Goal: Navigation & Orientation: Find specific page/section

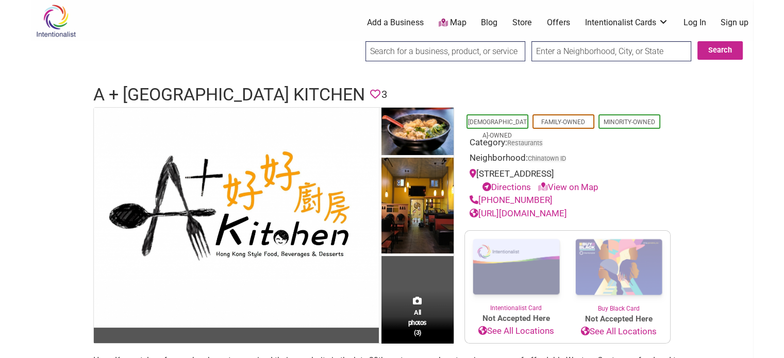
click at [560, 50] on input "text" at bounding box center [612, 51] width 160 height 20
click at [452, 25] on link "Map" at bounding box center [452, 23] width 28 height 12
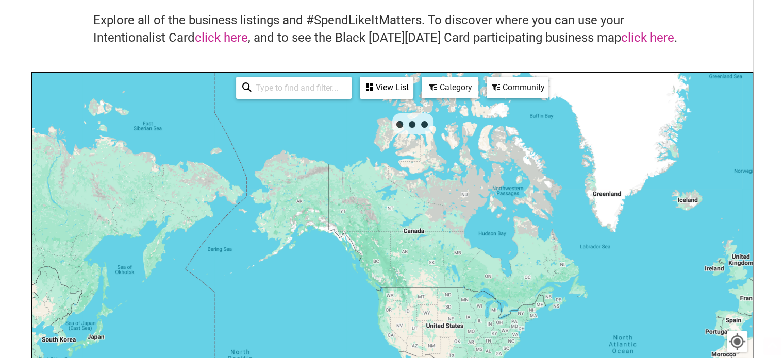
scroll to position [103, 0]
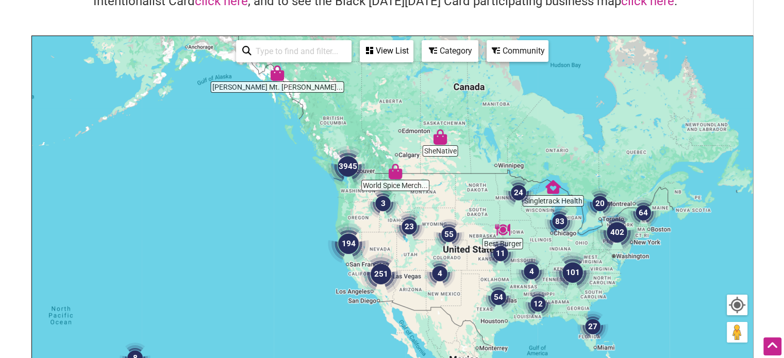
click at [413, 51] on div "Category" at bounding box center [387, 51] width 52 height 20
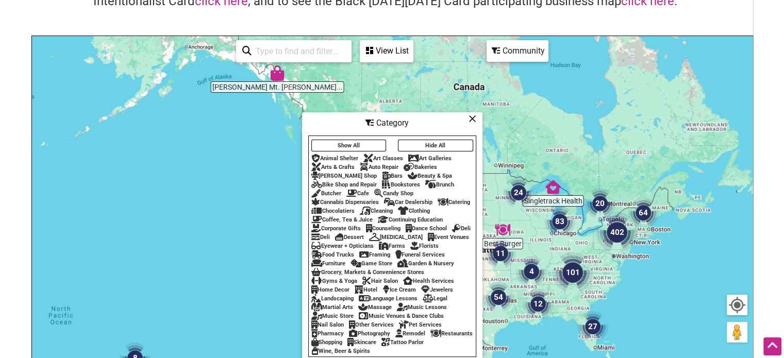
click at [413, 51] on div "Community" at bounding box center [387, 51] width 52 height 20
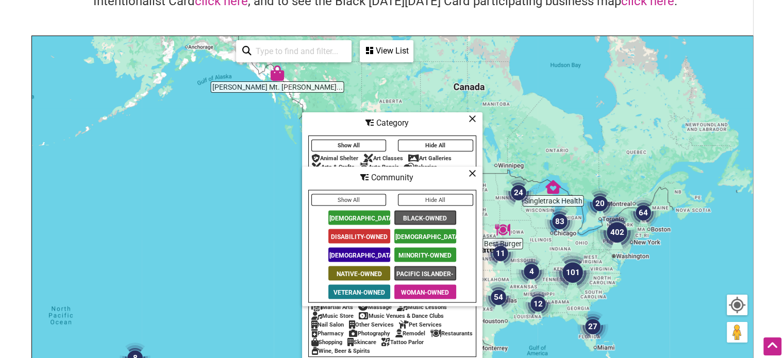
scroll to position [155, 0]
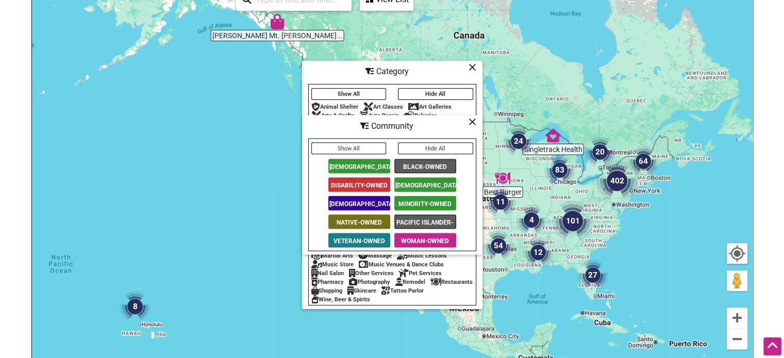
click at [424, 204] on span "Minority-Owned" at bounding box center [426, 203] width 62 height 14
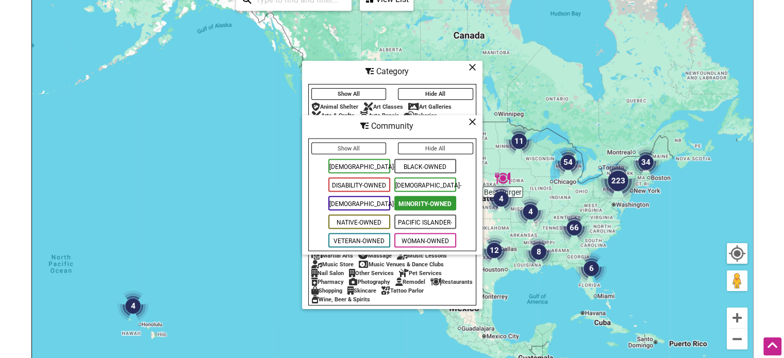
click at [470, 122] on icon at bounding box center [473, 122] width 8 height 1
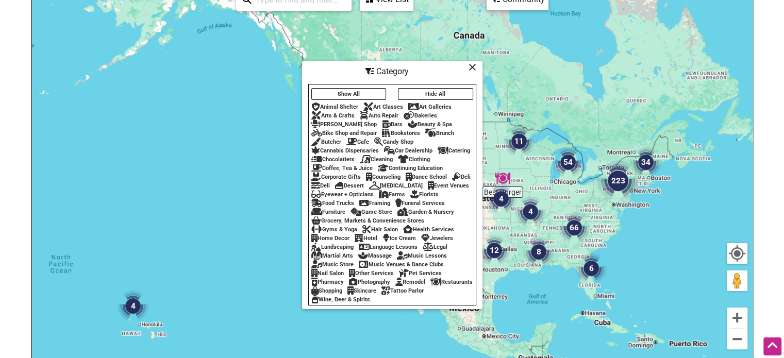
click at [353, 165] on div "Coffee, Tea & Juice" at bounding box center [342, 168] width 61 height 7
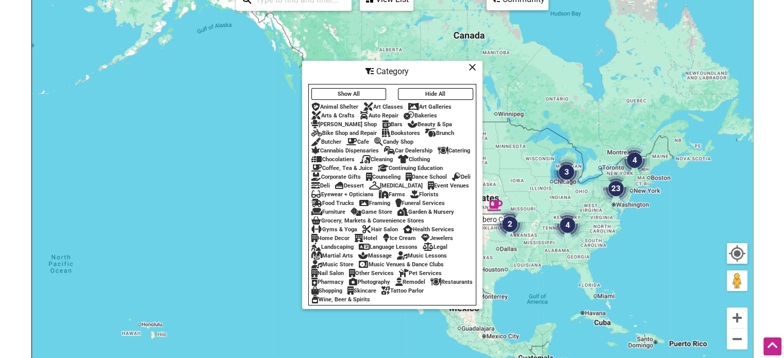
click at [421, 112] on div "Bakeries" at bounding box center [421, 115] width 34 height 7
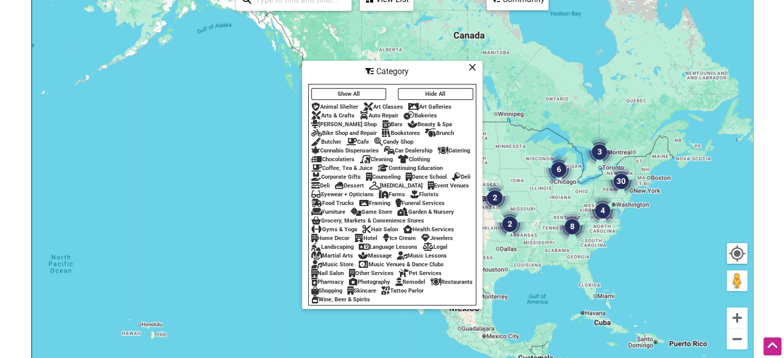
click at [353, 165] on div "Coffee, Tea & Juice" at bounding box center [342, 168] width 61 height 7
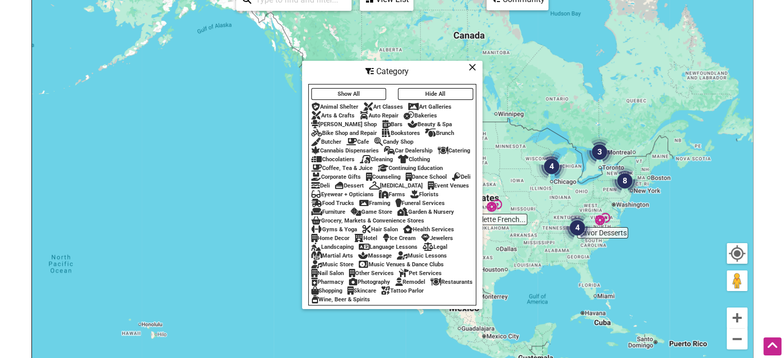
click at [340, 165] on div "Coffee, Tea & Juice" at bounding box center [342, 168] width 61 height 7
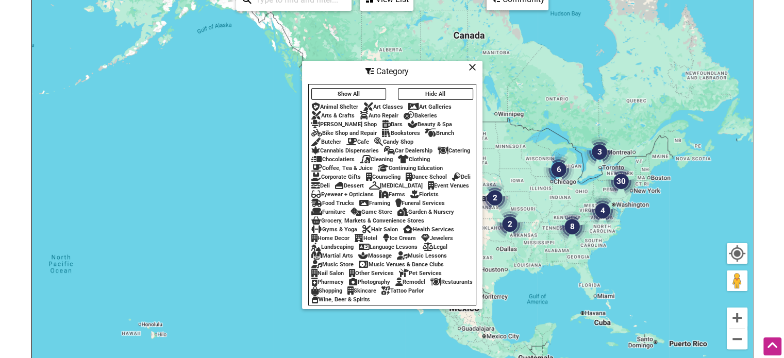
click at [373, 90] on button "Show All" at bounding box center [349, 94] width 75 height 12
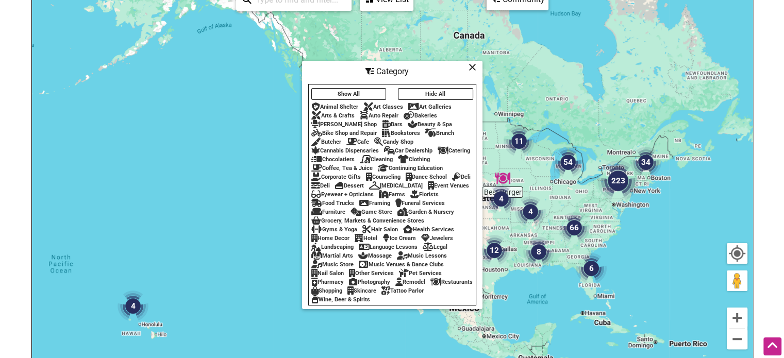
click at [472, 67] on icon at bounding box center [473, 67] width 8 height 1
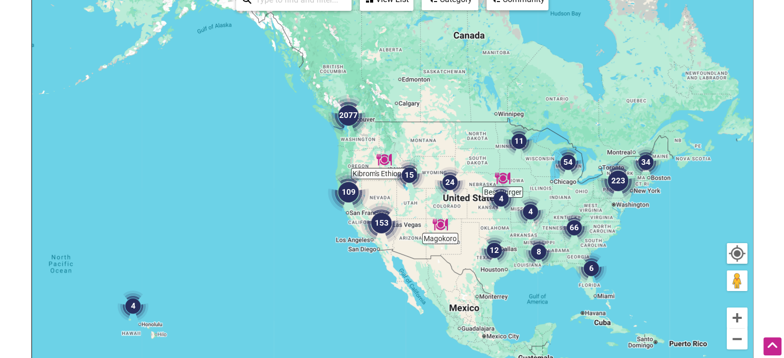
click at [349, 121] on img "2077" at bounding box center [349, 116] width 50 height 50
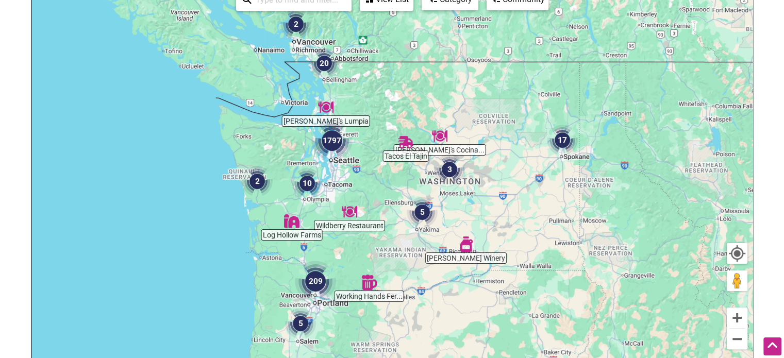
drag, startPoint x: 327, startPoint y: 169, endPoint x: 402, endPoint y: 193, distance: 78.6
click at [402, 193] on div "To navigate, press the arrow keys." at bounding box center [392, 185] width 721 height 401
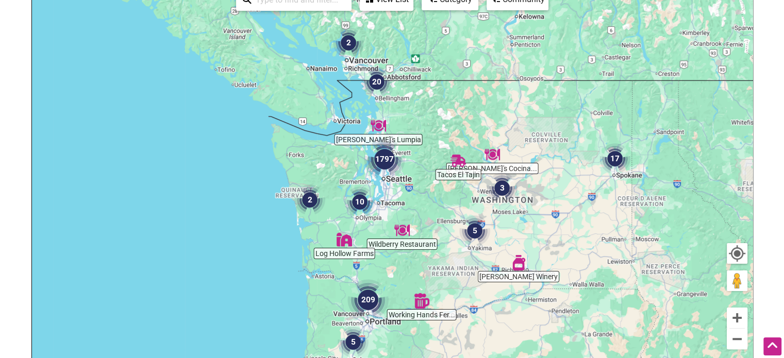
click at [381, 159] on img "1797" at bounding box center [385, 160] width 50 height 50
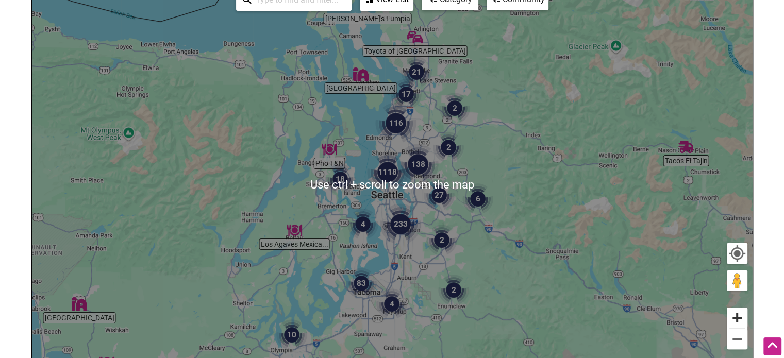
click at [735, 318] on button "Zoom in" at bounding box center [737, 318] width 21 height 21
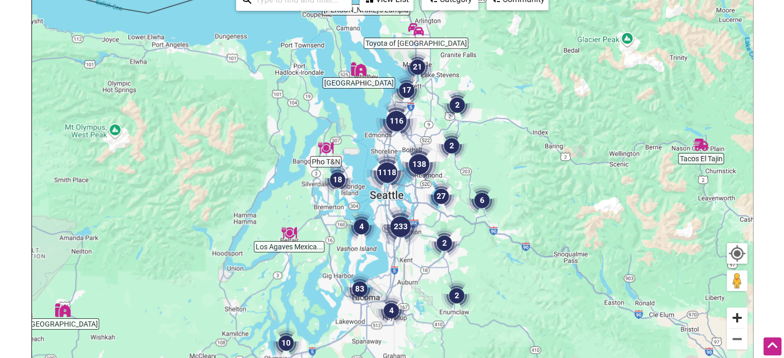
click at [735, 318] on button "Zoom in" at bounding box center [737, 318] width 21 height 21
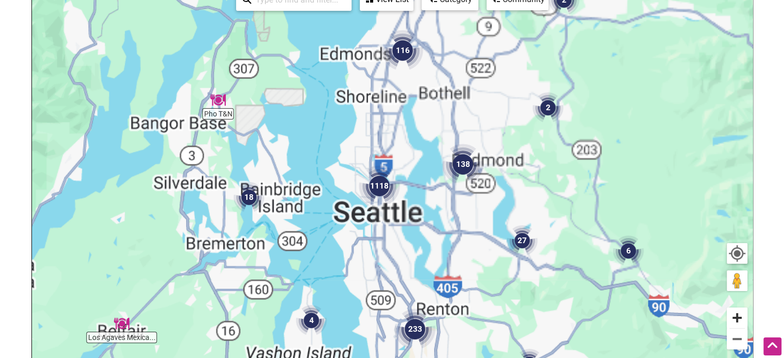
click at [735, 318] on button "Zoom in" at bounding box center [737, 318] width 21 height 21
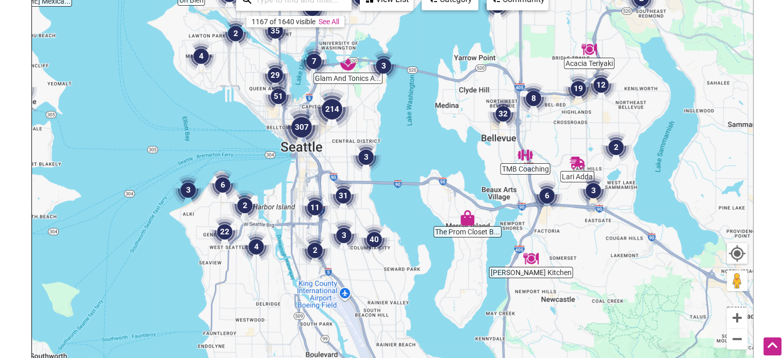
drag, startPoint x: 416, startPoint y: 251, endPoint x: 363, endPoint y: 142, distance: 121.8
click at [363, 142] on img "3" at bounding box center [366, 157] width 39 height 39
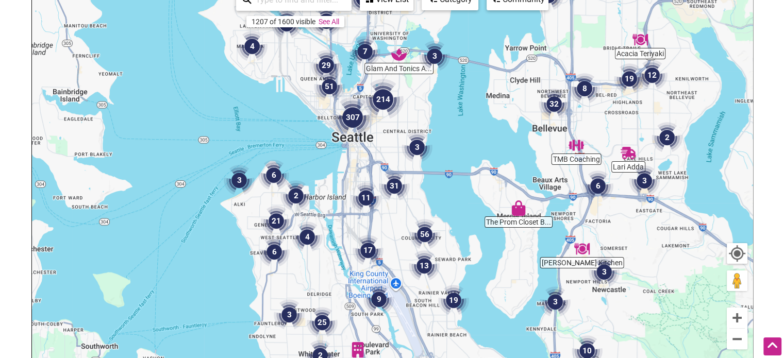
drag, startPoint x: 423, startPoint y: 224, endPoint x: 477, endPoint y: 215, distance: 53.9
click at [477, 215] on div "To navigate, press the arrow keys." at bounding box center [392, 185] width 721 height 401
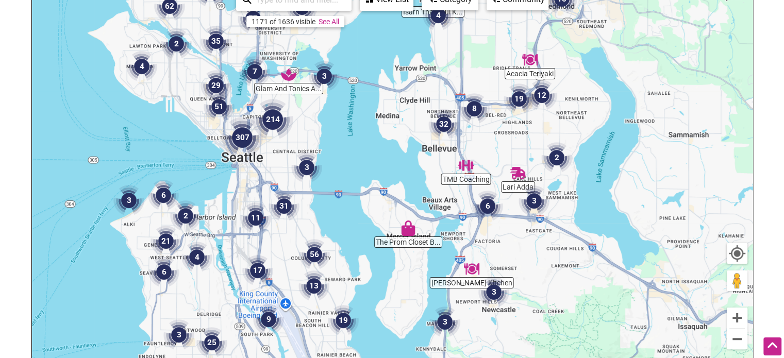
drag, startPoint x: 509, startPoint y: 228, endPoint x: 476, endPoint y: 249, distance: 38.7
click at [384, 251] on div "To navigate, press the arrow keys." at bounding box center [392, 185] width 721 height 401
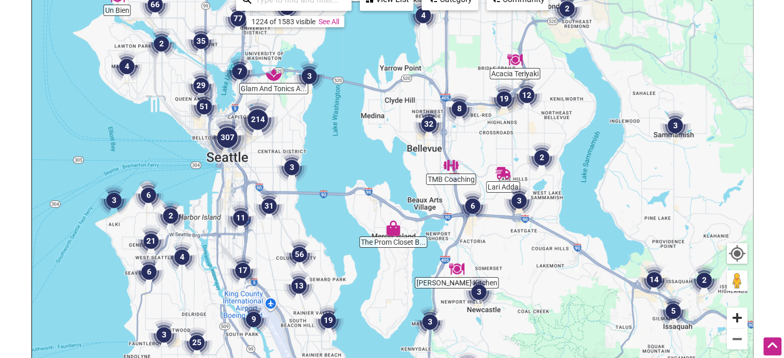
click at [741, 317] on button "Zoom in" at bounding box center [737, 318] width 21 height 21
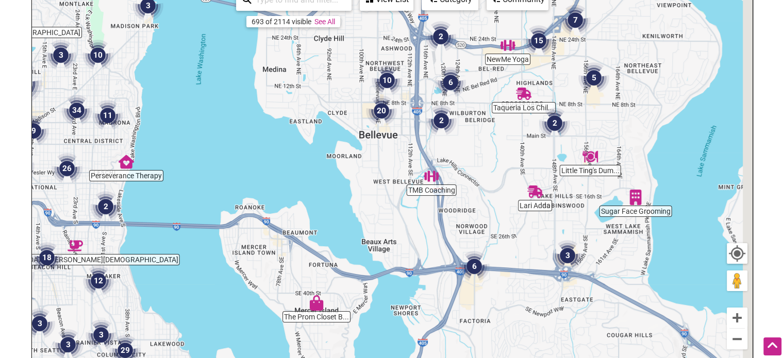
drag, startPoint x: 555, startPoint y: 249, endPoint x: 460, endPoint y: 280, distance: 100.3
click at [461, 282] on img "6" at bounding box center [474, 266] width 39 height 39
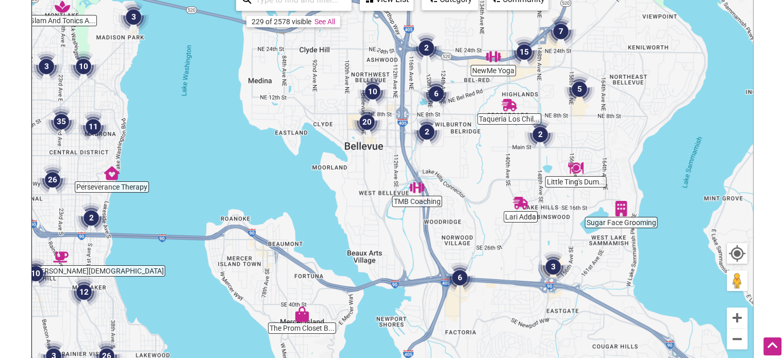
click at [462, 274] on img "6" at bounding box center [459, 277] width 39 height 39
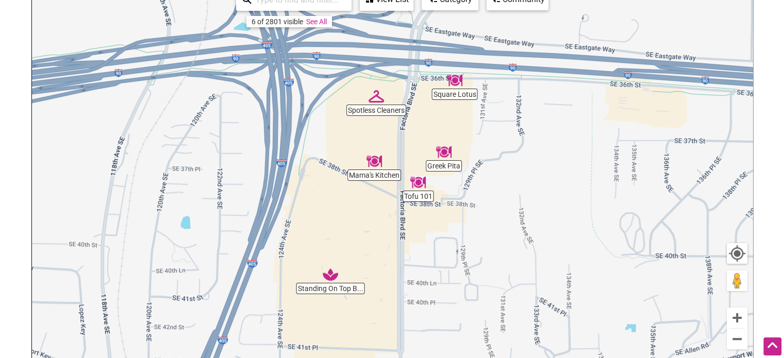
click at [417, 180] on img "Tofu 101" at bounding box center [418, 183] width 24 height 24
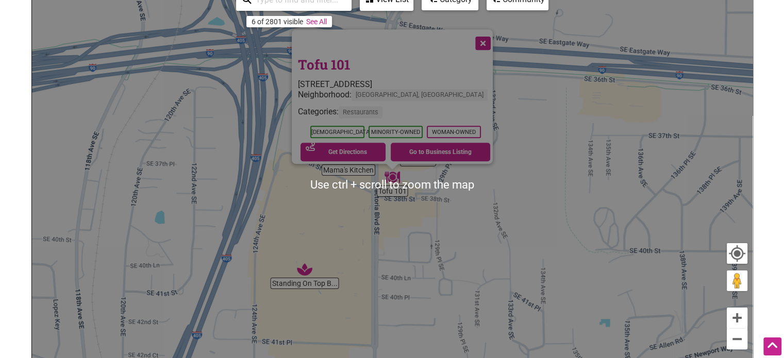
click at [359, 194] on div "To navigate, press the arrow keys. Tofu 101 12816 SE 38th St g, Bellevue, WA 98…" at bounding box center [392, 185] width 721 height 401
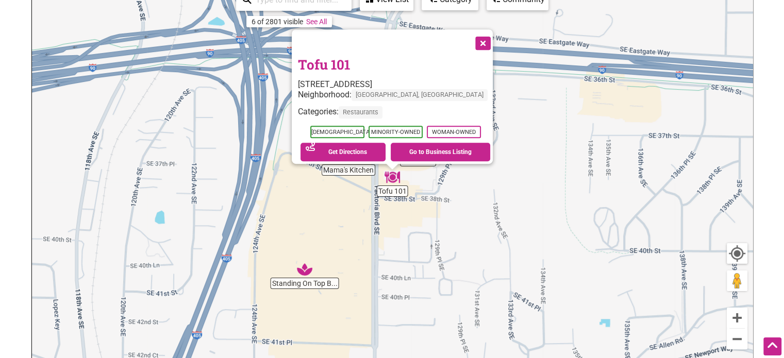
click at [303, 272] on img "Standing On Top Barbershop" at bounding box center [305, 270] width 24 height 24
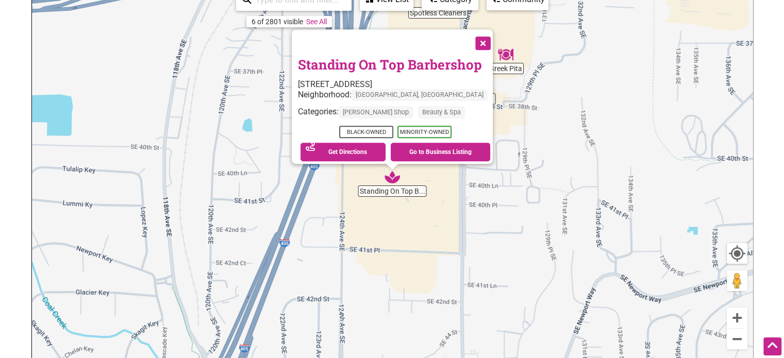
click at [511, 62] on img "Greek Pita" at bounding box center [506, 55] width 24 height 24
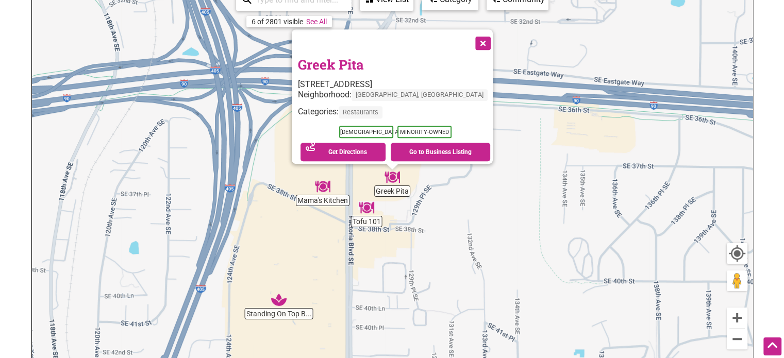
click at [317, 185] on img "Mama's Kitchen" at bounding box center [323, 187] width 24 height 24
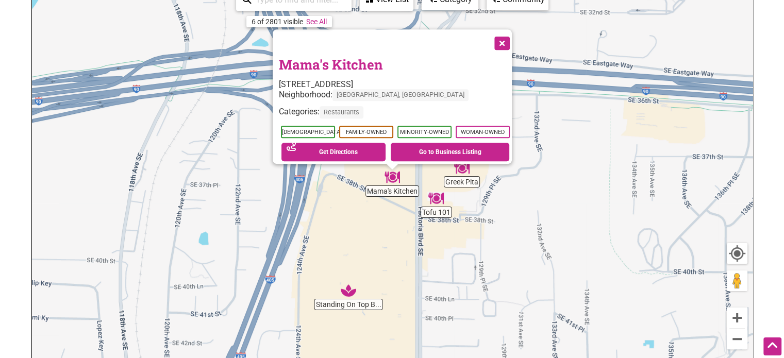
click at [507, 40] on button "Close" at bounding box center [501, 42] width 26 height 26
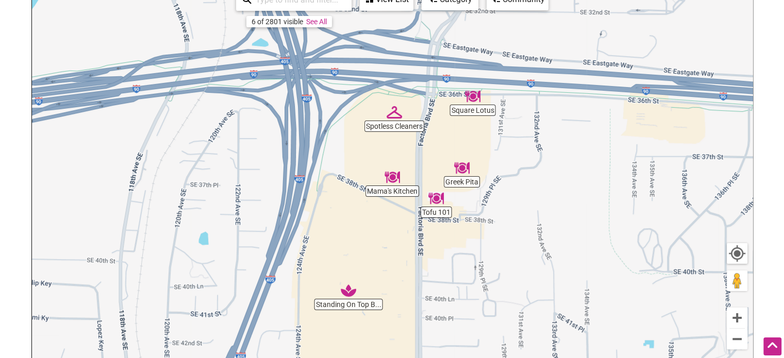
click at [473, 101] on img "Square Lotus" at bounding box center [473, 97] width 24 height 24
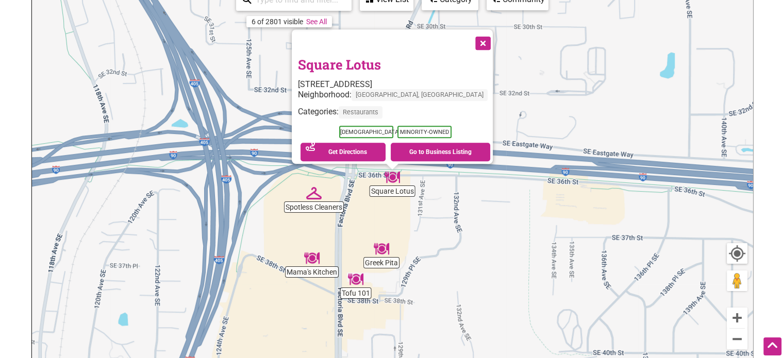
click at [471, 37] on button "Close" at bounding box center [482, 42] width 26 height 26
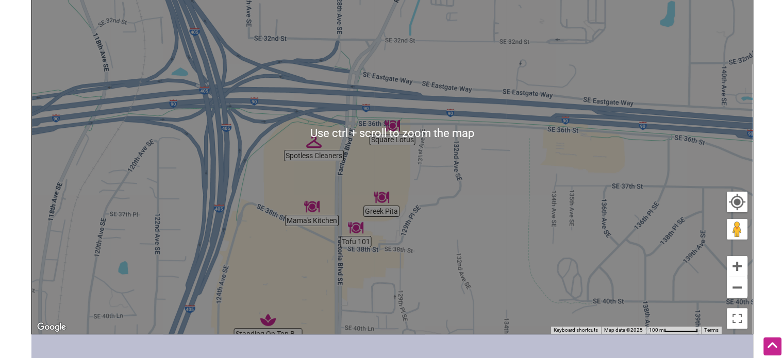
scroll to position [206, 0]
click at [740, 290] on button "Zoom out" at bounding box center [737, 287] width 21 height 21
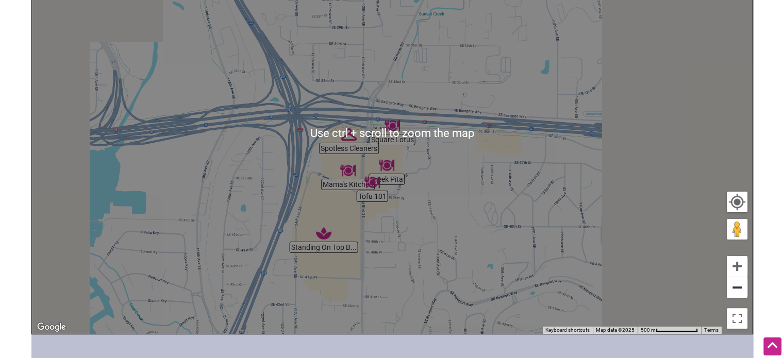
click at [740, 290] on button "Zoom out" at bounding box center [737, 287] width 21 height 21
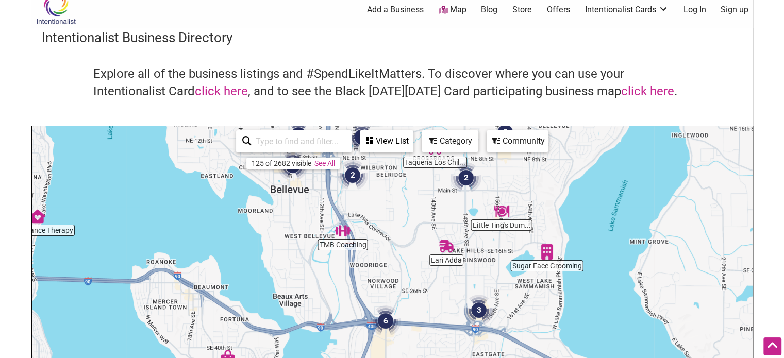
scroll to position [0, 0]
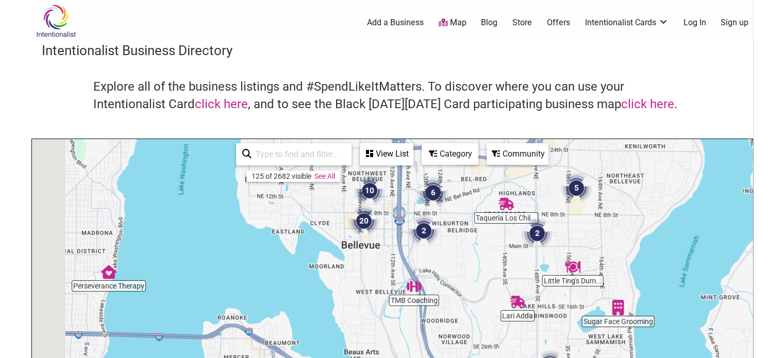
drag, startPoint x: 408, startPoint y: 224, endPoint x: 481, endPoint y: 271, distance: 86.5
click at [481, 271] on div "To navigate, press the arrow keys." at bounding box center [392, 339] width 721 height 401
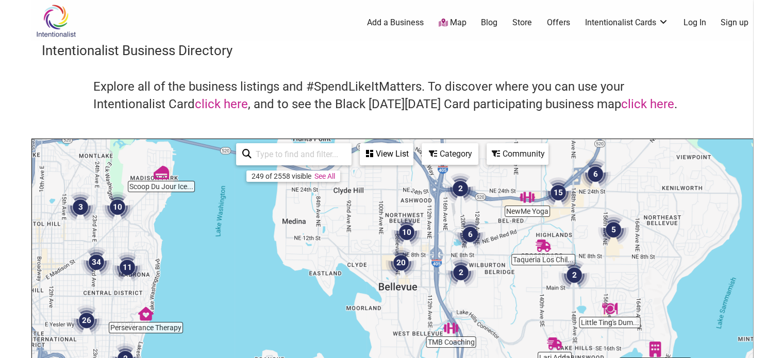
drag, startPoint x: 468, startPoint y: 237, endPoint x: 507, endPoint y: 281, distance: 59.2
click at [506, 281] on div "To navigate, press the arrow keys." at bounding box center [392, 339] width 721 height 401
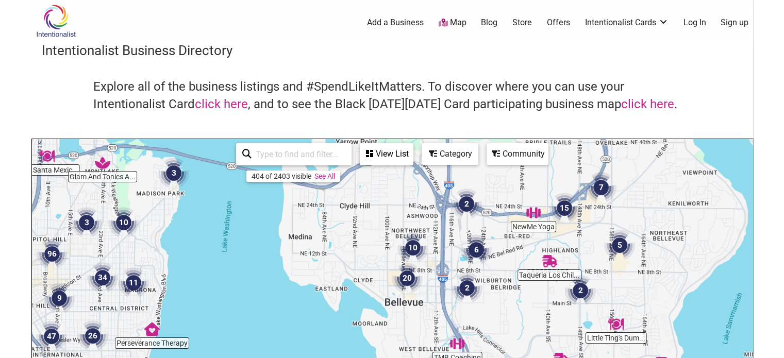
drag, startPoint x: 474, startPoint y: 271, endPoint x: 474, endPoint y: 192, distance: 78.9
click at [474, 269] on img "2" at bounding box center [467, 288] width 39 height 39
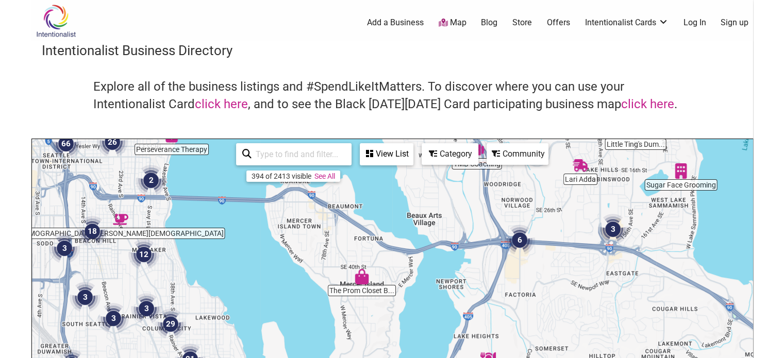
drag, startPoint x: 479, startPoint y: 282, endPoint x: 500, endPoint y: 212, distance: 73.4
click at [503, 206] on div "To navigate, press the arrow keys." at bounding box center [392, 339] width 721 height 401
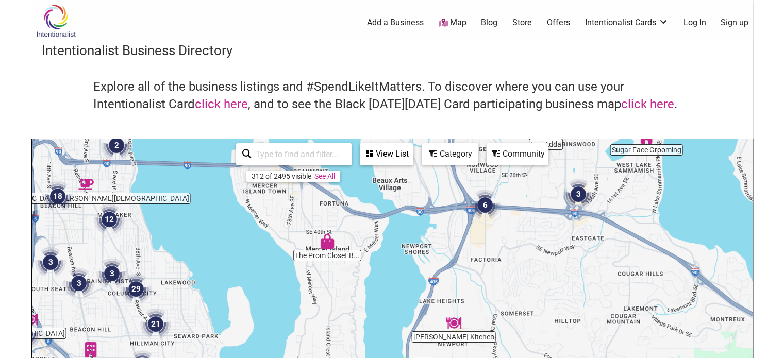
drag, startPoint x: 501, startPoint y: 278, endPoint x: 450, endPoint y: 221, distance: 77.1
click at [450, 221] on div "To navigate, press the arrow keys." at bounding box center [392, 339] width 721 height 401
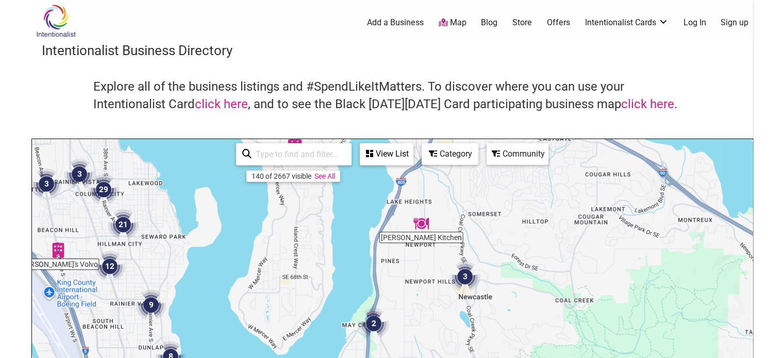
drag, startPoint x: 472, startPoint y: 274, endPoint x: 466, endPoint y: 195, distance: 79.1
click at [466, 195] on div "To navigate, press the arrow keys." at bounding box center [392, 339] width 721 height 401
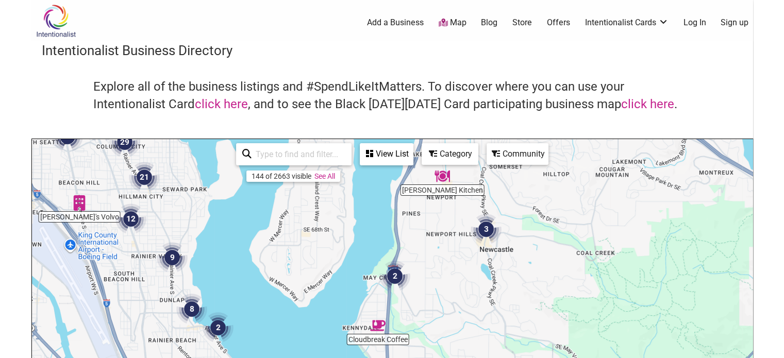
drag, startPoint x: 459, startPoint y: 255, endPoint x: 544, endPoint y: 219, distance: 92.6
click at [544, 219] on div "To navigate, press the arrow keys." at bounding box center [392, 339] width 721 height 401
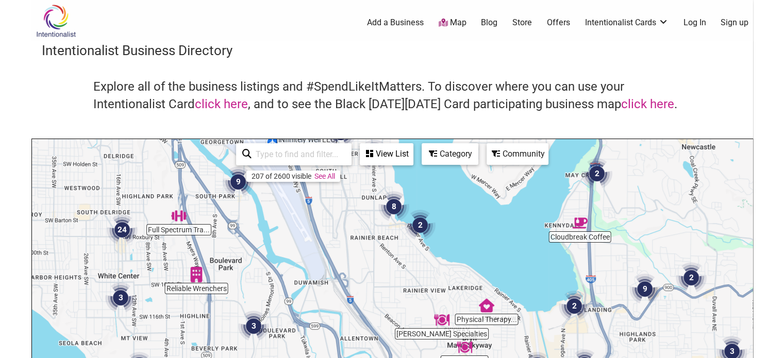
drag, startPoint x: 495, startPoint y: 268, endPoint x: 559, endPoint y: 215, distance: 83.5
click at [559, 215] on div "To navigate, press the arrow keys." at bounding box center [392, 339] width 721 height 401
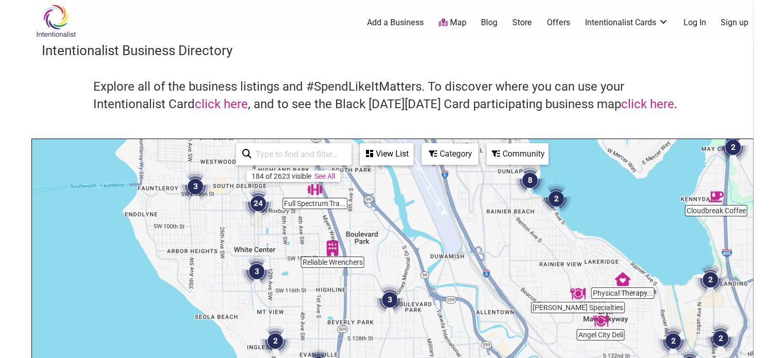
drag, startPoint x: 449, startPoint y: 210, endPoint x: 551, endPoint y: 188, distance: 104.5
click at [564, 177] on div "To navigate, press the arrow keys." at bounding box center [392, 339] width 721 height 401
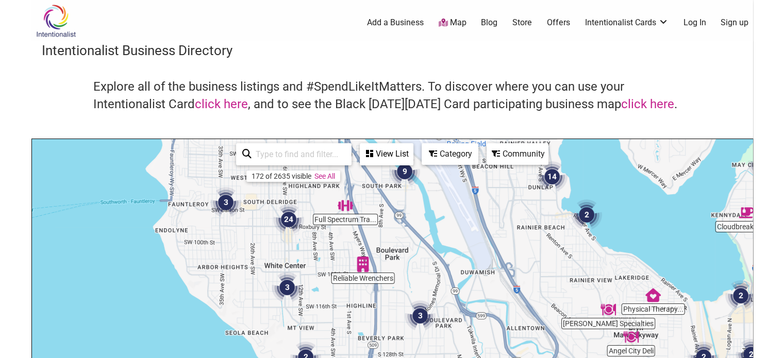
drag, startPoint x: 434, startPoint y: 247, endPoint x: 420, endPoint y: 292, distance: 48.0
click at [420, 292] on div "To navigate, press the arrow keys." at bounding box center [392, 339] width 721 height 401
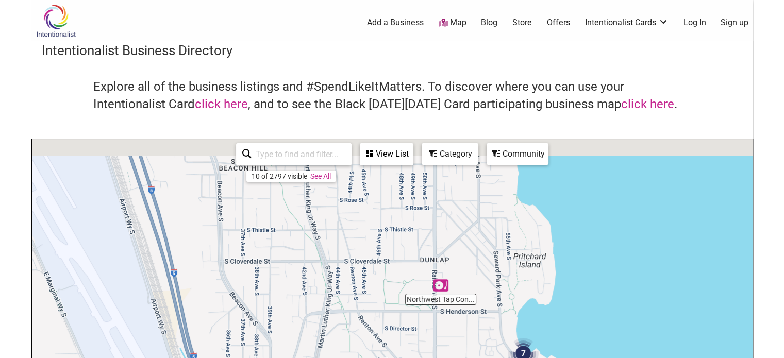
drag, startPoint x: 393, startPoint y: 224, endPoint x: 488, endPoint y: 322, distance: 136.4
click at [497, 339] on div "To navigate, press the arrow keys." at bounding box center [392, 339] width 721 height 401
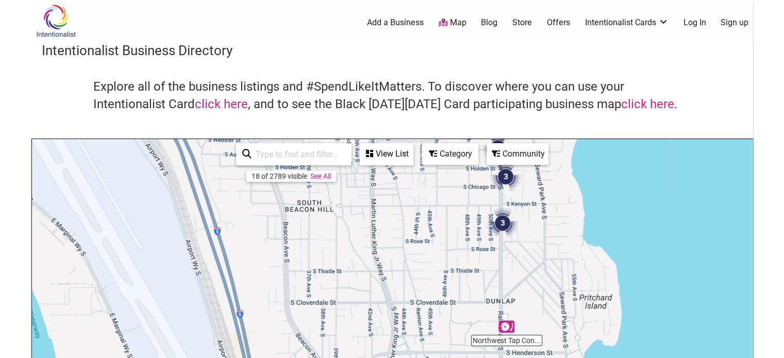
drag, startPoint x: 483, startPoint y: 244, endPoint x: 489, endPoint y: 305, distance: 60.7
click at [488, 310] on div "To navigate, press the arrow keys." at bounding box center [392, 339] width 721 height 401
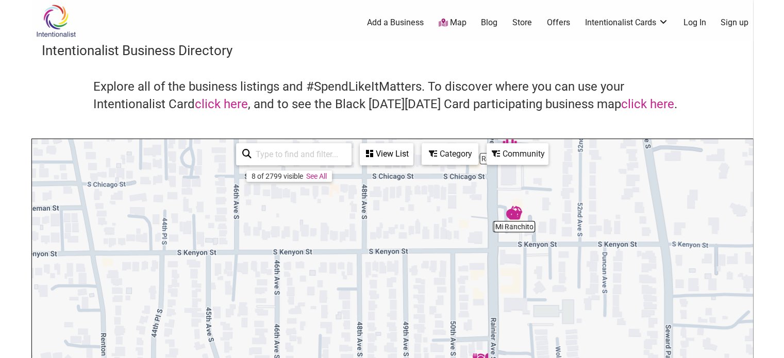
drag, startPoint x: 566, startPoint y: 294, endPoint x: 559, endPoint y: 181, distance: 113.7
click at [559, 181] on div "To navigate, press the arrow keys." at bounding box center [392, 339] width 721 height 401
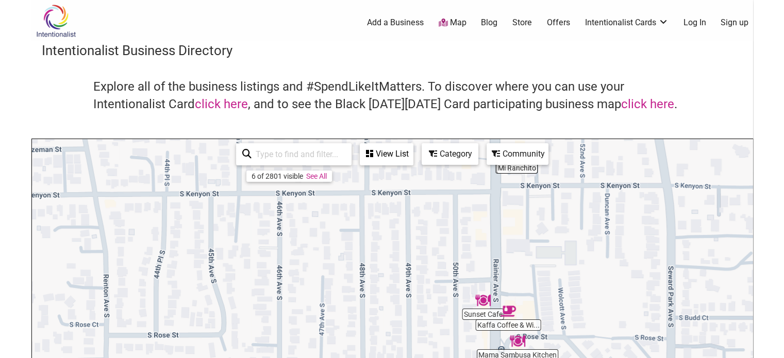
drag, startPoint x: 539, startPoint y: 250, endPoint x: 536, endPoint y: 184, distance: 65.5
click at [536, 184] on div "To navigate, press the arrow keys." at bounding box center [392, 339] width 721 height 401
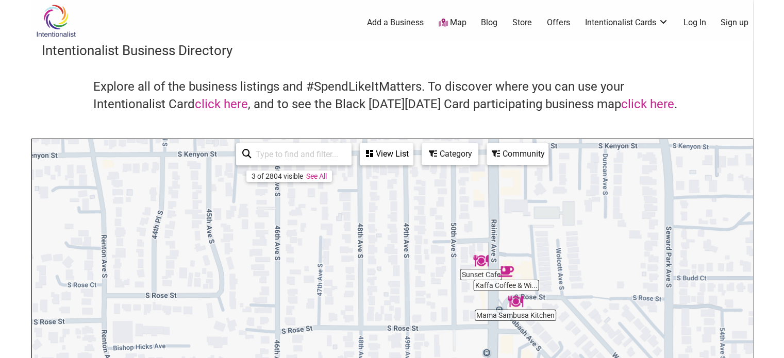
drag, startPoint x: 543, startPoint y: 237, endPoint x: 544, endPoint y: 346, distance: 108.8
click at [544, 346] on div "To navigate, press the arrow keys." at bounding box center [392, 339] width 721 height 401
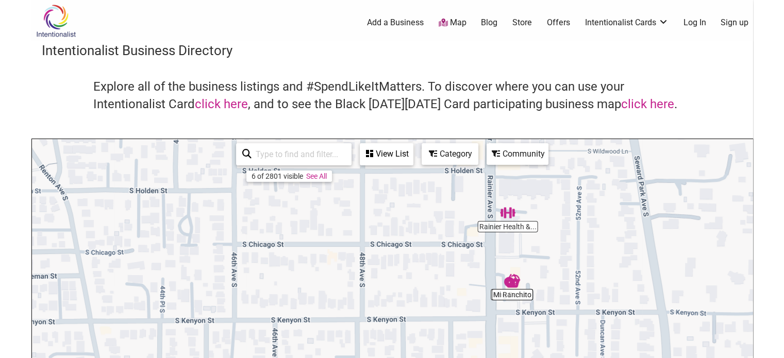
drag, startPoint x: 539, startPoint y: 240, endPoint x: 534, endPoint y: 305, distance: 64.6
click at [534, 305] on div "To navigate, press the arrow keys." at bounding box center [392, 339] width 721 height 401
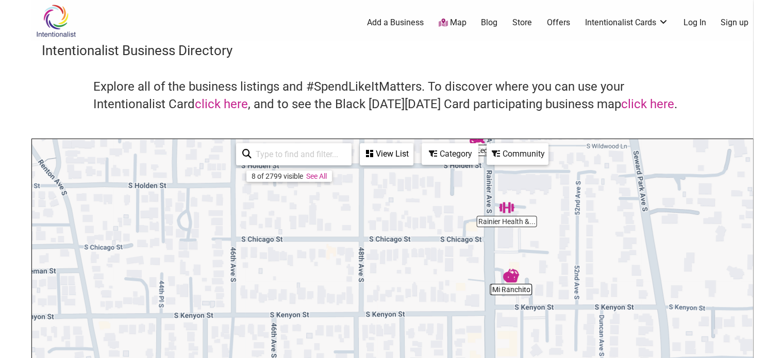
drag, startPoint x: 534, startPoint y: 301, endPoint x: 516, endPoint y: 270, distance: 35.8
click at [535, 261] on div "To navigate, press the arrow keys." at bounding box center [392, 339] width 721 height 401
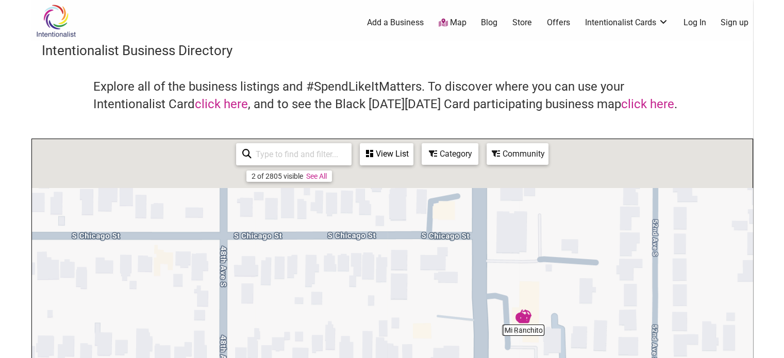
drag, startPoint x: 540, startPoint y: 275, endPoint x: 544, endPoint y: 322, distance: 47.6
click at [544, 322] on div "To navigate, press the arrow keys." at bounding box center [392, 339] width 721 height 401
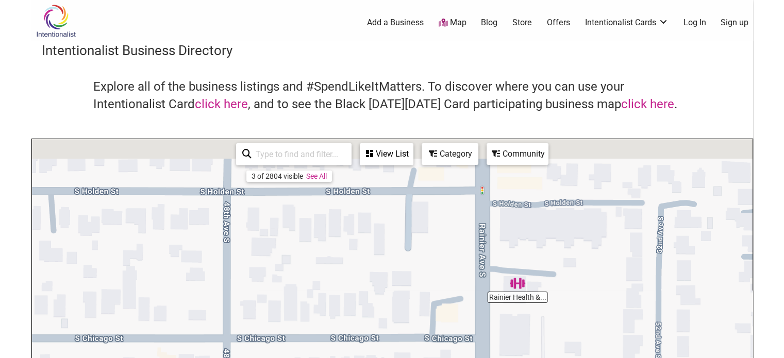
drag, startPoint x: 534, startPoint y: 271, endPoint x: 534, endPoint y: 308, distance: 37.6
click at [534, 308] on div "To navigate, press the arrow keys." at bounding box center [392, 339] width 721 height 401
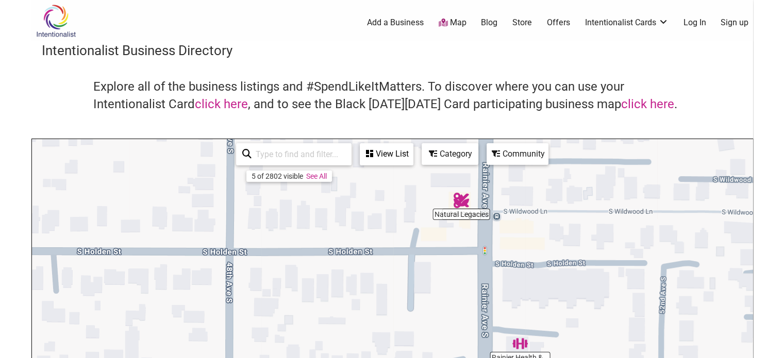
drag, startPoint x: 522, startPoint y: 274, endPoint x: 543, endPoint y: 332, distance: 60.8
click at [546, 342] on div "To navigate, press the arrow keys." at bounding box center [392, 339] width 721 height 401
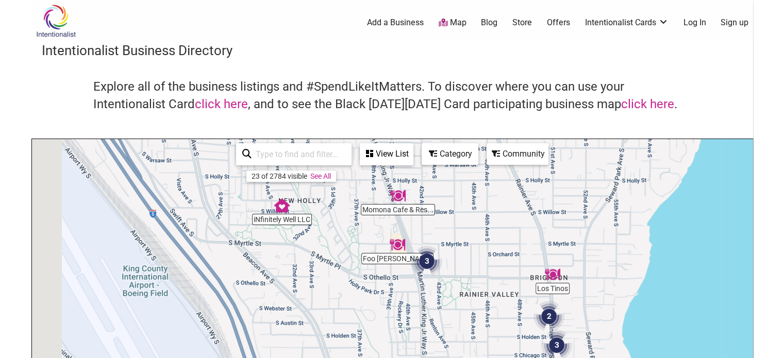
drag, startPoint x: 415, startPoint y: 251, endPoint x: 434, endPoint y: 275, distance: 30.8
click at [434, 275] on img "3" at bounding box center [426, 261] width 39 height 39
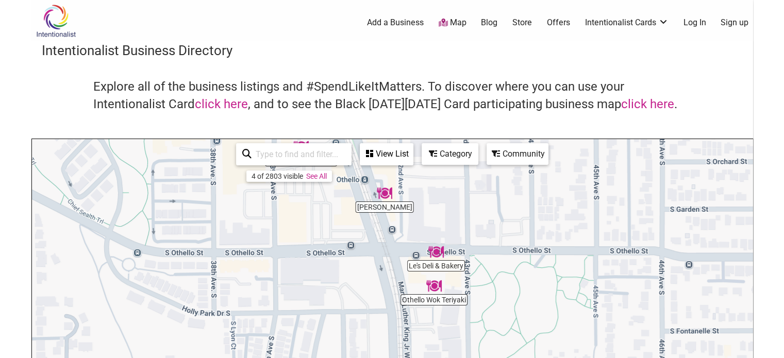
drag, startPoint x: 446, startPoint y: 286, endPoint x: 449, endPoint y: 210, distance: 75.9
click at [449, 210] on div "To navigate, press the arrow keys." at bounding box center [392, 339] width 721 height 401
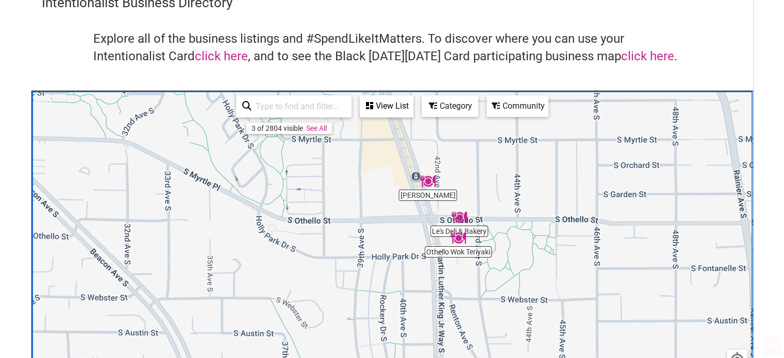
scroll to position [52, 0]
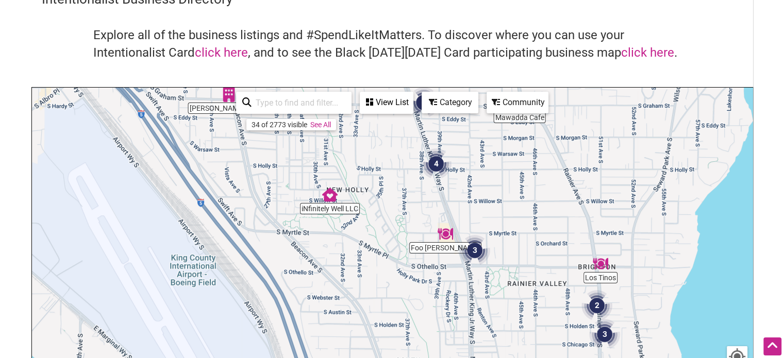
drag, startPoint x: 520, startPoint y: 309, endPoint x: 491, endPoint y: 134, distance: 177.7
click at [492, 140] on div "To navigate, press the arrow keys." at bounding box center [392, 288] width 721 height 401
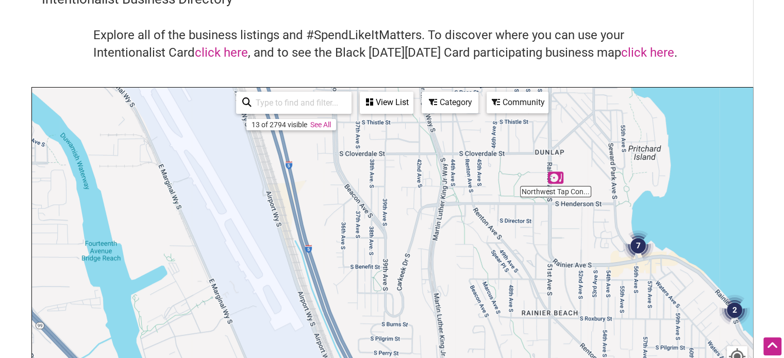
drag, startPoint x: 489, startPoint y: 263, endPoint x: 456, endPoint y: 90, distance: 175.4
click at [457, 91] on div "To navigate, press the arrow keys." at bounding box center [392, 288] width 721 height 401
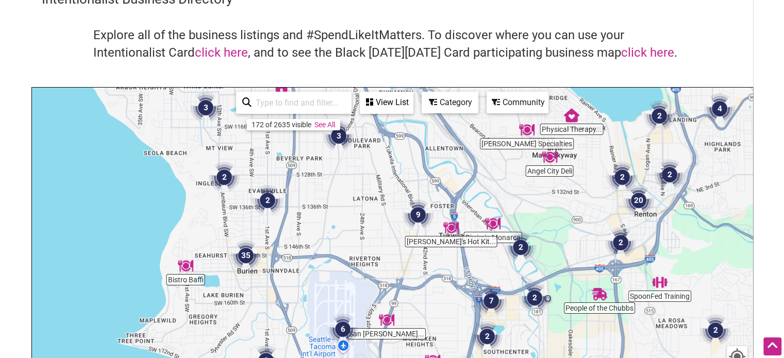
drag, startPoint x: 538, startPoint y: 243, endPoint x: 526, endPoint y: 218, distance: 28.4
click at [530, 195] on div "To navigate, press the arrow keys." at bounding box center [392, 288] width 721 height 401
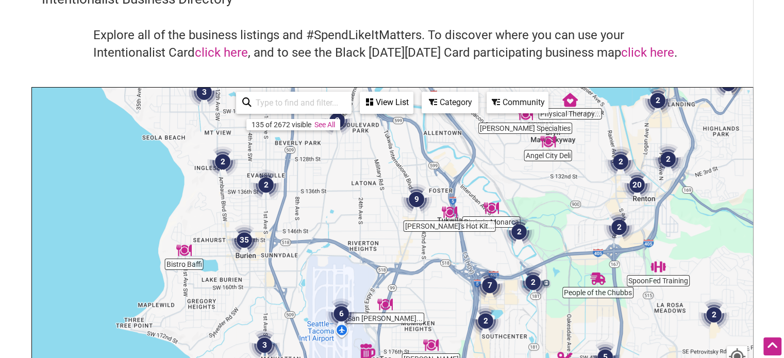
drag, startPoint x: 458, startPoint y: 260, endPoint x: 451, endPoint y: 187, distance: 73.1
click at [451, 187] on div "To navigate, press the arrow keys." at bounding box center [392, 288] width 721 height 401
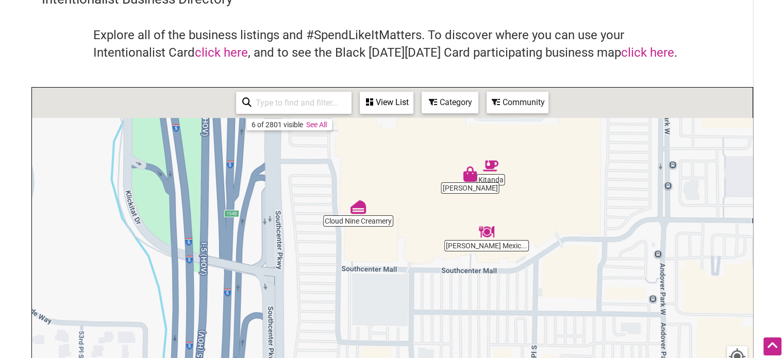
drag, startPoint x: 495, startPoint y: 276, endPoint x: 479, endPoint y: 317, distance: 43.8
click at [479, 317] on div "To navigate, press the arrow keys." at bounding box center [392, 288] width 721 height 401
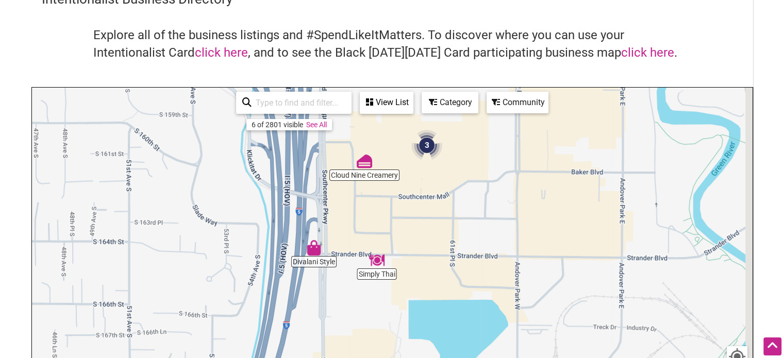
drag, startPoint x: 588, startPoint y: 299, endPoint x: 523, endPoint y: 181, distance: 134.6
click at [525, 185] on div "To navigate, press the arrow keys." at bounding box center [392, 288] width 721 height 401
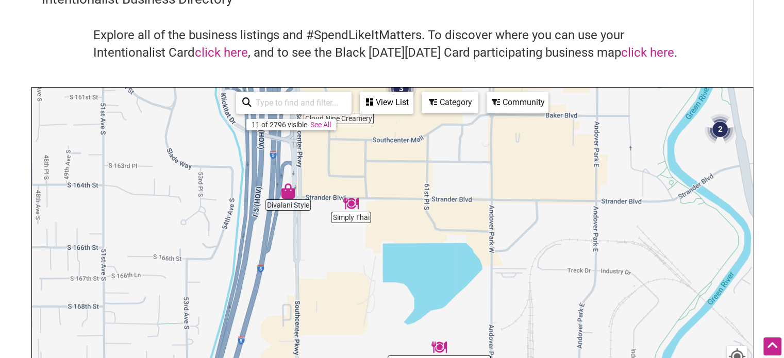
drag, startPoint x: 570, startPoint y: 264, endPoint x: 631, endPoint y: 199, distance: 88.3
click at [631, 199] on div "To navigate, press the arrow keys." at bounding box center [392, 288] width 721 height 401
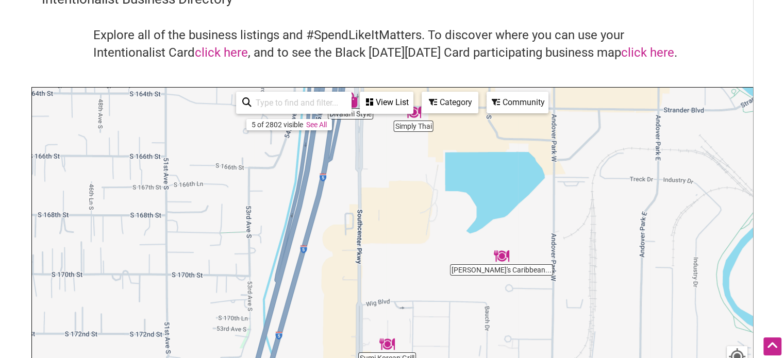
drag, startPoint x: 601, startPoint y: 258, endPoint x: 621, endPoint y: 167, distance: 93.9
click at [620, 168] on div "To navigate, press the arrow keys." at bounding box center [392, 288] width 721 height 401
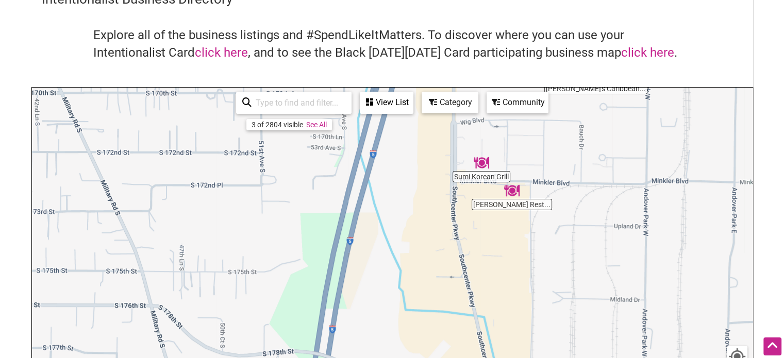
drag
click at [538, 307] on html "× Menu 0 Add a Business Map Blog Store Offers Intentionalist Cards Buy Black Ca…" at bounding box center [392, 127] width 784 height 358
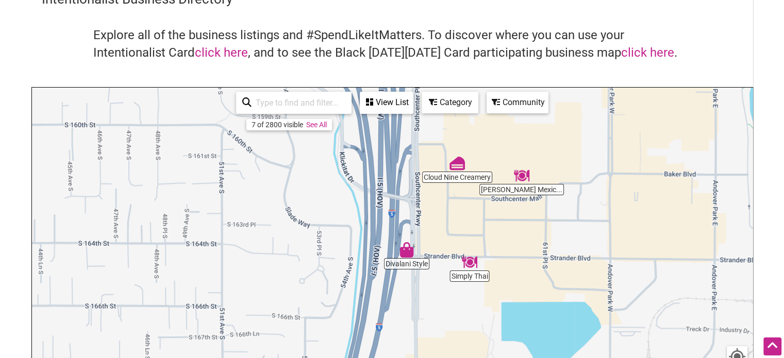
click at [560, 305] on div "To navigate, press the arrow keys." at bounding box center [392, 288] width 721 height 401
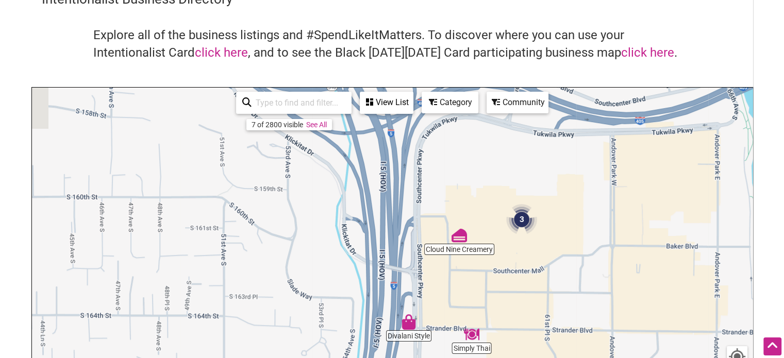
click at [502, 301] on div "To navigate, press the arrow keys." at bounding box center [392, 288] width 721 height 401
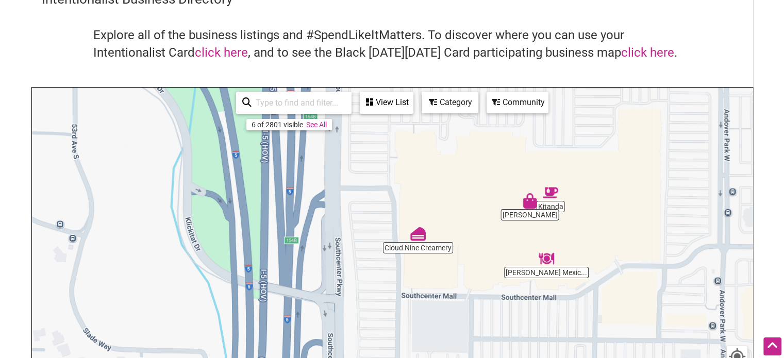
click at [532, 208] on img "Kiki Corona" at bounding box center [530, 201] width 24 height 24
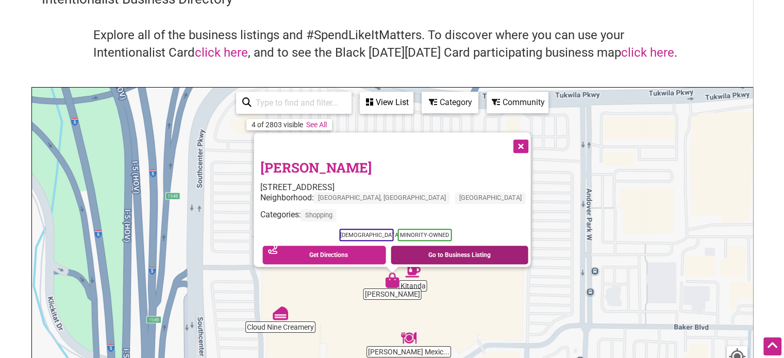
click at [456, 249] on link "Go to Business Listing" at bounding box center [460, 255] width 138 height 19
click at [507, 136] on button "Close" at bounding box center [520, 146] width 26 height 26
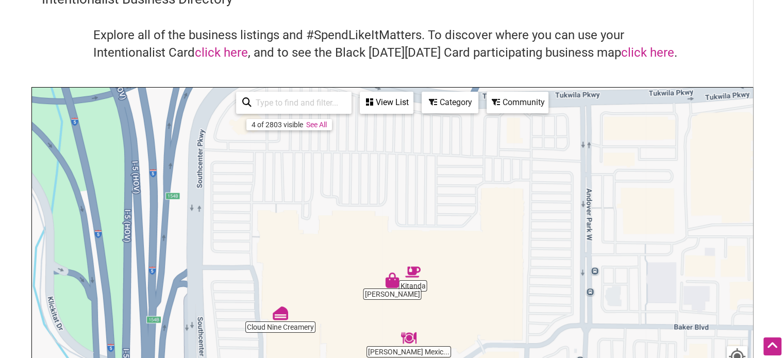
click at [283, 317] on img "Cloud Nine Creamery" at bounding box center [281, 314] width 24 height 24
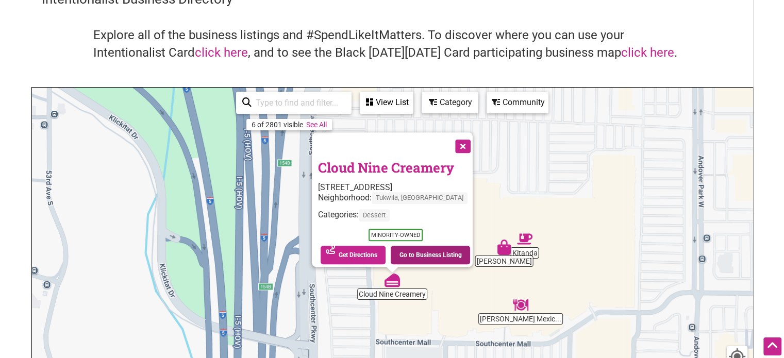
click at [423, 248] on link "Go to Business Listing" at bounding box center [430, 255] width 79 height 19
click at [466, 137] on button "Close" at bounding box center [462, 146] width 26 height 26
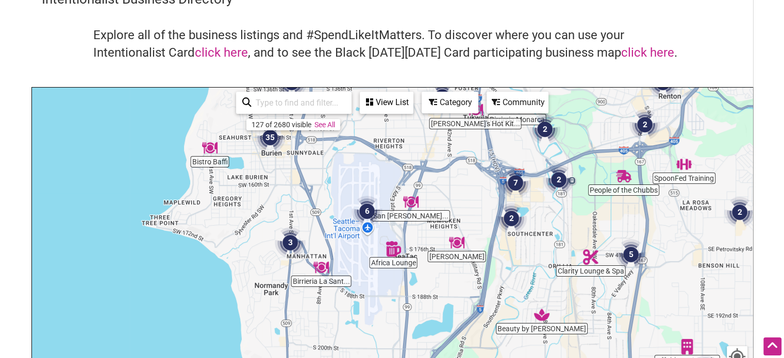
drag, startPoint x: 394, startPoint y: 264, endPoint x: 448, endPoint y: 202, distance: 82.3
click at [454, 202] on div "To navigate, press the arrow keys." at bounding box center [392, 288] width 721 height 401
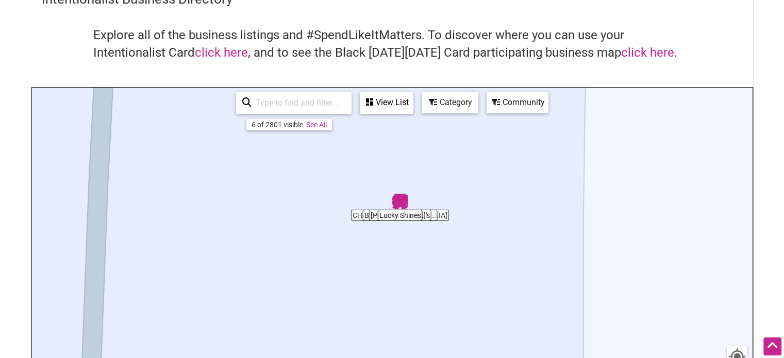
drag, startPoint x: 433, startPoint y: 291, endPoint x: 437, endPoint y: 177, distance: 114.5
click at [437, 177] on div "To navigate, press the arrow keys." at bounding box center [392, 288] width 721 height 401
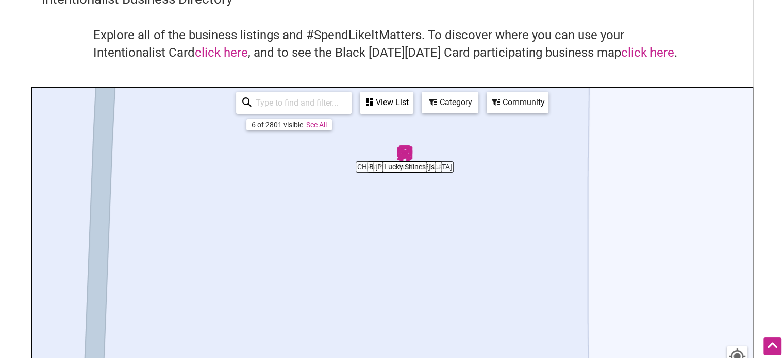
click at [404, 151] on img "Lucky Shines" at bounding box center [405, 153] width 24 height 24
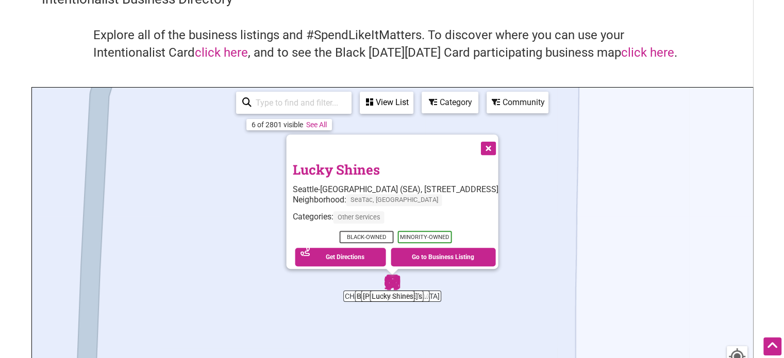
click at [402, 100] on div "View List" at bounding box center [387, 103] width 52 height 20
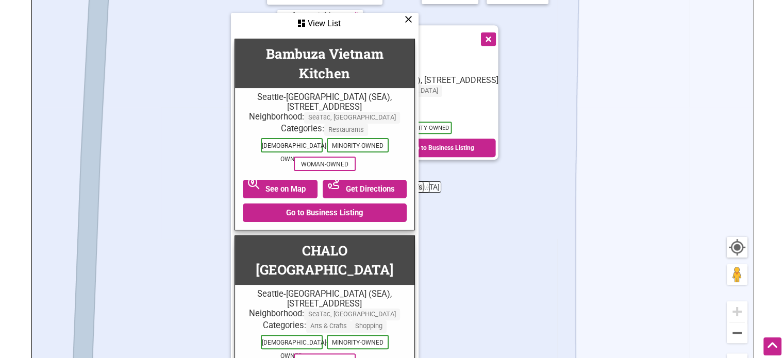
scroll to position [155, 0]
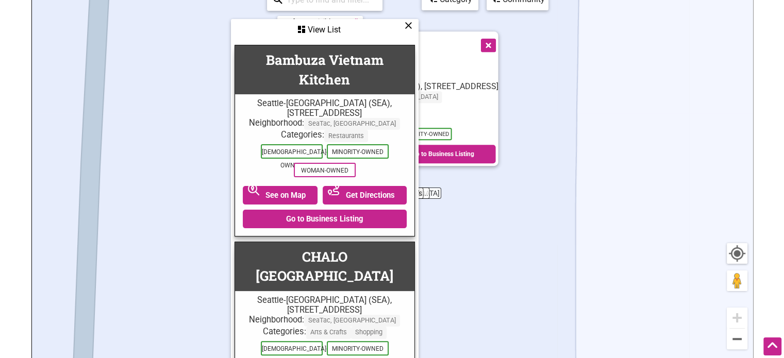
drag, startPoint x: 401, startPoint y: 24, endPoint x: 442, endPoint y: 28, distance: 41.9
click at [401, 24] on div "View List" at bounding box center [325, 30] width 186 height 20
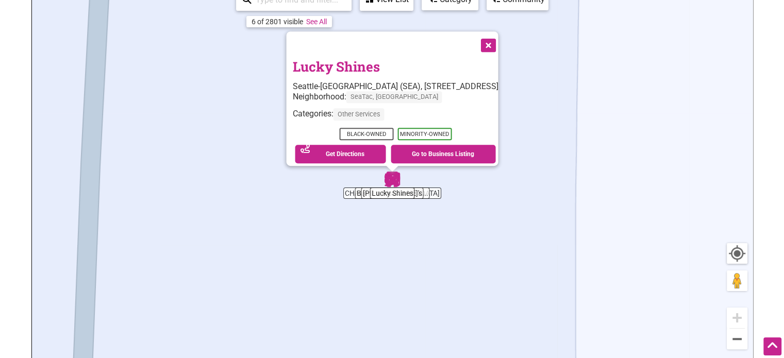
click at [500, 31] on button "Close" at bounding box center [487, 44] width 26 height 26
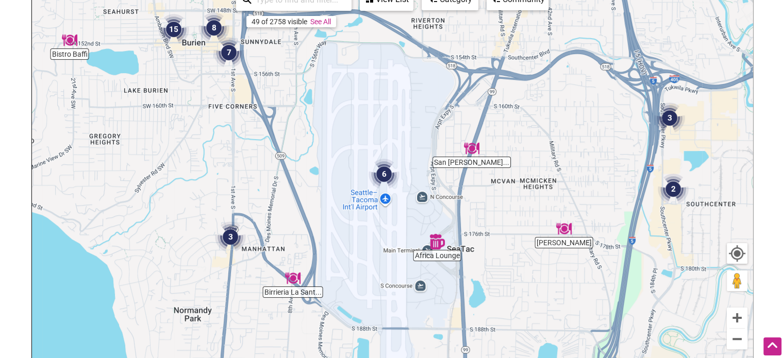
drag, startPoint x: 553, startPoint y: 152, endPoint x: 468, endPoint y: 208, distance: 101.3
click at [471, 206] on div "To navigate, press the arrow keys." at bounding box center [392, 185] width 721 height 401
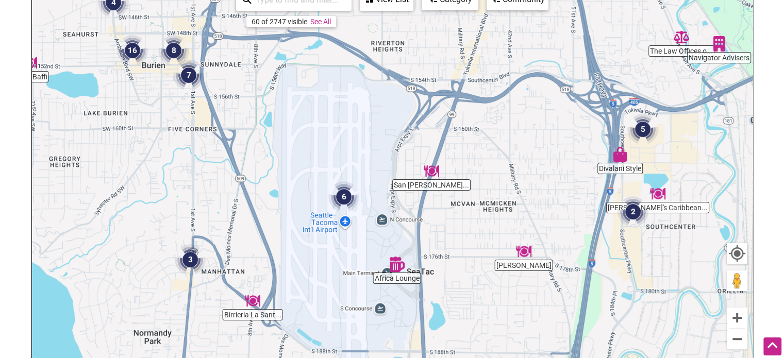
drag, startPoint x: 502, startPoint y: 147, endPoint x: 460, endPoint y: 161, distance: 44.0
click at [461, 161] on div "To navigate, press the arrow keys." at bounding box center [392, 185] width 721 height 401
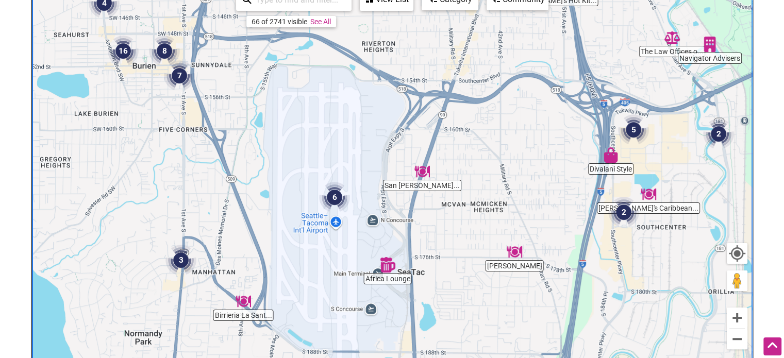
click at [424, 169] on img "San Fernando Roasted Chicken" at bounding box center [423, 172] width 24 height 24
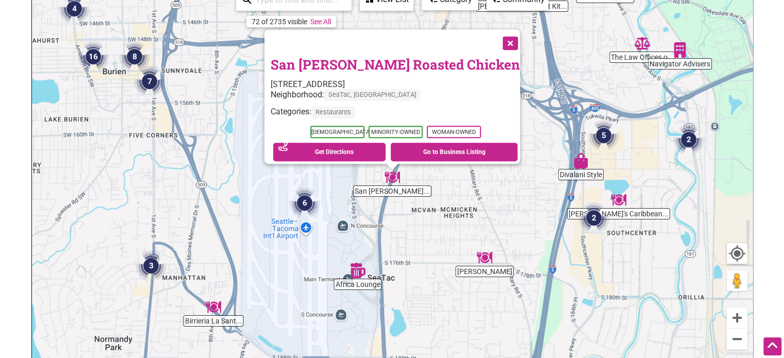
click at [487, 265] on img "Taquizas Trejo" at bounding box center [485, 258] width 24 height 24
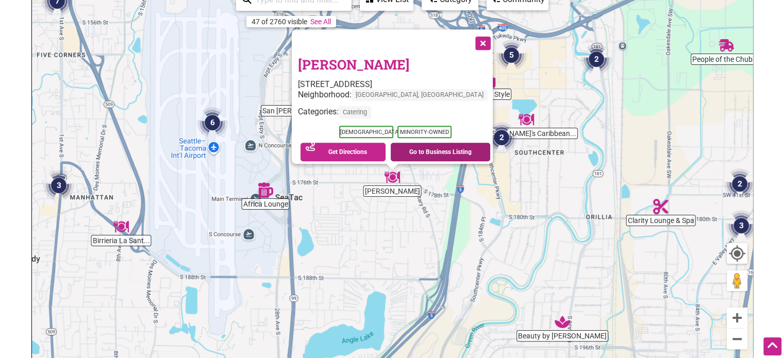
click at [409, 150] on link "Go to Business Listing" at bounding box center [441, 152] width 100 height 19
click at [469, 34] on button "Close" at bounding box center [482, 42] width 26 height 26
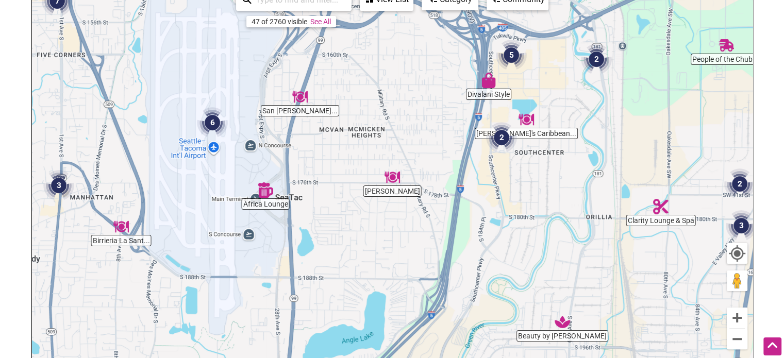
click at [304, 101] on img "San Fernando Roasted Chicken" at bounding box center [300, 97] width 24 height 24
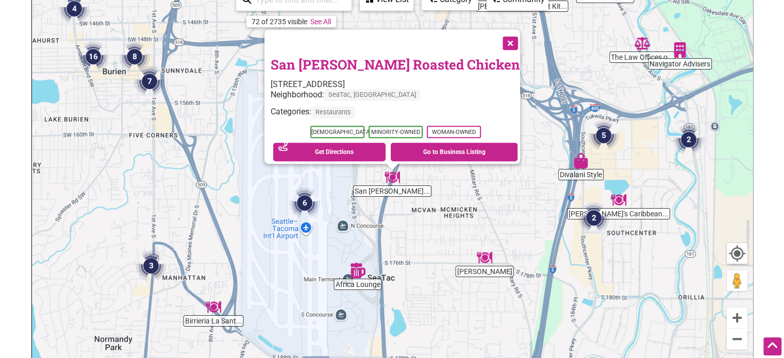
click at [497, 38] on button "Close" at bounding box center [510, 42] width 26 height 26
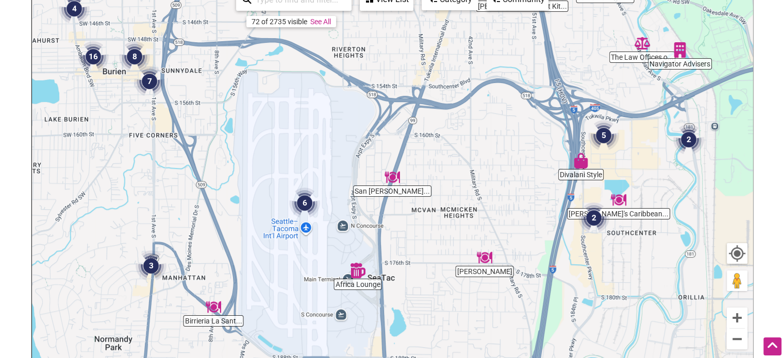
drag, startPoint x: 236, startPoint y: 255, endPoint x: 293, endPoint y: 223, distance: 65.6
click at [293, 223] on div "To navigate, press the arrow keys." at bounding box center [392, 185] width 721 height 401
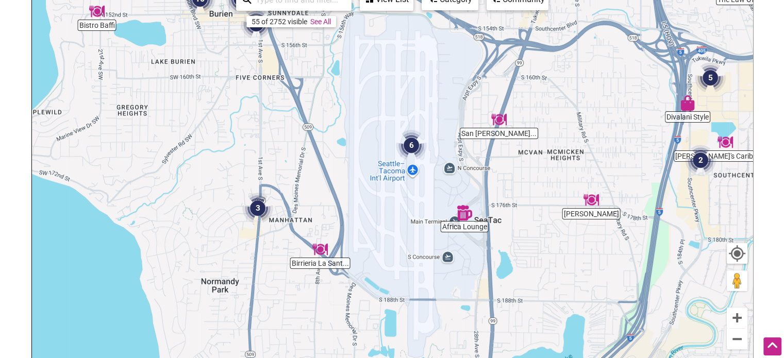
click at [318, 254] on img "Birrieria La Santa Tacos & More" at bounding box center [320, 250] width 24 height 24
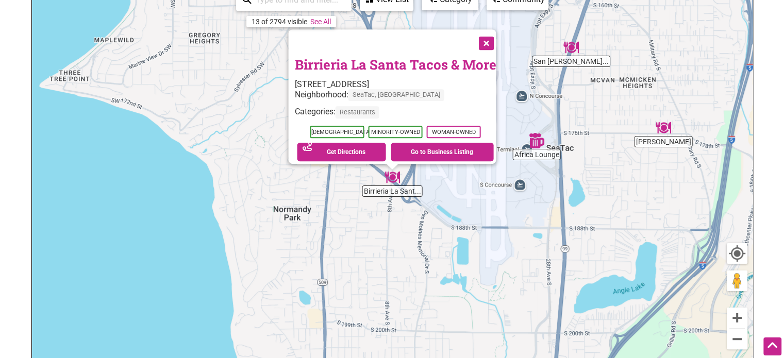
click at [495, 45] on button "Close" at bounding box center [485, 42] width 26 height 26
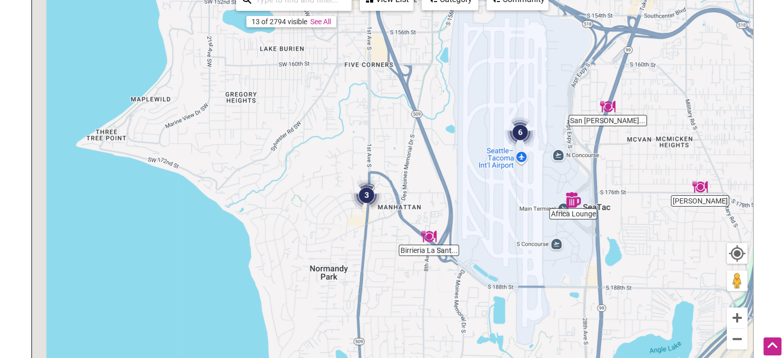
drag, startPoint x: 394, startPoint y: 124, endPoint x: 445, endPoint y: 206, distance: 96.2
click at [445, 206] on div "To navigate, press the arrow keys." at bounding box center [392, 185] width 721 height 401
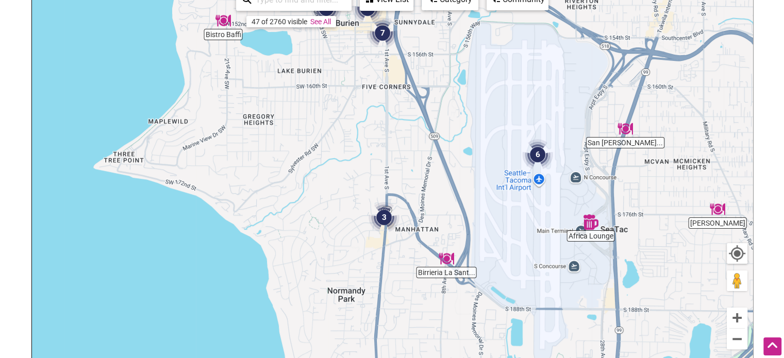
drag, startPoint x: 392, startPoint y: 210, endPoint x: 398, endPoint y: 230, distance: 20.1
click at [397, 226] on div "To navigate, press the arrow keys." at bounding box center [392, 185] width 721 height 401
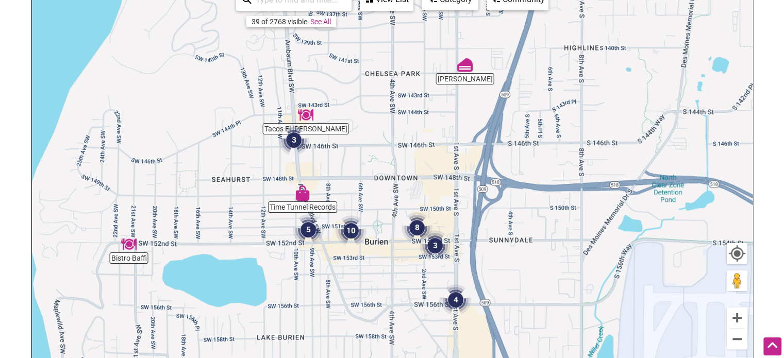
drag, startPoint x: 376, startPoint y: 207, endPoint x: 374, endPoint y: 200, distance: 8.0
click at [376, 200] on div "To navigate, press the arrow keys." at bounding box center [392, 185] width 721 height 401
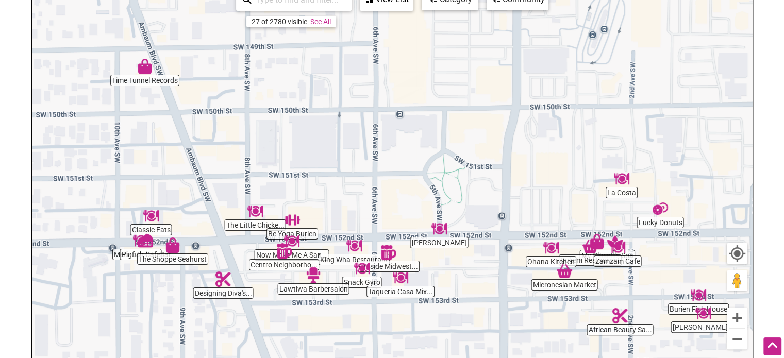
drag, startPoint x: 367, startPoint y: 230, endPoint x: 380, endPoint y: 195, distance: 36.2
click at [380, 196] on div "To navigate, press the arrow keys." at bounding box center [392, 185] width 721 height 401
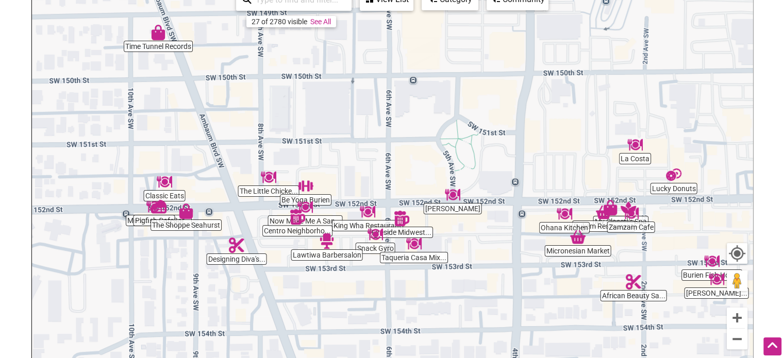
drag, startPoint x: 489, startPoint y: 261, endPoint x: 493, endPoint y: 249, distance: 12.3
click at [493, 249] on div "To navigate, press the arrow keys." at bounding box center [392, 185] width 721 height 401
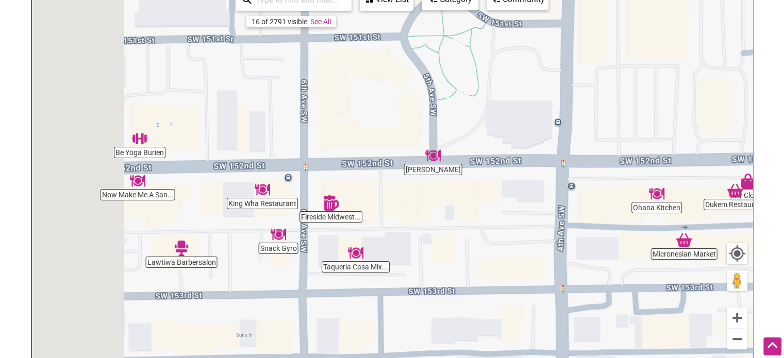
drag, startPoint x: 452, startPoint y: 233, endPoint x: 530, endPoint y: 235, distance: 78.4
click at [563, 237] on div "To navigate, press the arrow keys." at bounding box center [392, 185] width 721 height 401
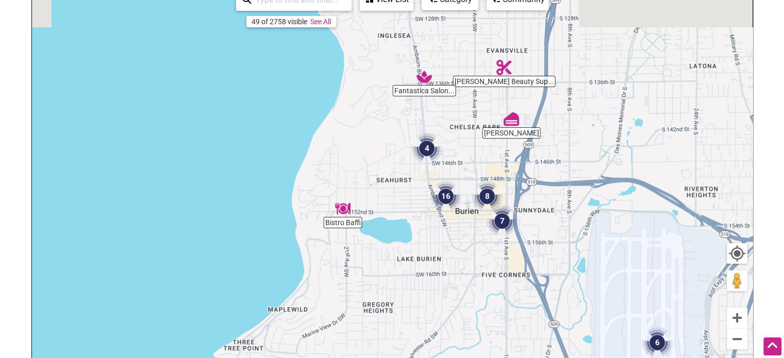
drag, startPoint x: 569, startPoint y: 178, endPoint x: 554, endPoint y: 257, distance: 80.3
click at [552, 255] on div "To navigate, press the arrow keys." at bounding box center [392, 185] width 721 height 401
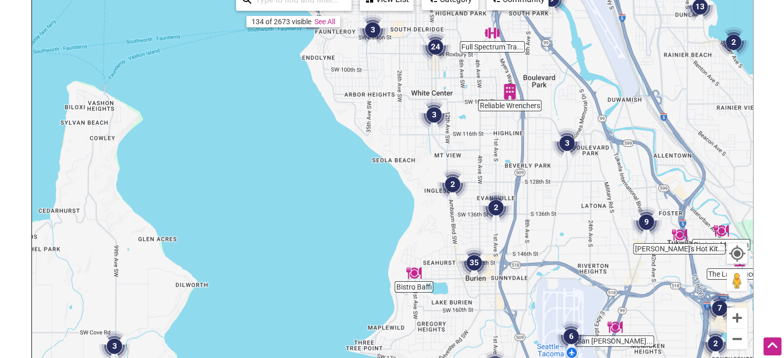
drag, startPoint x: 506, startPoint y: 181, endPoint x: 457, endPoint y: 264, distance: 96.7
click at [460, 269] on div "To navigate, press the arrow keys." at bounding box center [392, 185] width 721 height 401
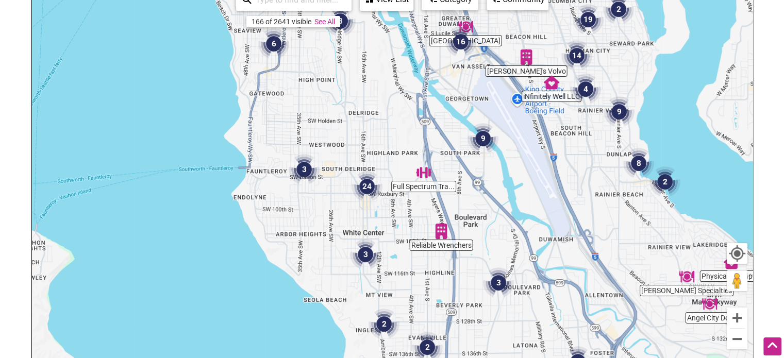
drag, startPoint x: 512, startPoint y: 188, endPoint x: 487, endPoint y: 284, distance: 98.6
click at [487, 284] on div "To navigate, press the arrow keys." at bounding box center [392, 185] width 721 height 401
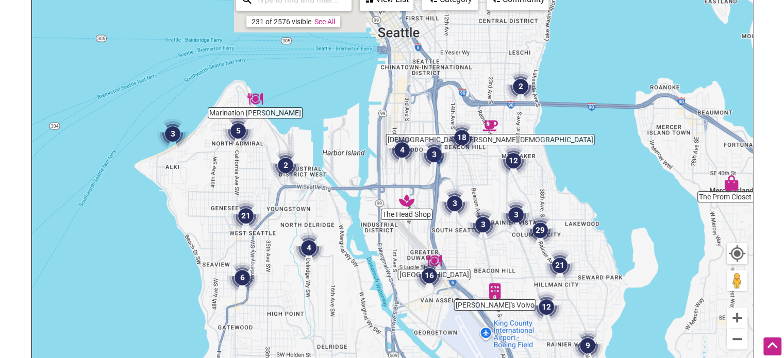
drag, startPoint x: 477, startPoint y: 158, endPoint x: 478, endPoint y: 267, distance: 108.3
click at [478, 267] on div "To navigate, press the arrow keys." at bounding box center [392, 185] width 721 height 401
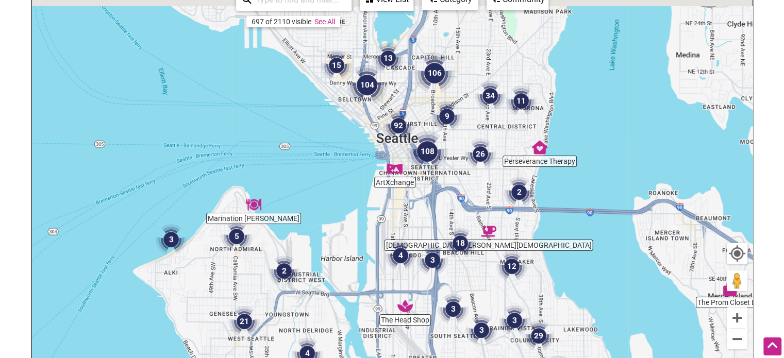
drag, startPoint x: 479, startPoint y: 184, endPoint x: 476, endPoint y: 265, distance: 81.5
click at [476, 265] on div "To navigate, press the arrow keys." at bounding box center [392, 185] width 721 height 401
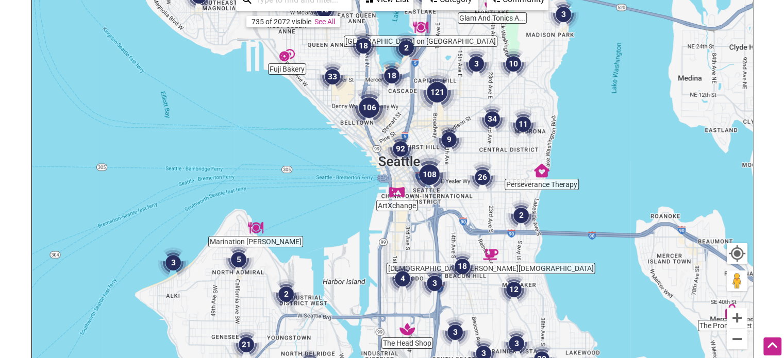
drag, startPoint x: 453, startPoint y: 200, endPoint x: 458, endPoint y: 217, distance: 17.8
click at [458, 217] on div "To navigate, press the arrow keys." at bounding box center [392, 185] width 721 height 401
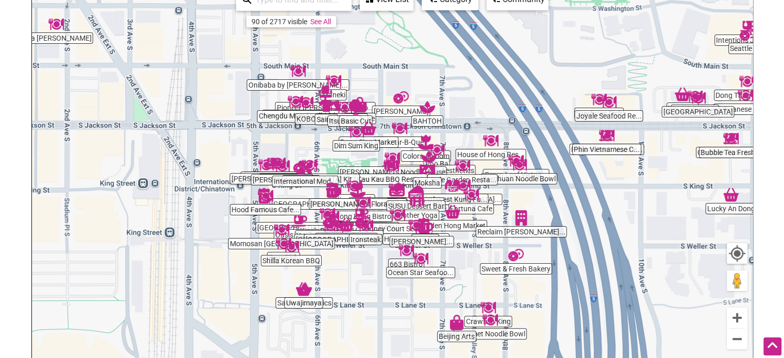
drag, startPoint x: 362, startPoint y: 308, endPoint x: 367, endPoint y: 249, distance: 60.0
click at [367, 249] on div "To navigate, press the arrow keys." at bounding box center [392, 185] width 721 height 401
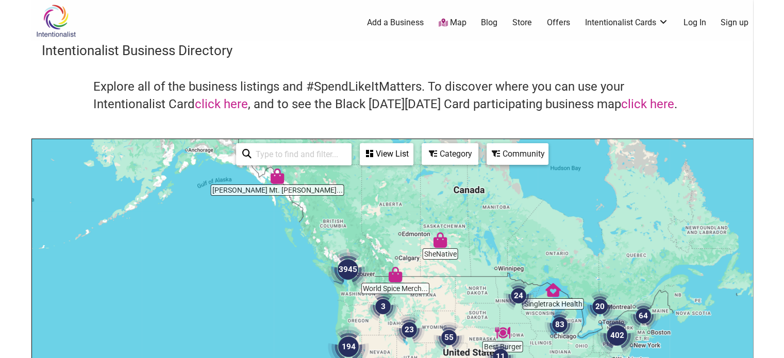
click at [349, 265] on img "3945" at bounding box center [348, 270] width 50 height 50
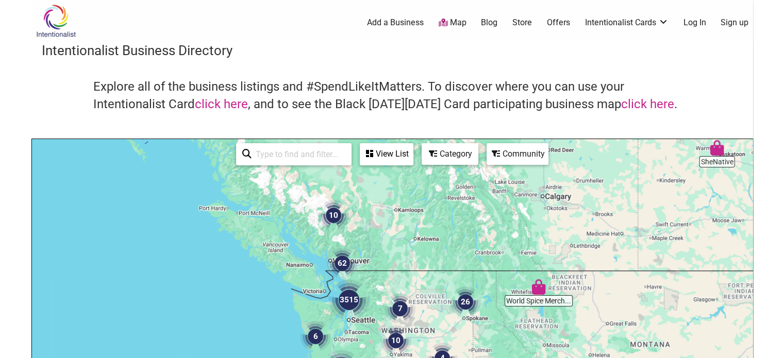
drag, startPoint x: 382, startPoint y: 301, endPoint x: 444, endPoint y: 274, distance: 67.9
click at [420, 289] on img "7" at bounding box center [400, 308] width 39 height 39
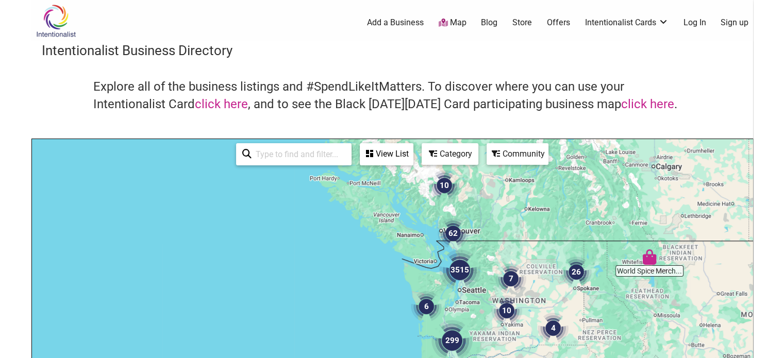
click at [413, 152] on div "Community" at bounding box center [387, 154] width 52 height 20
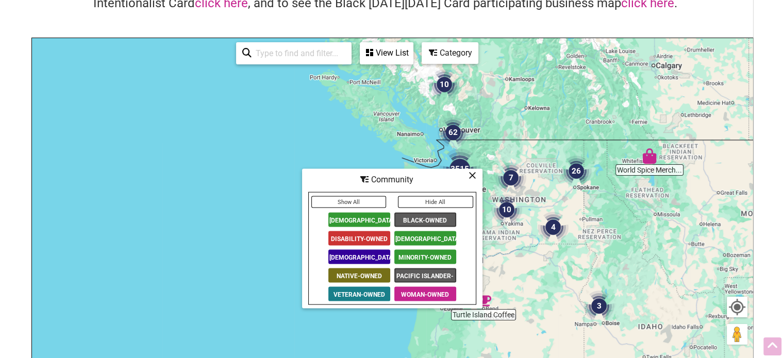
scroll to position [103, 0]
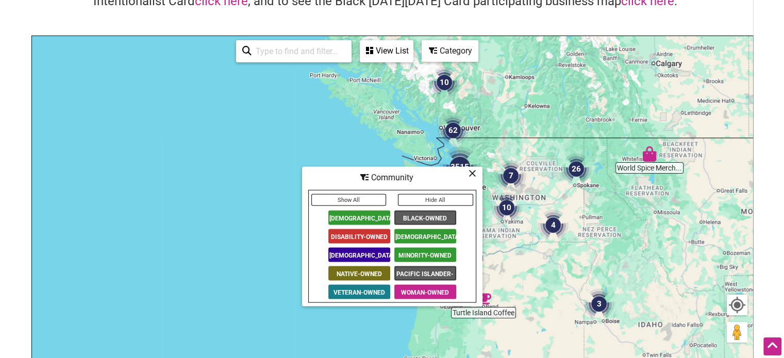
click at [432, 255] on span "Minority-Owned" at bounding box center [426, 255] width 62 height 14
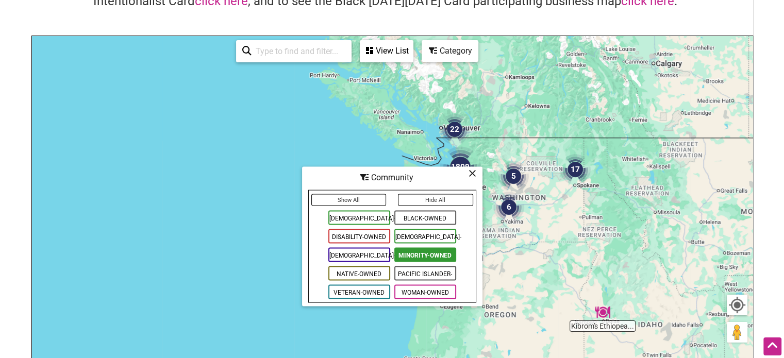
click at [473, 174] on icon at bounding box center [473, 173] width 8 height 1
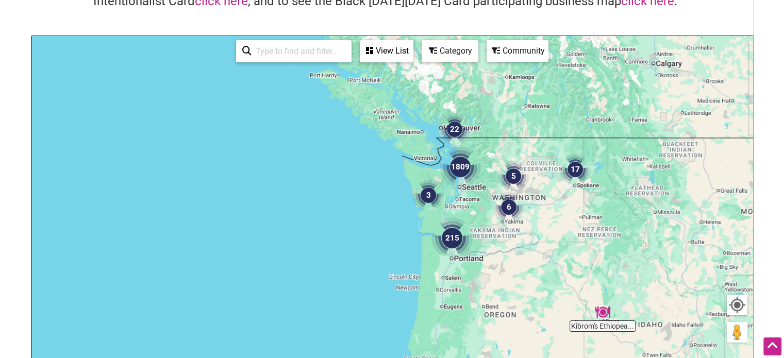
click at [460, 168] on img "1809" at bounding box center [461, 167] width 50 height 50
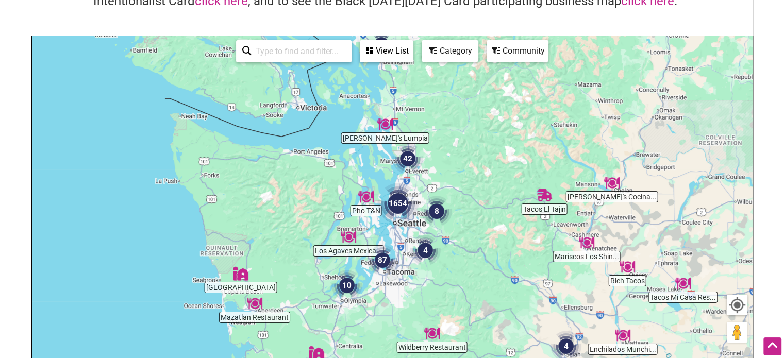
drag, startPoint x: 408, startPoint y: 223, endPoint x: 429, endPoint y: 218, distance: 21.8
click at [423, 218] on img "1654" at bounding box center [398, 204] width 50 height 50
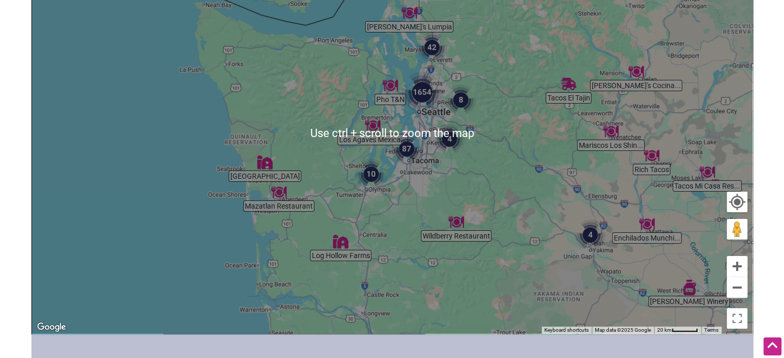
scroll to position [155, 0]
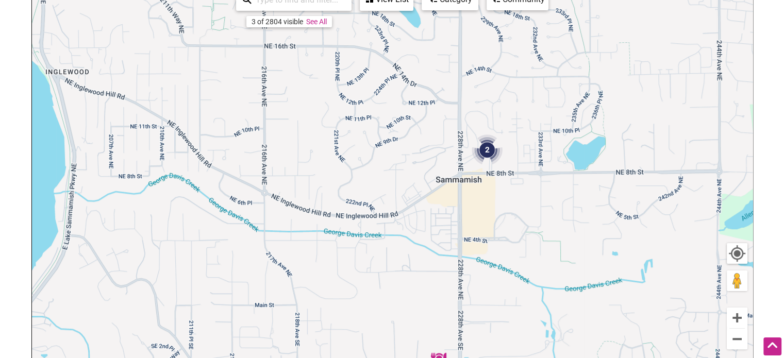
click at [489, 152] on img "2" at bounding box center [487, 149] width 39 height 39
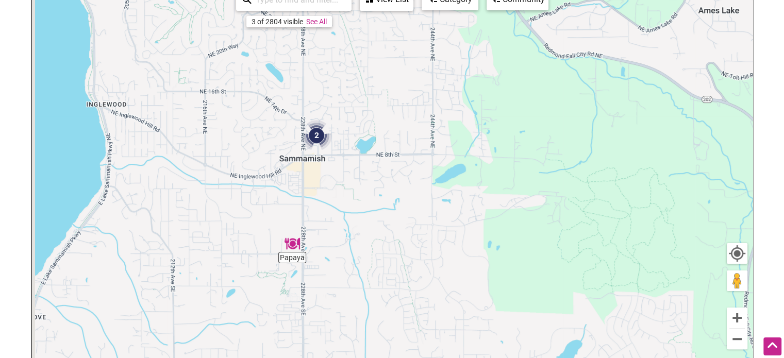
drag, startPoint x: 301, startPoint y: 251, endPoint x: 436, endPoint y: 156, distance: 165.1
click at [436, 156] on div "To navigate, press the arrow keys." at bounding box center [392, 185] width 721 height 401
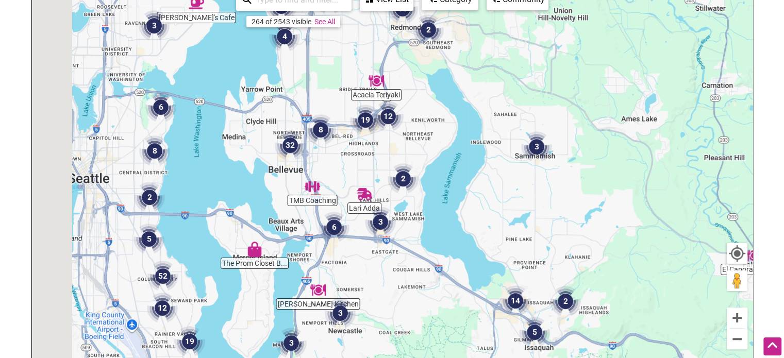
drag, startPoint x: 336, startPoint y: 191, endPoint x: 468, endPoint y: 197, distance: 131.6
click at [468, 197] on div "To navigate, press the arrow keys." at bounding box center [392, 185] width 721 height 401
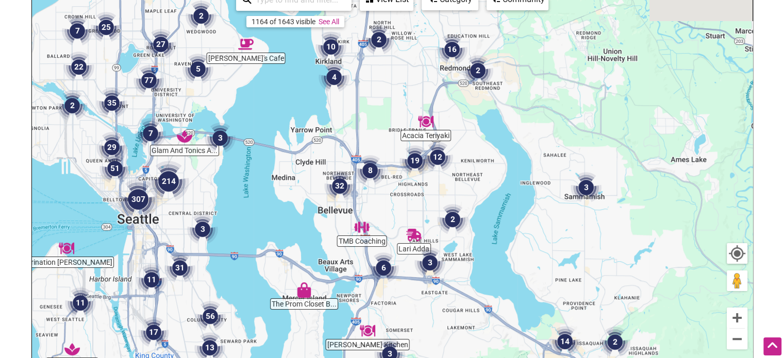
drag, startPoint x: 361, startPoint y: 166, endPoint x: 398, endPoint y: 210, distance: 57.5
click at [397, 213] on div "To navigate, press the arrow keys." at bounding box center [392, 185] width 721 height 401
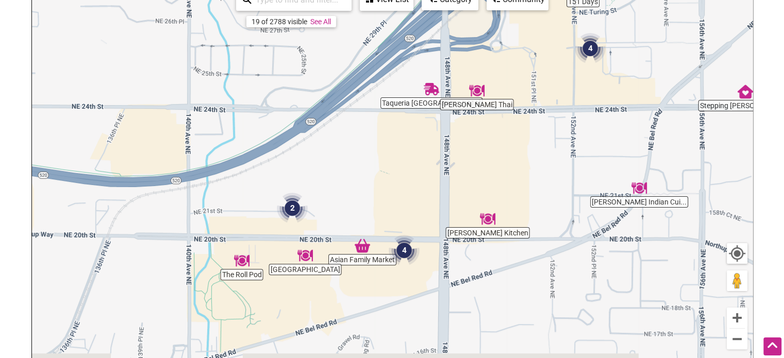
drag, startPoint x: 357, startPoint y: 235, endPoint x: 472, endPoint y: 143, distance: 146.4
click at [471, 144] on div "To navigate, press the arrow keys." at bounding box center [392, 185] width 721 height 401
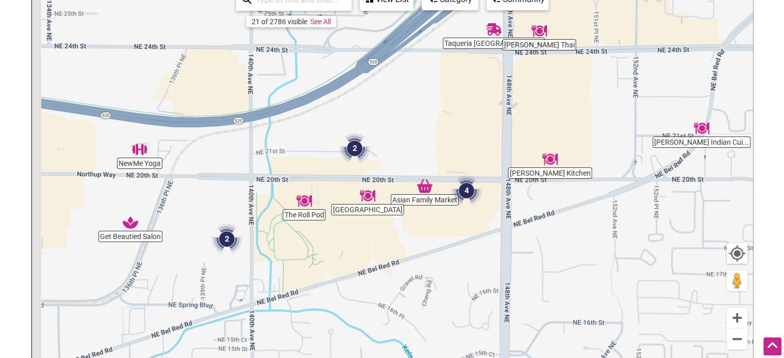
drag, startPoint x: 382, startPoint y: 191, endPoint x: 426, endPoint y: 142, distance: 66.1
click at [426, 143] on div "To navigate, press the arrow keys." at bounding box center [392, 185] width 721 height 401
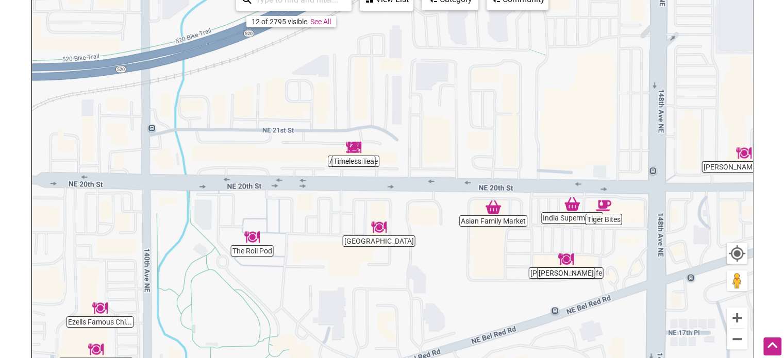
click at [495, 214] on img "Asian Family Market" at bounding box center [494, 207] width 24 height 24
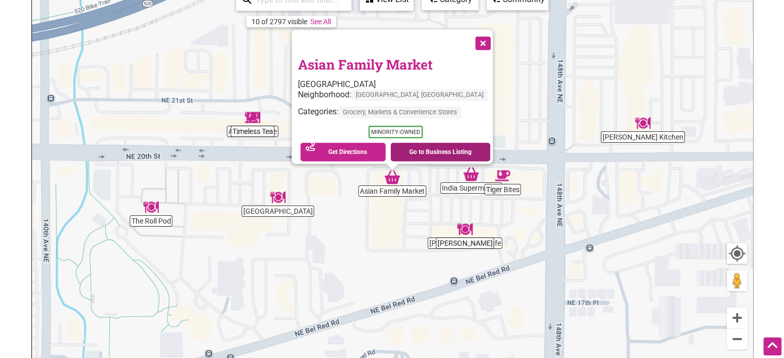
click at [445, 150] on link "Go to Business Listing" at bounding box center [441, 152] width 100 height 19
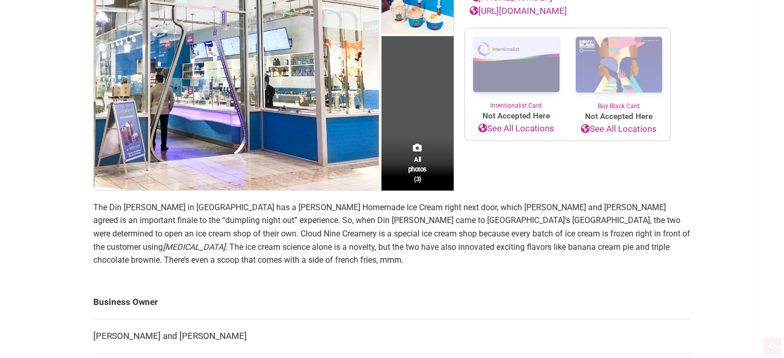
scroll to position [206, 0]
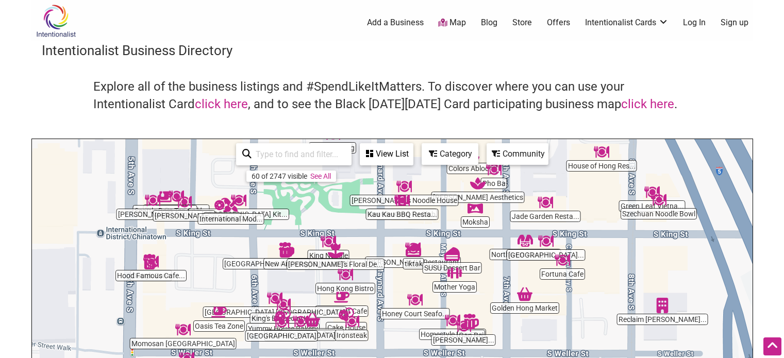
scroll to position [155, 0]
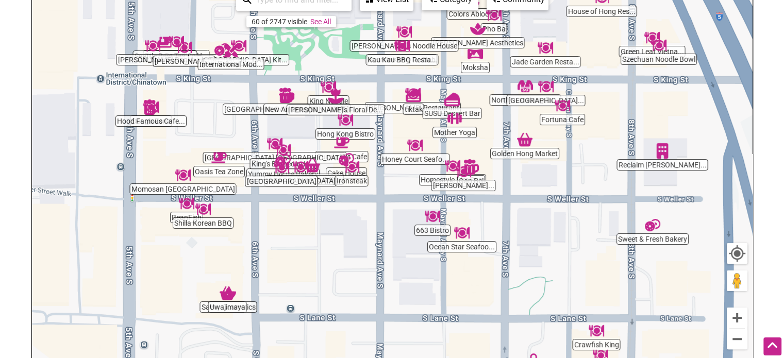
click at [141, 122] on div "To navigate, press the arrow keys." at bounding box center [392, 185] width 721 height 401
click at [151, 108] on img "Hood Famous Cafe + Bar" at bounding box center [151, 107] width 24 height 24
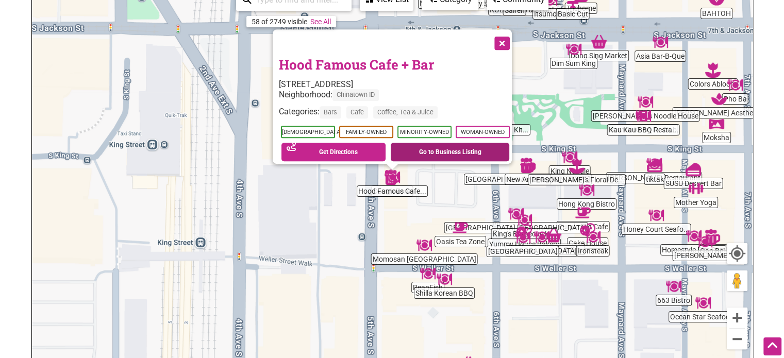
click at [450, 144] on link "Go to Business Listing" at bounding box center [450, 152] width 119 height 19
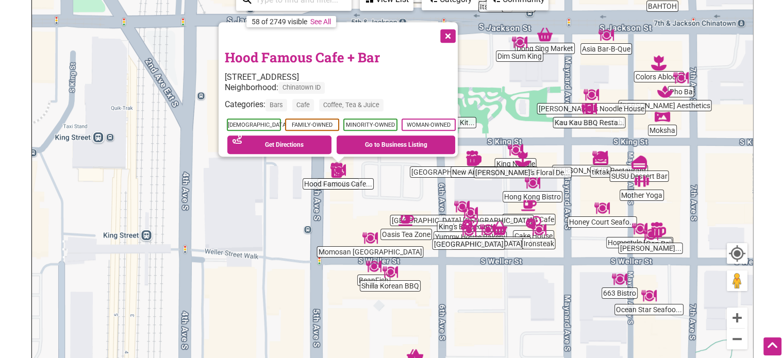
drag, startPoint x: 501, startPoint y: 206, endPoint x: 411, endPoint y: 198, distance: 90.6
click at [411, 198] on div "To navigate, press the arrow keys. Hood Famous Cafe + Bar 504 5th Ave S #107A, …" at bounding box center [392, 185] width 721 height 401
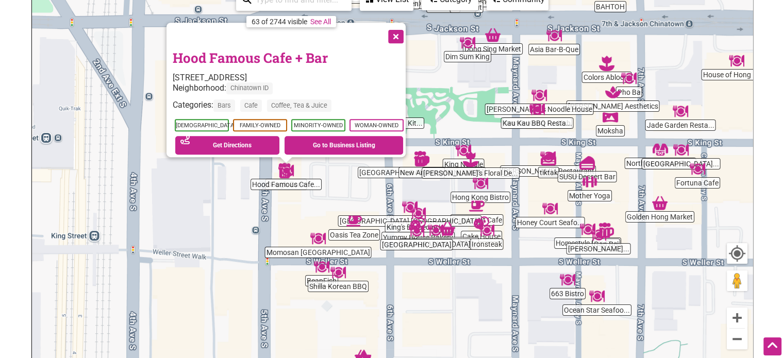
click at [397, 29] on button "Close" at bounding box center [395, 36] width 26 height 26
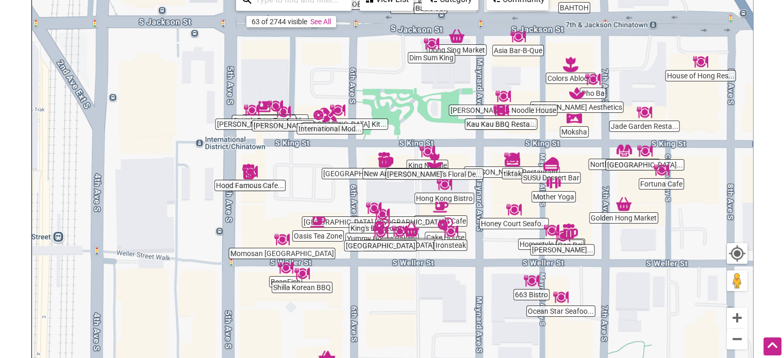
drag, startPoint x: 487, startPoint y: 281, endPoint x: 411, endPoint y: 284, distance: 76.4
click at [411, 284] on div "To navigate, press the arrow keys." at bounding box center [392, 185] width 721 height 401
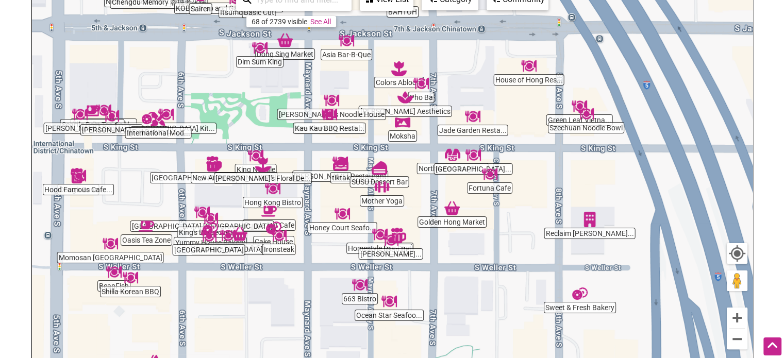
drag, startPoint x: 572, startPoint y: 245, endPoint x: 463, endPoint y: 246, distance: 109.3
click at [468, 246] on div "To navigate, press the arrow keys." at bounding box center [392, 185] width 721 height 401
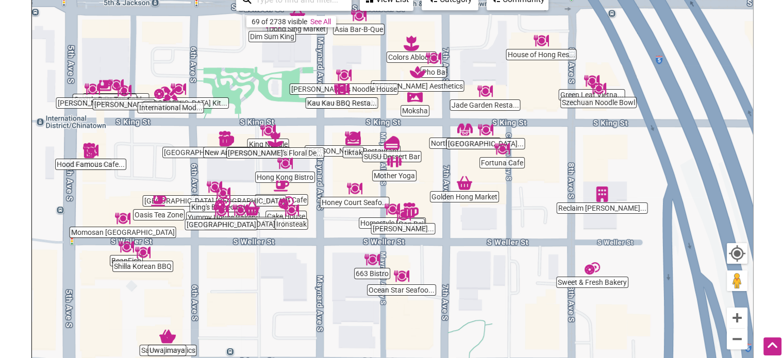
drag, startPoint x: 444, startPoint y: 249, endPoint x: 462, endPoint y: 217, distance: 36.9
click at [461, 217] on div "To navigate, press the arrow keys." at bounding box center [392, 185] width 721 height 401
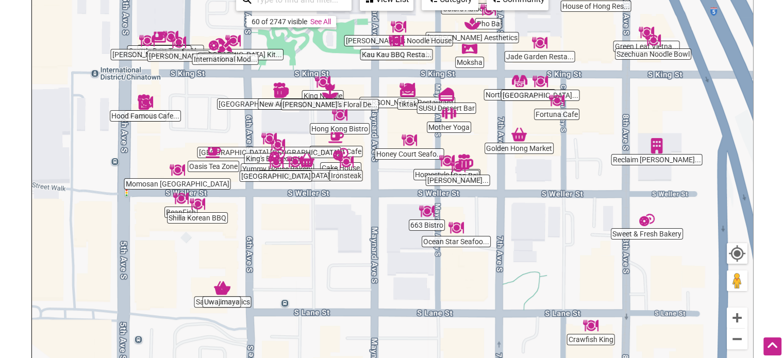
drag, startPoint x: 324, startPoint y: 258, endPoint x: 374, endPoint y: 217, distance: 64.8
click at [374, 217] on div "To navigate, press the arrow keys." at bounding box center [392, 185] width 721 height 401
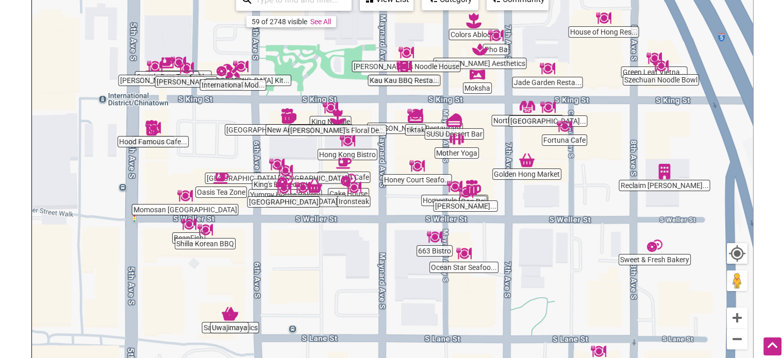
drag, startPoint x: 314, startPoint y: 215, endPoint x: 334, endPoint y: 274, distance: 62.1
click at [333, 276] on div "To navigate, press the arrow keys." at bounding box center [392, 185] width 721 height 401
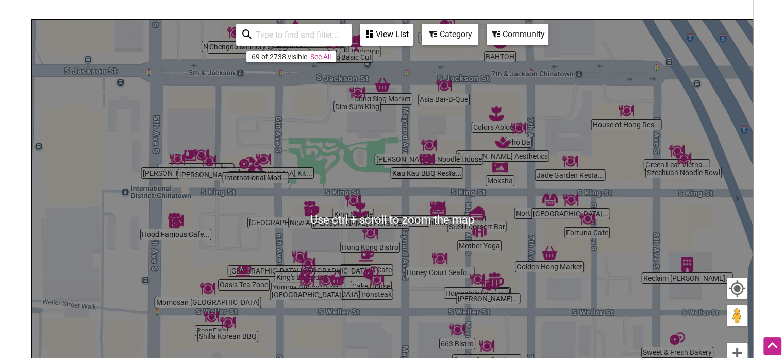
scroll to position [103, 0]
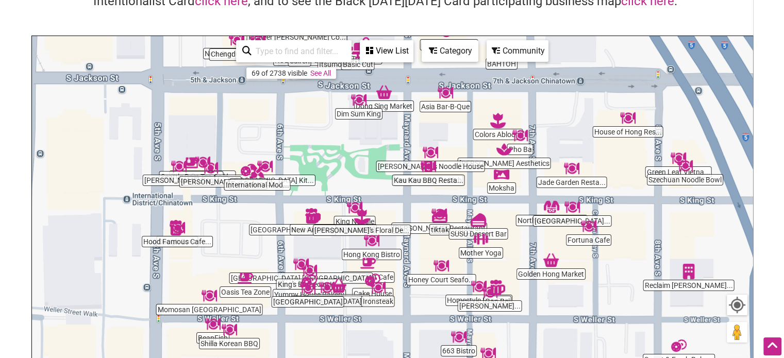
drag, startPoint x: 378, startPoint y: 260, endPoint x: 383, endPoint y: 221, distance: 40.0
click at [383, 229] on img "Hong Kong Bistro" at bounding box center [372, 241] width 24 height 24
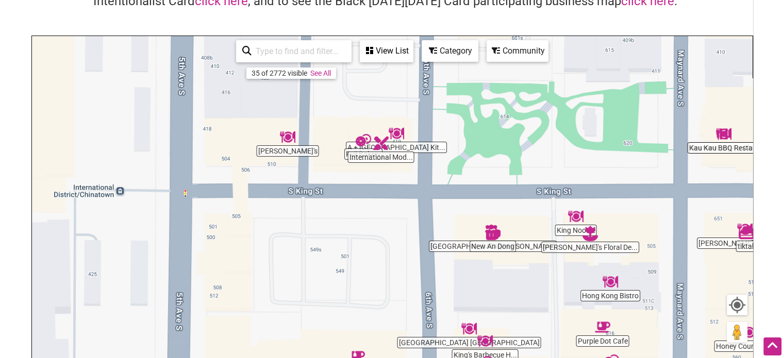
drag, startPoint x: 299, startPoint y: 219, endPoint x: 464, endPoint y: 286, distance: 178.6
click at [464, 286] on div "To navigate, press the arrow keys." at bounding box center [392, 236] width 721 height 401
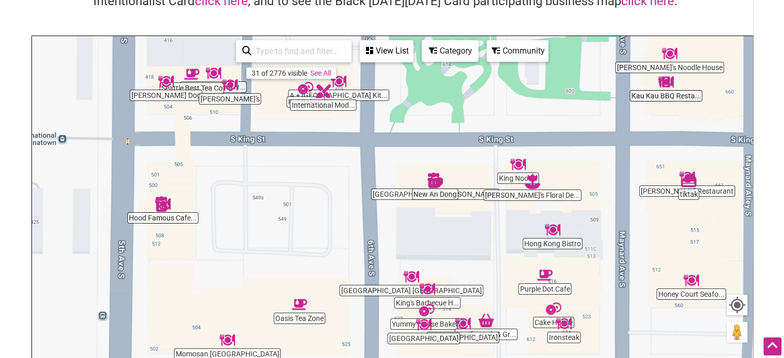
drag, startPoint x: 448, startPoint y: 272, endPoint x: 354, endPoint y: 194, distance: 122.0
click at [354, 194] on div "To navigate, press the arrow keys." at bounding box center [392, 236] width 721 height 401
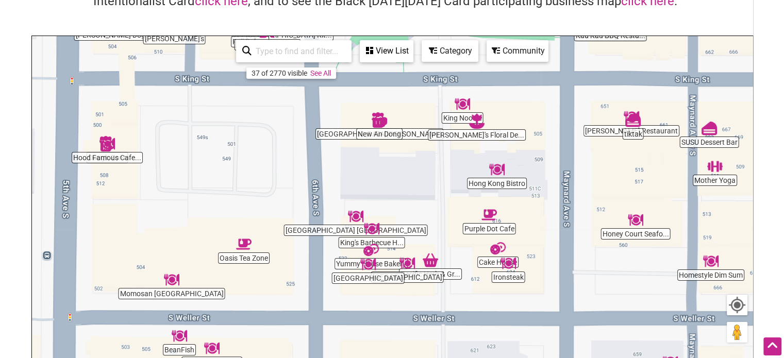
drag, startPoint x: 411, startPoint y: 239, endPoint x: 374, endPoint y: 191, distance: 59.6
click at [374, 191] on div "To navigate, press the arrow keys." at bounding box center [392, 236] width 721 height 401
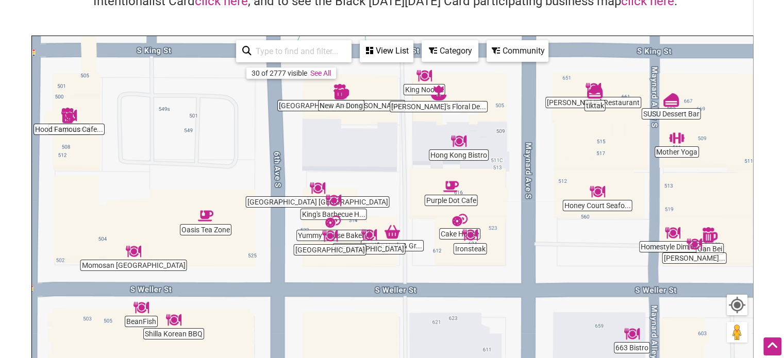
drag, startPoint x: 416, startPoint y: 290, endPoint x: 395, endPoint y: 276, distance: 26.0
click at [395, 276] on div "To navigate, press the arrow keys." at bounding box center [392, 236] width 721 height 401
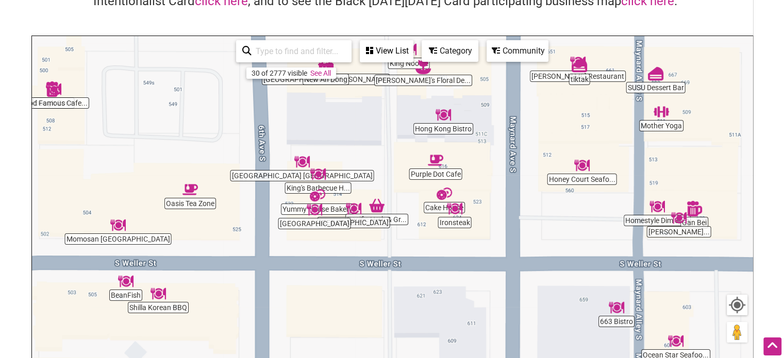
drag, startPoint x: 413, startPoint y: 305, endPoint x: 402, endPoint y: 284, distance: 23.5
click at [402, 280] on div "To navigate, press the arrow keys." at bounding box center [392, 236] width 721 height 401
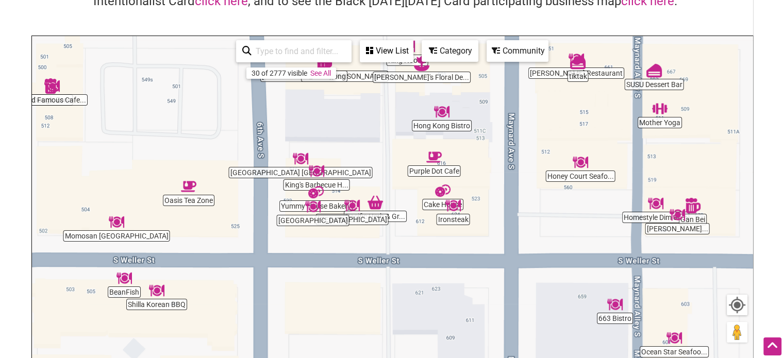
click at [351, 206] on img "Canton Wonton House" at bounding box center [352, 206] width 24 height 24
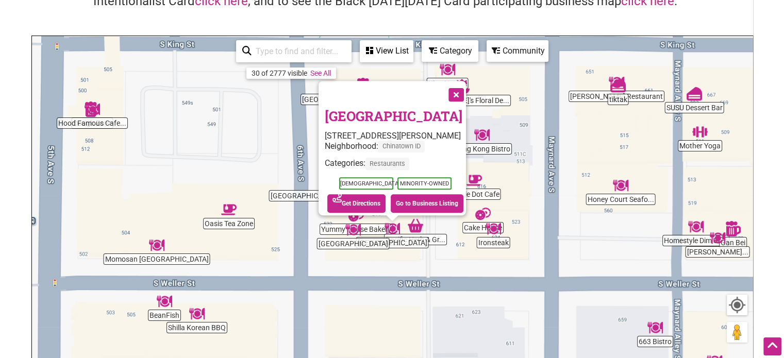
drag, startPoint x: 460, startPoint y: 88, endPoint x: 464, endPoint y: 92, distance: 5.8
click at [460, 88] on button "Close" at bounding box center [455, 94] width 26 height 26
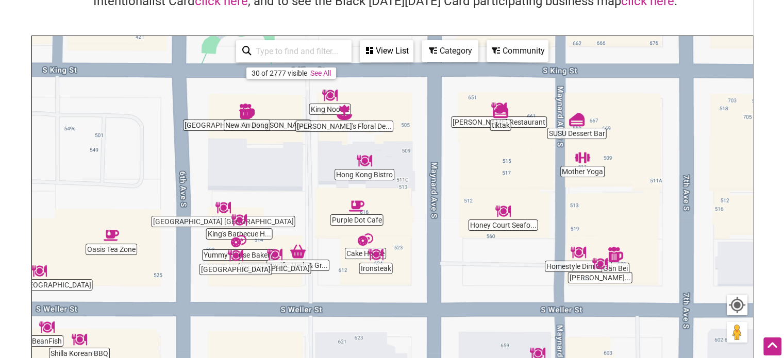
drag, startPoint x: 557, startPoint y: 222, endPoint x: 440, endPoint y: 249, distance: 120.0
click at [440, 249] on div "To navigate, press the arrow keys." at bounding box center [392, 236] width 721 height 401
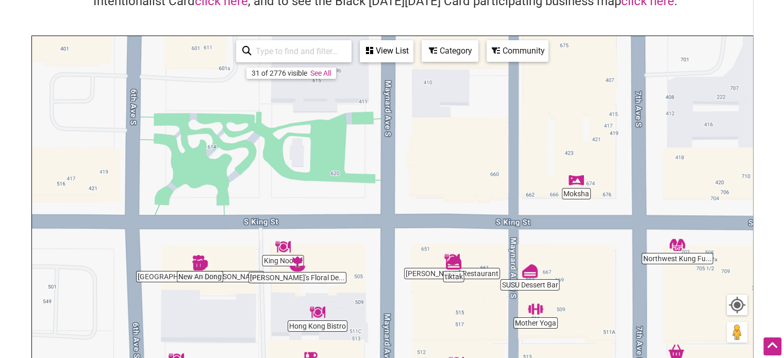
drag, startPoint x: 438, startPoint y: 165, endPoint x: 402, endPoint y: 305, distance: 144.7
click at [402, 305] on div "To navigate, press the arrow keys." at bounding box center [392, 236] width 721 height 401
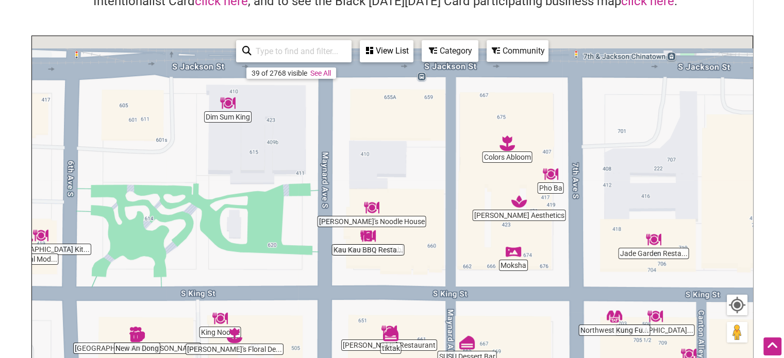
drag, startPoint x: 427, startPoint y: 191, endPoint x: 391, endPoint y: 235, distance: 56.5
click at [391, 235] on div "To navigate, press the arrow keys." at bounding box center [392, 236] width 721 height 401
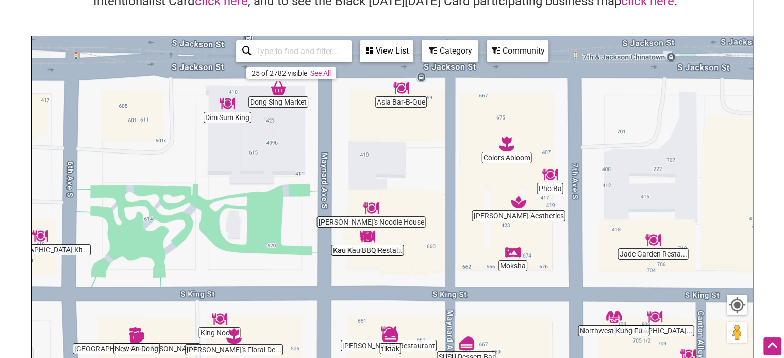
click at [374, 212] on img "Mike's Noodle House" at bounding box center [371, 208] width 24 height 24
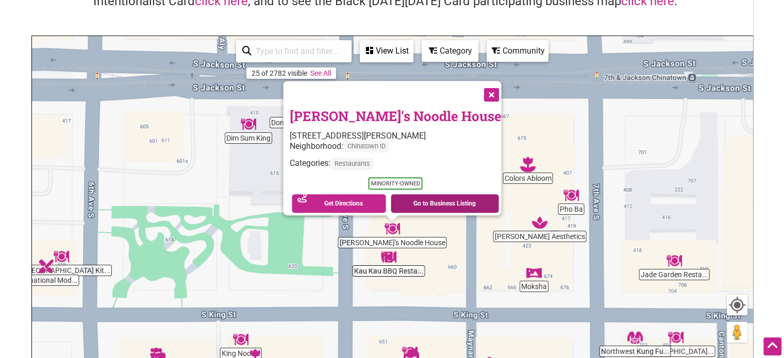
click at [417, 198] on link "Go to Business Listing" at bounding box center [445, 203] width 108 height 19
drag, startPoint x: 419, startPoint y: 274, endPoint x: 454, endPoint y: 161, distance: 117.9
click at [454, 162] on div "To navigate, press the arrow keys. Mike's Noodle House 418 Maynard Ave S, Seatt…" at bounding box center [392, 236] width 721 height 401
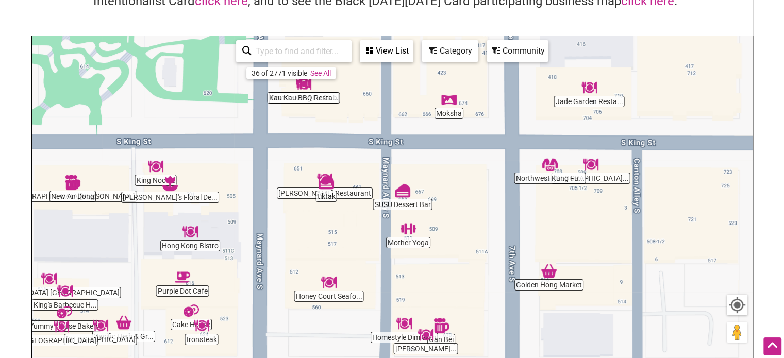
drag, startPoint x: 433, startPoint y: 211, endPoint x: 285, endPoint y: 243, distance: 150.8
click at [285, 243] on div "To navigate, press the arrow keys." at bounding box center [392, 236] width 721 height 401
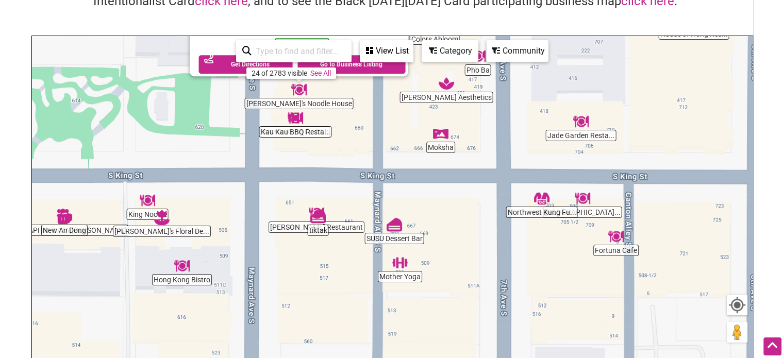
drag, startPoint x: 481, startPoint y: 307, endPoint x: 487, endPoint y: 134, distance: 173.4
click at [487, 136] on div "To navigate, press the arrow keys. Mike's Noodle House 418 Maynard Ave S, Seatt…" at bounding box center [392, 236] width 721 height 401
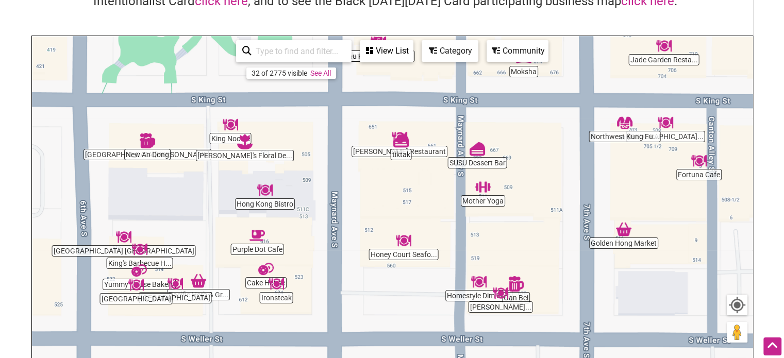
drag, startPoint x: 337, startPoint y: 256, endPoint x: 512, endPoint y: 239, distance: 176.2
click at [512, 239] on div "To navigate, press the arrow keys." at bounding box center [392, 236] width 721 height 401
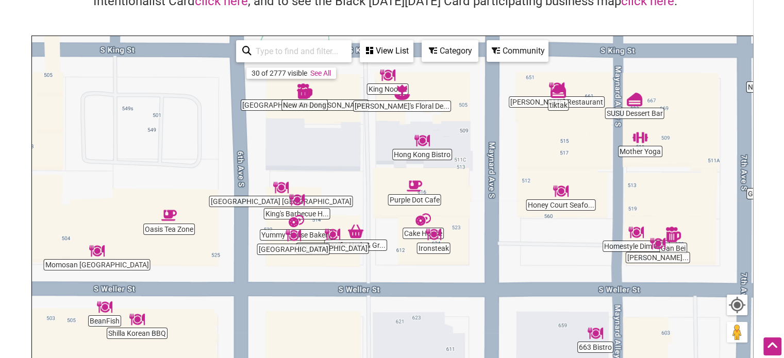
drag, startPoint x: 307, startPoint y: 229, endPoint x: 355, endPoint y: 208, distance: 51.7
click at [360, 208] on div "To navigate, press the arrow keys." at bounding box center [392, 236] width 721 height 401
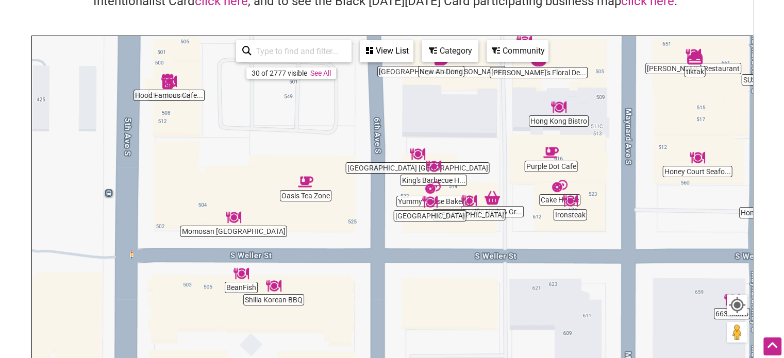
drag, startPoint x: 301, startPoint y: 246, endPoint x: 380, endPoint y: 228, distance: 81.3
click at [380, 228] on div "To navigate, press the arrow keys." at bounding box center [392, 236] width 721 height 401
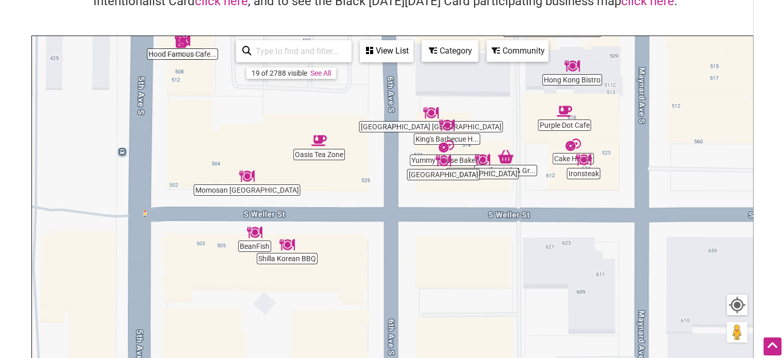
drag, startPoint x: 426, startPoint y: 233, endPoint x: 360, endPoint y: 216, distance: 68.0
click at [361, 217] on div "To navigate, press the arrow keys." at bounding box center [392, 236] width 721 height 401
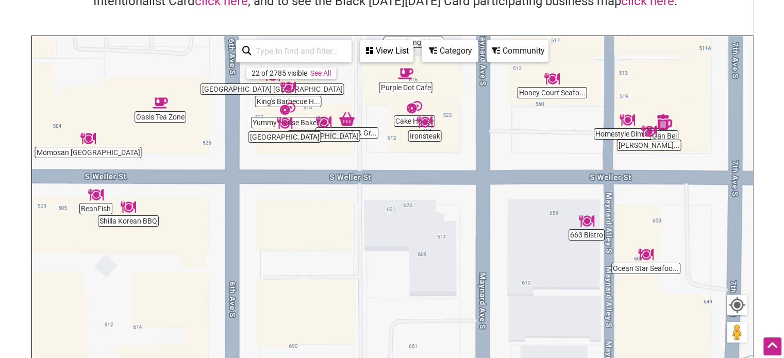
drag, startPoint x: 505, startPoint y: 249, endPoint x: 470, endPoint y: 165, distance: 91.6
click at [479, 179] on div "To navigate, press the arrow keys." at bounding box center [392, 236] width 721 height 401
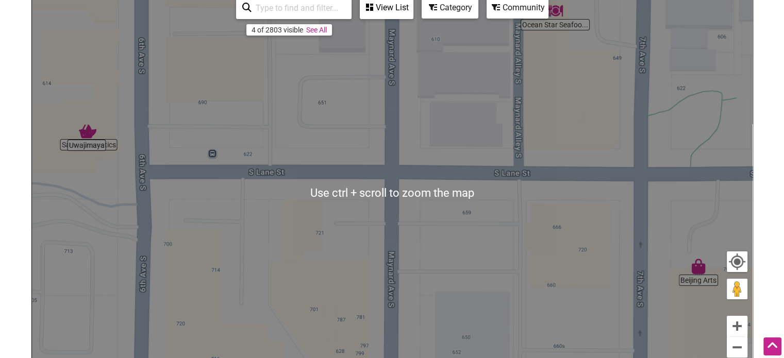
scroll to position [155, 0]
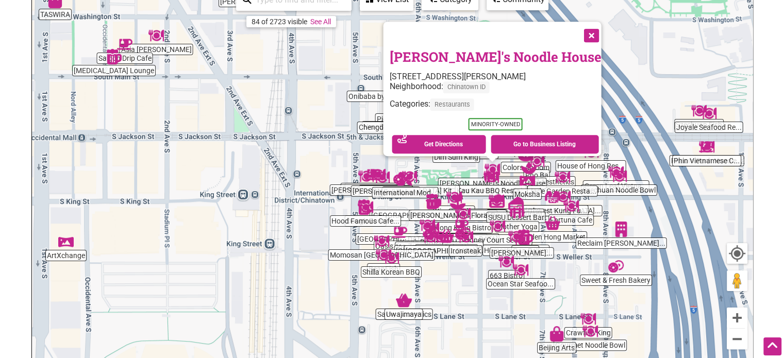
click at [578, 28] on button "Close" at bounding box center [591, 35] width 26 height 26
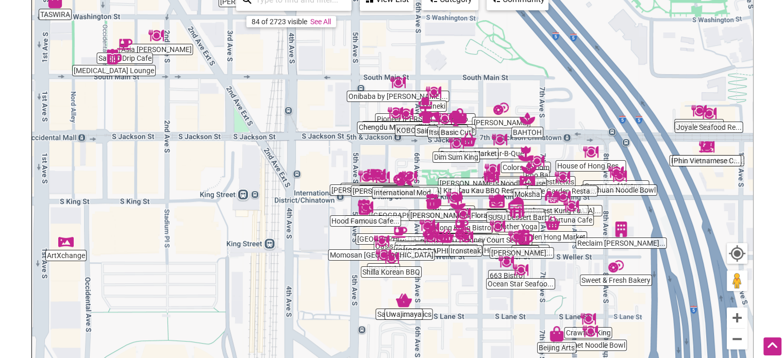
drag, startPoint x: 512, startPoint y: 90, endPoint x: 569, endPoint y: 172, distance: 100.0
click at [568, 171] on div "To navigate, press the arrow keys." at bounding box center [392, 185] width 721 height 401
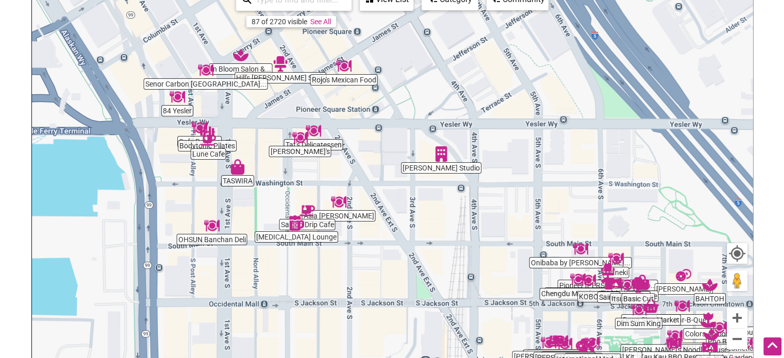
drag, startPoint x: 317, startPoint y: 152, endPoint x: 490, endPoint y: 249, distance: 198.3
click at [490, 249] on div "To navigate, press the arrow keys." at bounding box center [392, 185] width 721 height 401
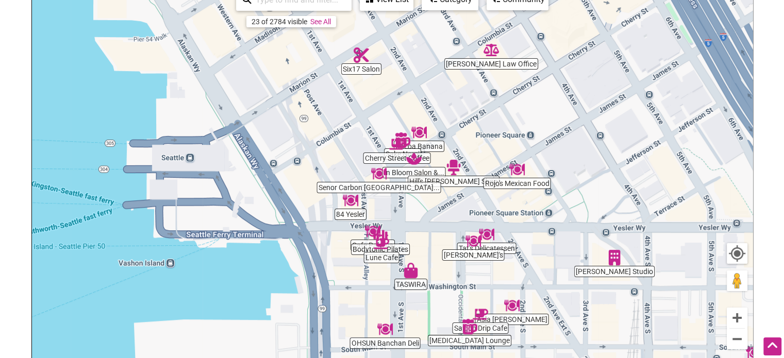
drag, startPoint x: 418, startPoint y: 190, endPoint x: 425, endPoint y: 225, distance: 36.4
click at [425, 225] on div "To navigate, press the arrow keys." at bounding box center [392, 185] width 721 height 401
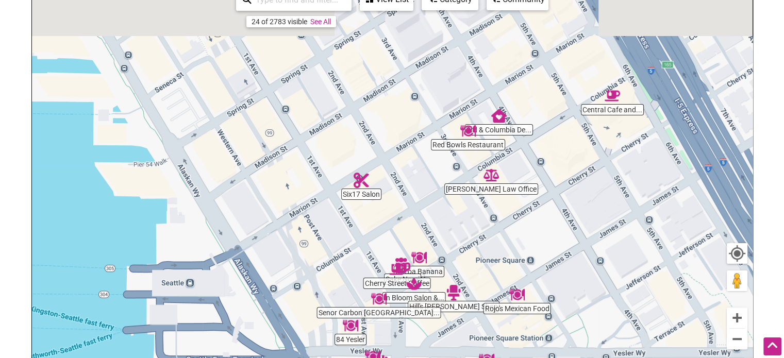
drag, startPoint x: 440, startPoint y: 116, endPoint x: 437, endPoint y: 233, distance: 116.6
click at [437, 233] on div "To navigate, press the arrow keys." at bounding box center [392, 185] width 721 height 401
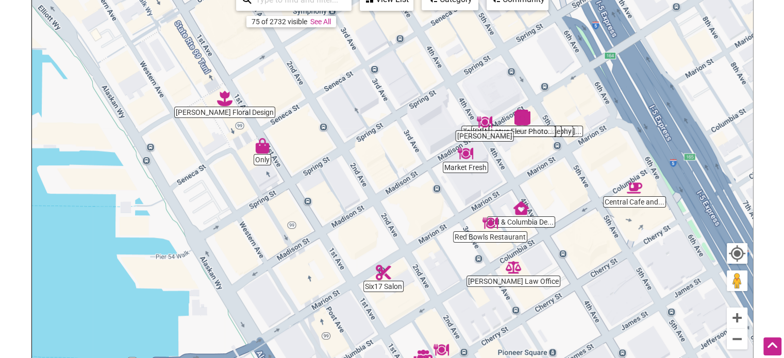
drag, startPoint x: 430, startPoint y: 181, endPoint x: 452, endPoint y: 276, distance: 98.3
click at [452, 276] on div "To navigate, press the arrow keys." at bounding box center [392, 185] width 721 height 401
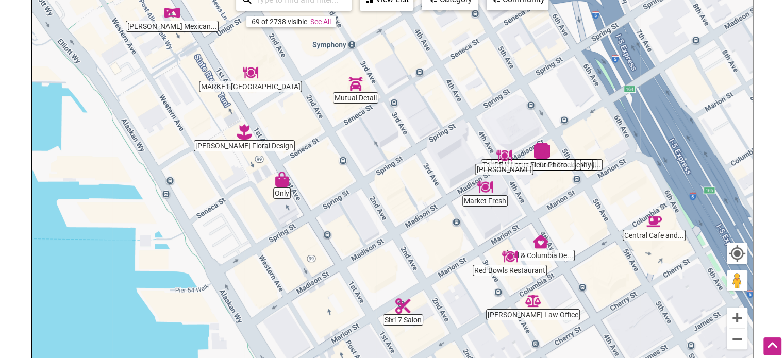
drag, startPoint x: 415, startPoint y: 173, endPoint x: 454, endPoint y: 226, distance: 65.6
click at [454, 226] on div "To navigate, press the arrow keys." at bounding box center [392, 185] width 721 height 401
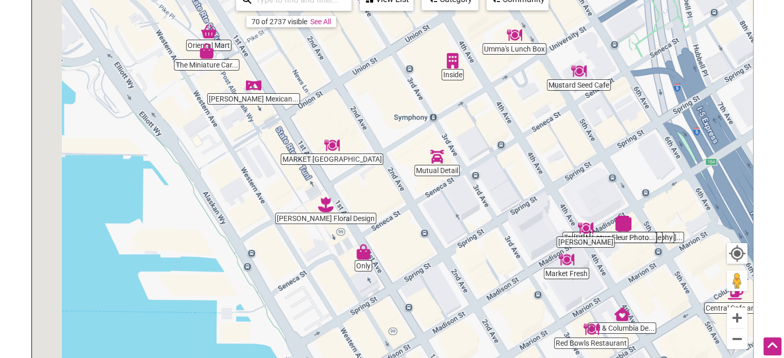
drag, startPoint x: 390, startPoint y: 173, endPoint x: 482, endPoint y: 248, distance: 118.8
click at [482, 248] on div "To navigate, press the arrow keys." at bounding box center [392, 185] width 721 height 401
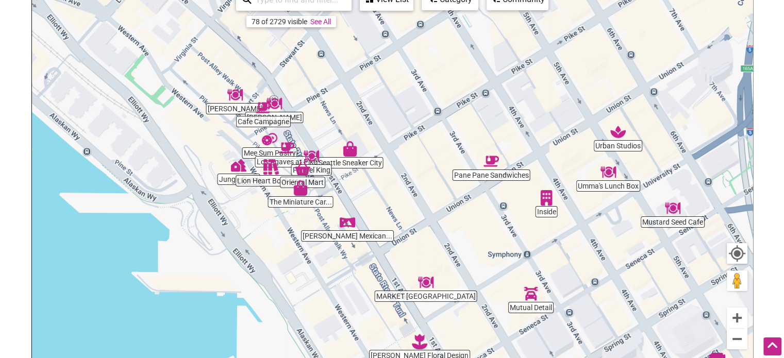
drag, startPoint x: 445, startPoint y: 200, endPoint x: 483, endPoint y: 290, distance: 97.3
click at [482, 290] on div "To navigate, press the arrow keys." at bounding box center [392, 185] width 721 height 401
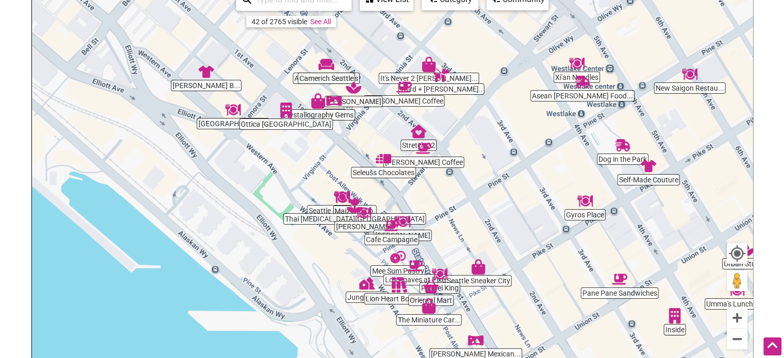
drag, startPoint x: 332, startPoint y: 162, endPoint x: 481, endPoint y: 254, distance: 174.3
click at [481, 254] on div "To navigate, press the arrow keys." at bounding box center [392, 185] width 721 height 401
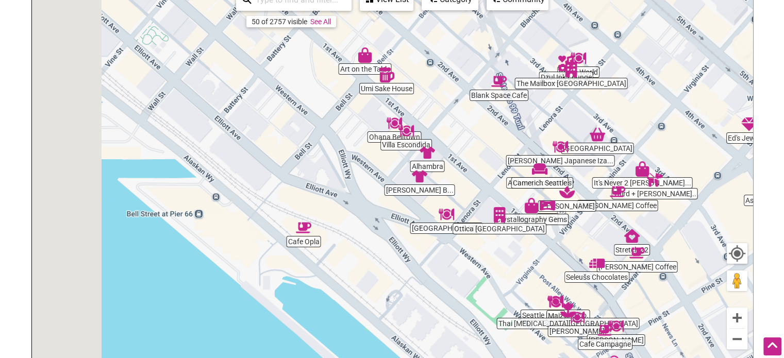
drag, startPoint x: 381, startPoint y: 226, endPoint x: 479, endPoint y: 266, distance: 105.7
click at [481, 267] on div "To navigate, press the arrow keys." at bounding box center [392, 185] width 721 height 401
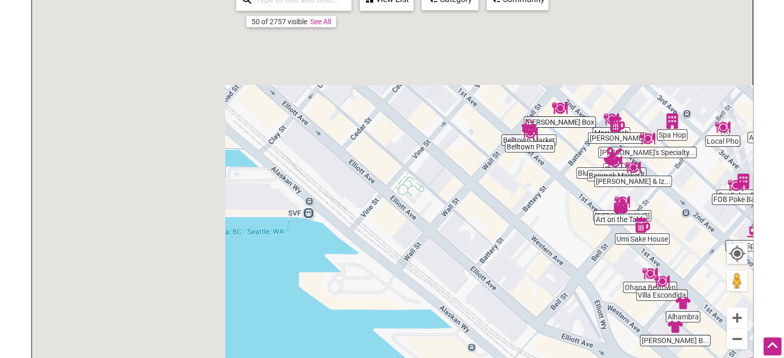
drag, startPoint x: 294, startPoint y: 162, endPoint x: 538, endPoint y: 319, distance: 290.7
click at [536, 319] on div "To navigate, press the arrow keys." at bounding box center [392, 185] width 721 height 401
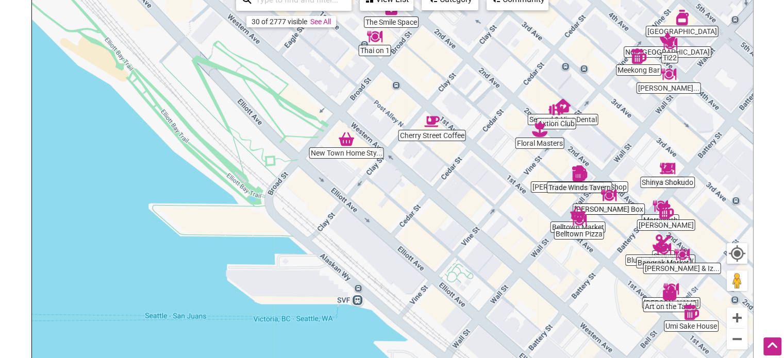
drag, startPoint x: 457, startPoint y: 218, endPoint x: 378, endPoint y: 270, distance: 95.1
click at [378, 270] on div "To navigate, press the arrow keys." at bounding box center [392, 185] width 721 height 401
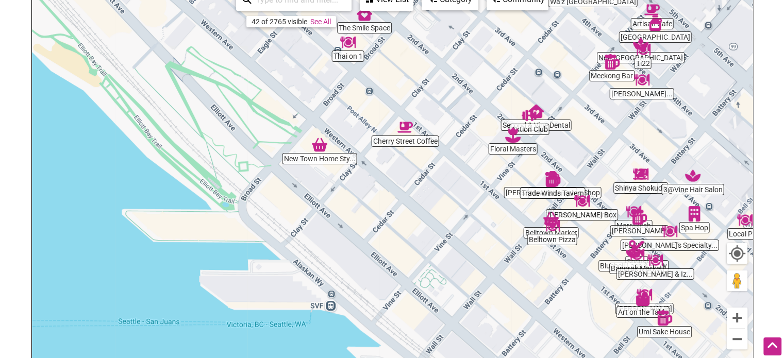
drag, startPoint x: 405, startPoint y: 280, endPoint x: 396, endPoint y: 248, distance: 33.3
click at [396, 248] on div "To navigate, press the arrow keys." at bounding box center [392, 185] width 721 height 401
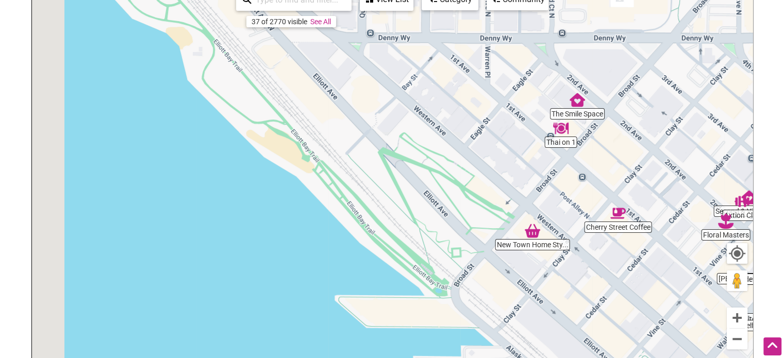
drag, startPoint x: 324, startPoint y: 236, endPoint x: 553, endPoint y: 342, distance: 252.6
click at [553, 342] on div "To navigate, press the arrow keys." at bounding box center [392, 185] width 721 height 401
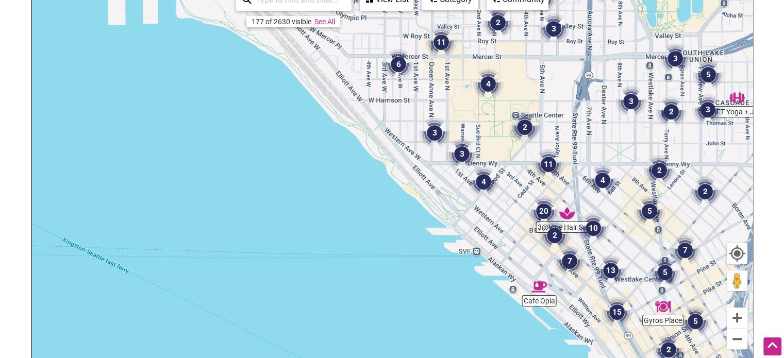
drag, startPoint x: 476, startPoint y: 250, endPoint x: 454, endPoint y: 196, distance: 57.6
click at [454, 196] on div "To navigate, press the arrow keys." at bounding box center [392, 185] width 721 height 401
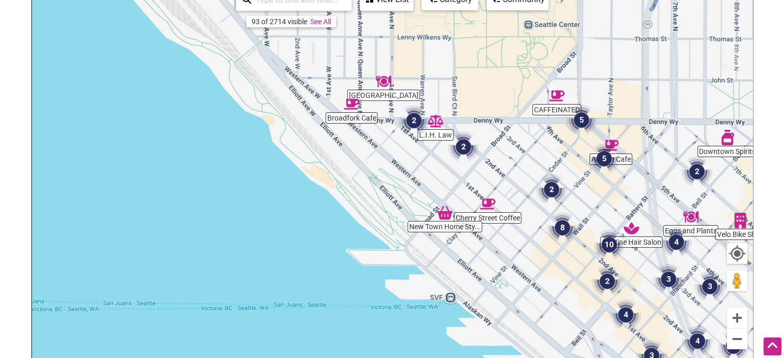
drag, startPoint x: 521, startPoint y: 92, endPoint x: 522, endPoint y: 196, distance: 104.7
click at [521, 196] on div "To navigate, press the arrow keys." at bounding box center [392, 185] width 721 height 401
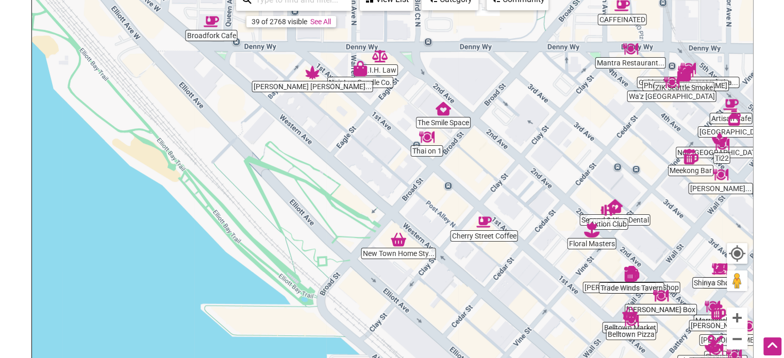
click at [481, 223] on img "Cherry Street Coffee" at bounding box center [484, 222] width 24 height 24
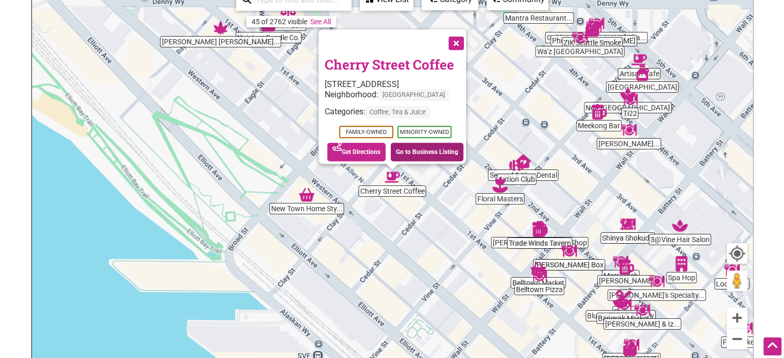
click at [435, 145] on link "Go to Business Listing" at bounding box center [427, 152] width 73 height 19
click at [304, 195] on img "New Town Home Style Deli & Market" at bounding box center [307, 195] width 24 height 24
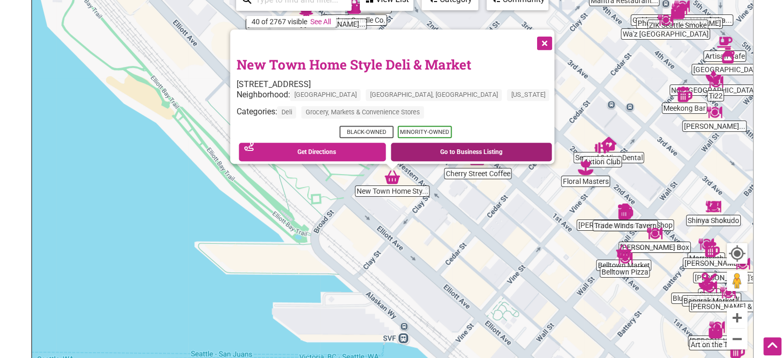
click at [423, 145] on link "Go to Business Listing" at bounding box center [471, 152] width 161 height 19
click at [531, 40] on button "Close" at bounding box center [544, 42] width 26 height 26
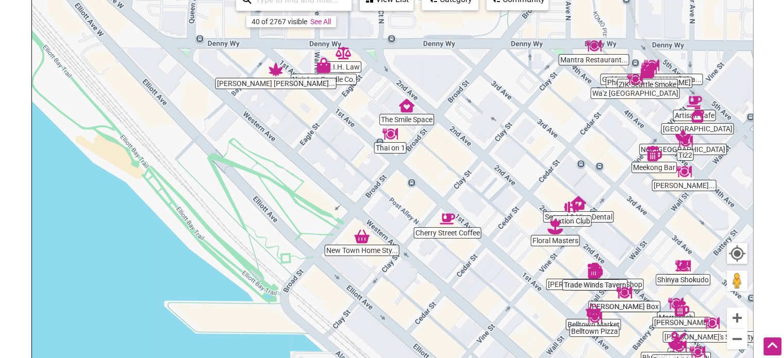
drag, startPoint x: 534, startPoint y: 221, endPoint x: 503, endPoint y: 282, distance: 68.7
click at [503, 282] on div "To navigate, press the arrow keys." at bounding box center [392, 185] width 721 height 401
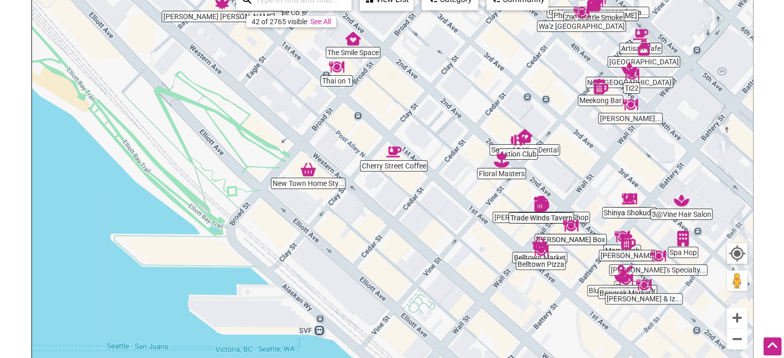
drag, startPoint x: 458, startPoint y: 187, endPoint x: 416, endPoint y: 118, distance: 80.8
click at [405, 111] on div "To navigate, press the arrow keys." at bounding box center [392, 185] width 721 height 401
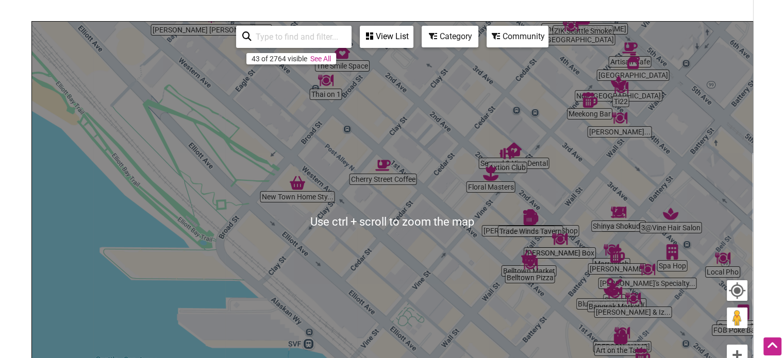
scroll to position [103, 0]
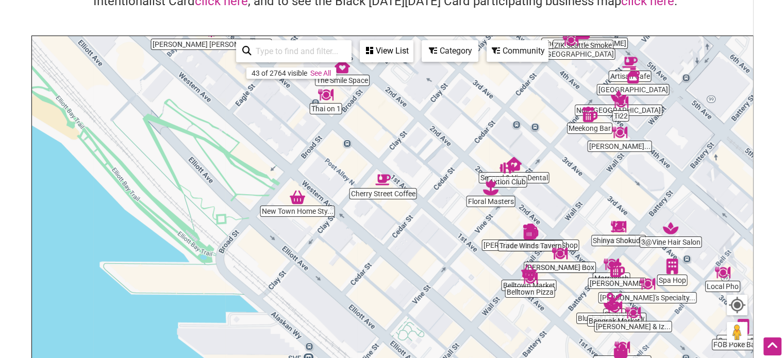
drag, startPoint x: 452, startPoint y: 216, endPoint x: 450, endPoint y: 187, distance: 29.0
click at [450, 187] on div "To navigate, press the arrow keys." at bounding box center [392, 236] width 721 height 401
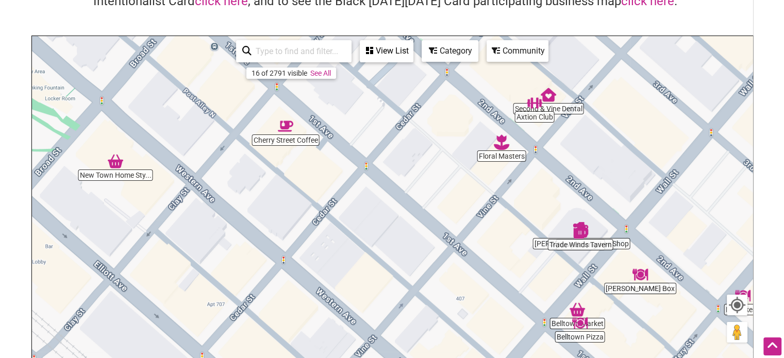
click at [510, 140] on img "Floral Masters" at bounding box center [502, 142] width 24 height 24
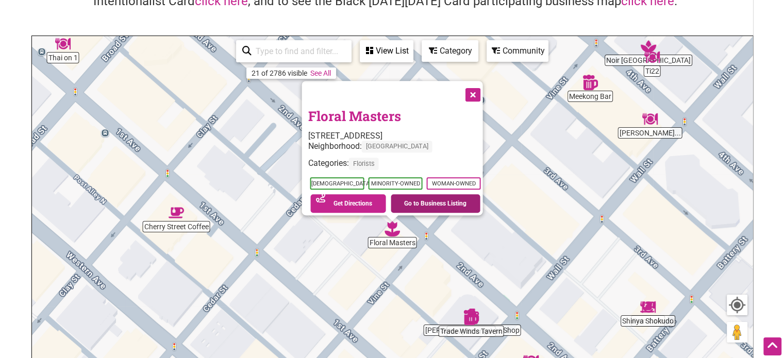
click at [419, 198] on link "Go to Business Listing" at bounding box center [436, 203] width 90 height 19
click at [477, 94] on button "Close" at bounding box center [472, 94] width 26 height 26
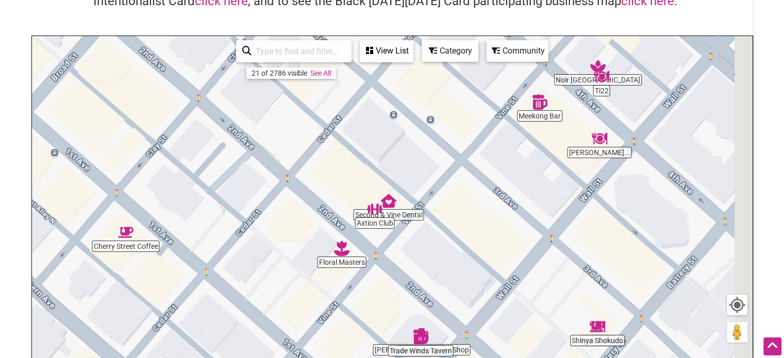
drag, startPoint x: 579, startPoint y: 150, endPoint x: 501, endPoint y: 178, distance: 82.7
click at [501, 178] on div "To navigate, press the arrow keys." at bounding box center [392, 236] width 721 height 401
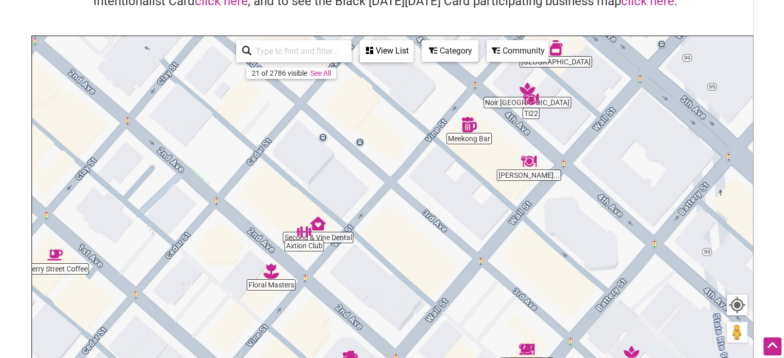
drag, startPoint x: 488, startPoint y: 180, endPoint x: 470, endPoint y: 185, distance: 18.3
click at [470, 185] on div "To navigate, press the arrow keys." at bounding box center [392, 236] width 721 height 401
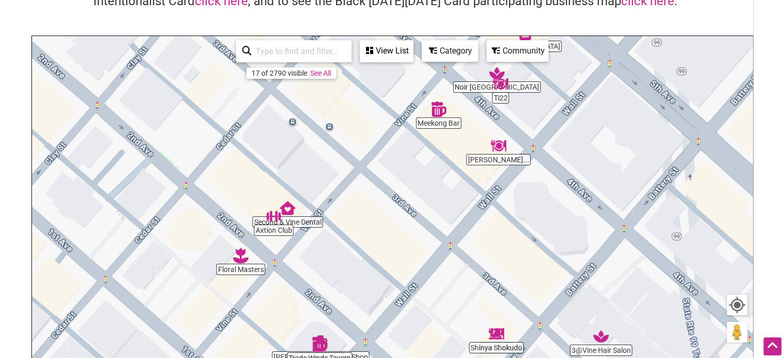
drag, startPoint x: 440, startPoint y: 188, endPoint x: 452, endPoint y: 109, distance: 80.3
click at [452, 112] on div "To navigate, press the arrow keys." at bounding box center [392, 236] width 721 height 401
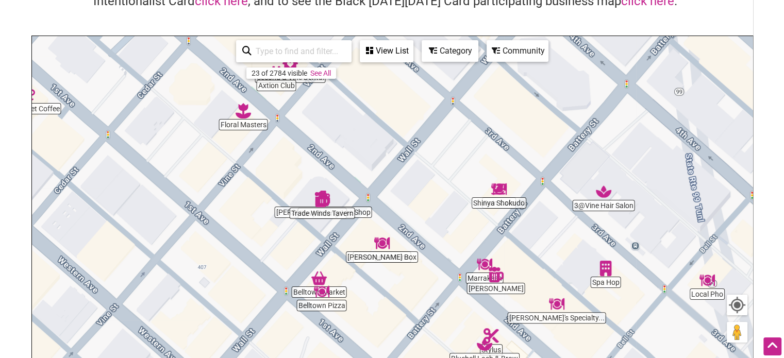
drag, startPoint x: 422, startPoint y: 244, endPoint x: 413, endPoint y: 162, distance: 82.5
click at [413, 162] on div "To navigate, press the arrow keys." at bounding box center [392, 236] width 721 height 401
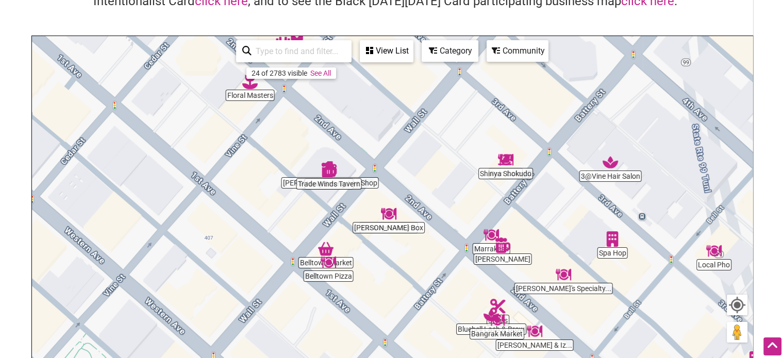
drag, startPoint x: 451, startPoint y: 208, endPoint x: 457, endPoint y: 178, distance: 31.2
click at [457, 178] on div "To navigate, press the arrow keys." at bounding box center [392, 236] width 721 height 401
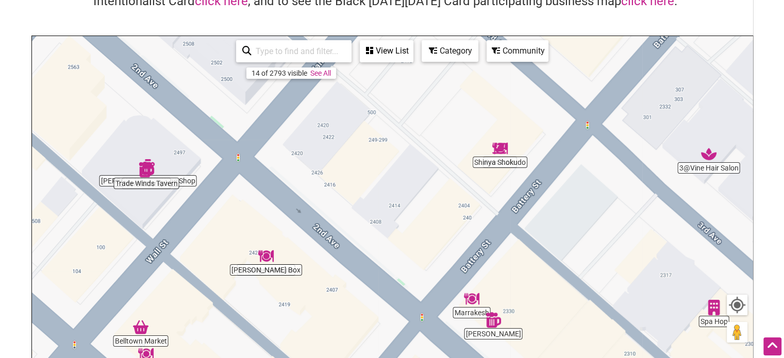
click at [504, 157] on img "Shinya Shokudo" at bounding box center [500, 149] width 24 height 24
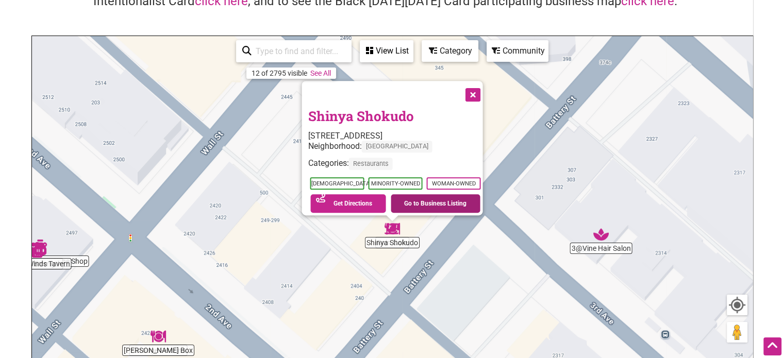
click at [429, 201] on link "Go to Business Listing" at bounding box center [436, 203] width 90 height 19
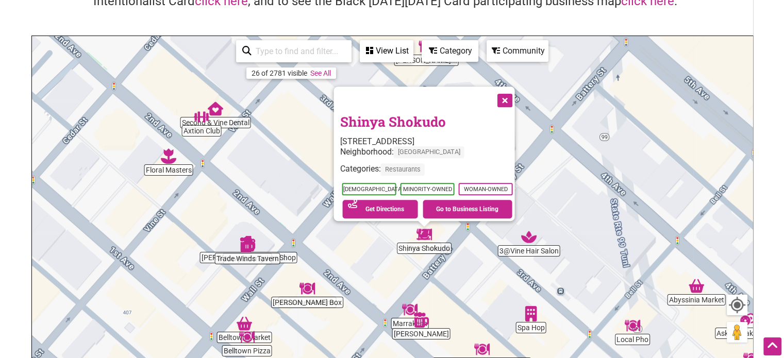
click at [507, 95] on button "Close" at bounding box center [504, 100] width 26 height 26
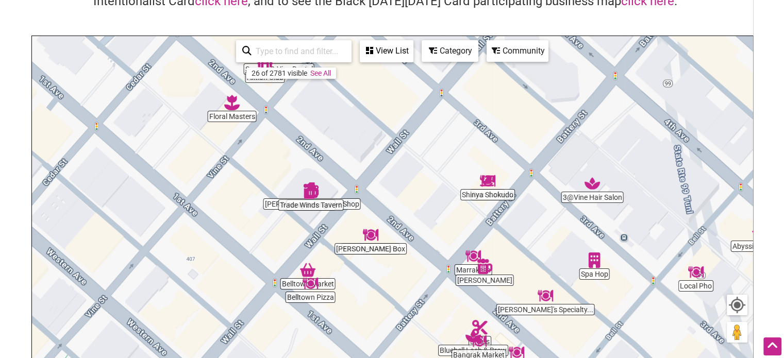
drag, startPoint x: 327, startPoint y: 228, endPoint x: 407, endPoint y: 126, distance: 130.0
click at [407, 126] on div "To navigate, press the arrow keys." at bounding box center [392, 236] width 721 height 401
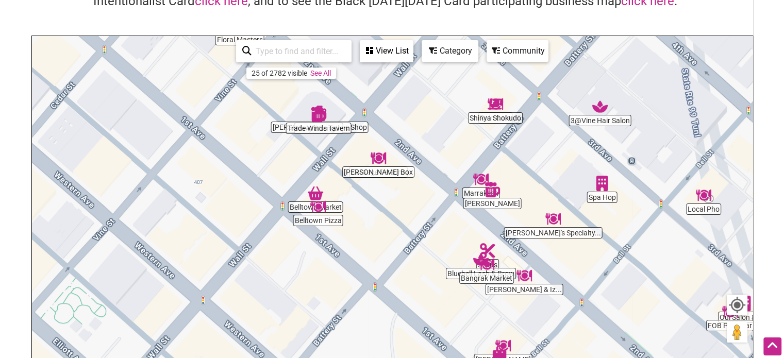
drag, startPoint x: 411, startPoint y: 239, endPoint x: 382, endPoint y: 166, distance: 78.9
click at [382, 166] on div "To navigate, press the arrow keys." at bounding box center [392, 236] width 721 height 401
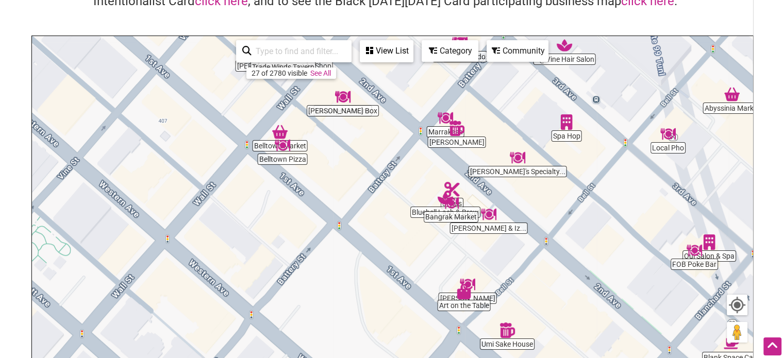
drag, startPoint x: 409, startPoint y: 238, endPoint x: 493, endPoint y: 337, distance: 129.2
click at [493, 337] on div "To navigate, press the arrow keys." at bounding box center [392, 236] width 721 height 401
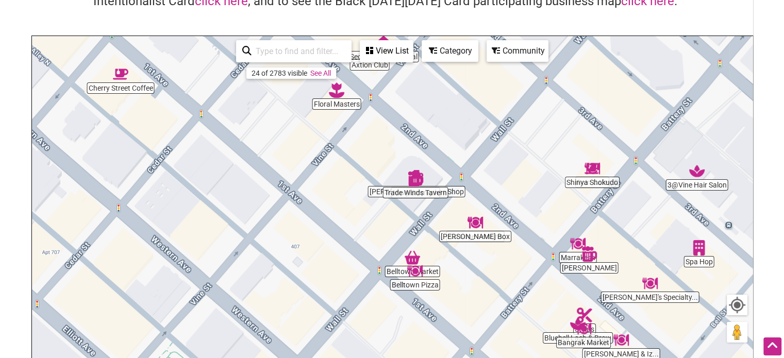
drag, startPoint x: 354, startPoint y: 171, endPoint x: 475, endPoint y: 263, distance: 152.0
click at [474, 263] on div "To navigate, press the arrow keys." at bounding box center [392, 236] width 721 height 401
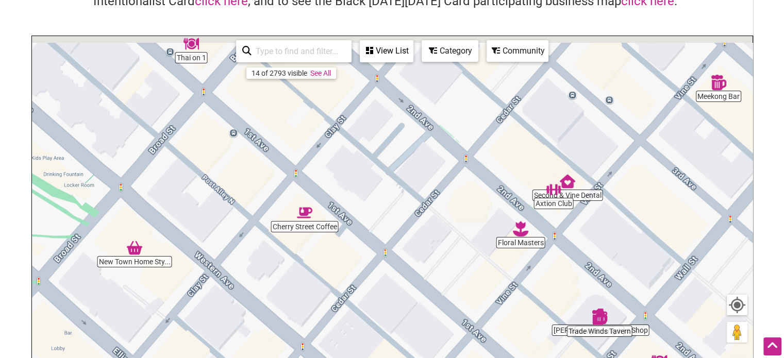
drag, startPoint x: 450, startPoint y: 193, endPoint x: 486, endPoint y: 294, distance: 107.3
click at [486, 294] on div "To navigate, press the arrow keys." at bounding box center [392, 236] width 721 height 401
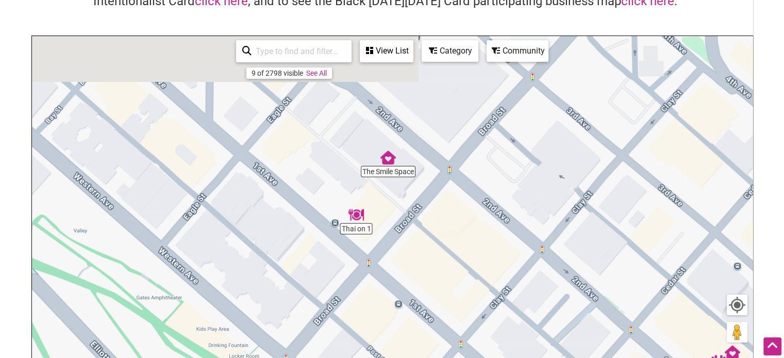
drag, startPoint x: 322, startPoint y: 208, endPoint x: 451, endPoint y: 286, distance: 150.9
click at [451, 286] on div "To navigate, press the arrow keys." at bounding box center [392, 236] width 721 height 401
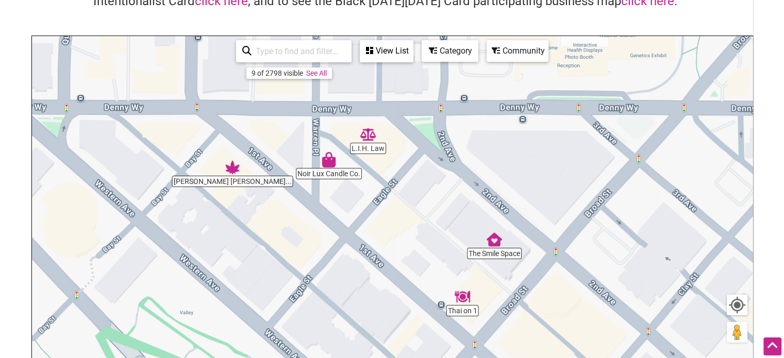
drag, startPoint x: 342, startPoint y: 202, endPoint x: 395, endPoint y: 227, distance: 57.9
click at [395, 227] on div "To navigate, press the arrow keys." at bounding box center [392, 236] width 721 height 401
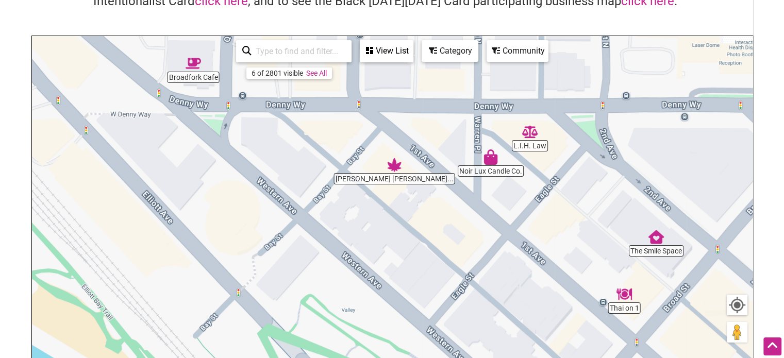
drag, startPoint x: 408, startPoint y: 271, endPoint x: 435, endPoint y: 80, distance: 192.6
click at [457, 95] on div "To navigate, press the arrow keys." at bounding box center [392, 236] width 721 height 401
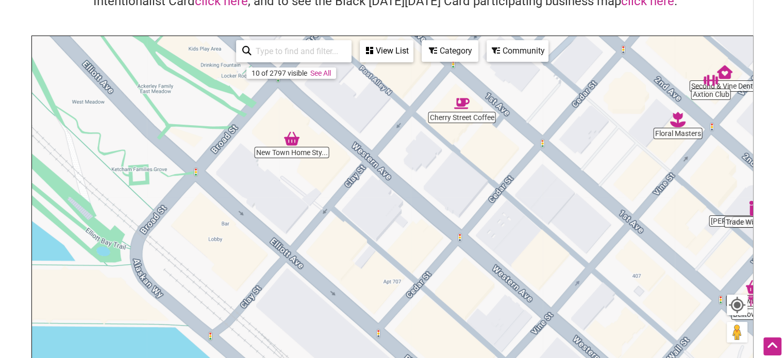
drag, startPoint x: 477, startPoint y: 245, endPoint x: 495, endPoint y: 265, distance: 26.3
click at [501, 270] on div "To navigate, press the arrow keys." at bounding box center [392, 236] width 721 height 401
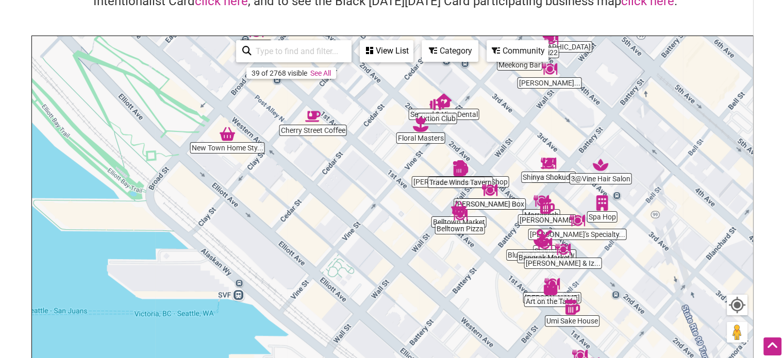
drag, startPoint x: 485, startPoint y: 233, endPoint x: 346, endPoint y: 174, distance: 151.2
click at [346, 174] on div "To navigate, press the arrow keys." at bounding box center [392, 236] width 721 height 401
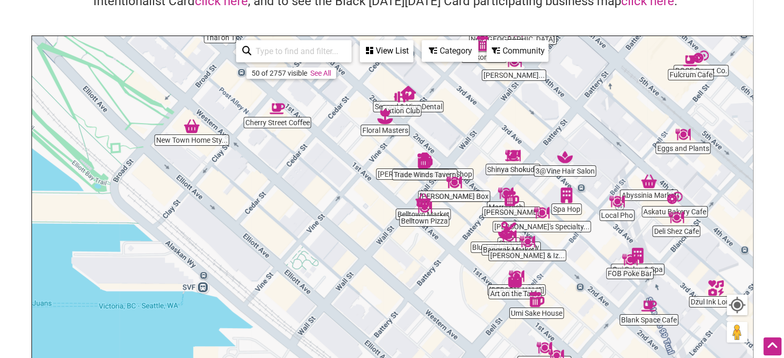
drag, startPoint x: 471, startPoint y: 248, endPoint x: 445, endPoint y: 244, distance: 26.6
click at [446, 244] on div "To navigate, press the arrow keys." at bounding box center [392, 236] width 721 height 401
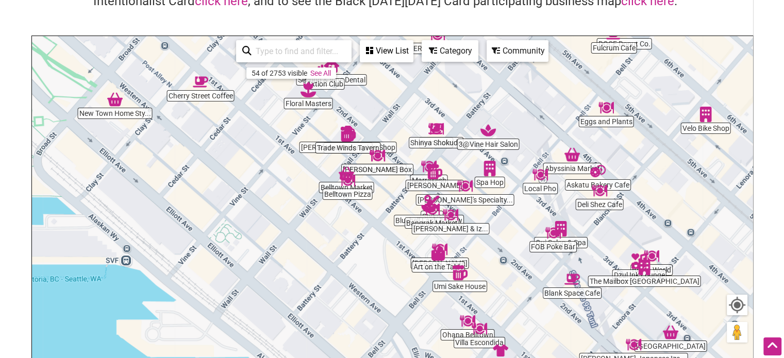
drag, startPoint x: 545, startPoint y: 259, endPoint x: 487, endPoint y: 286, distance: 64.2
click at [487, 286] on div "To navigate, press the arrow keys." at bounding box center [392, 236] width 721 height 401
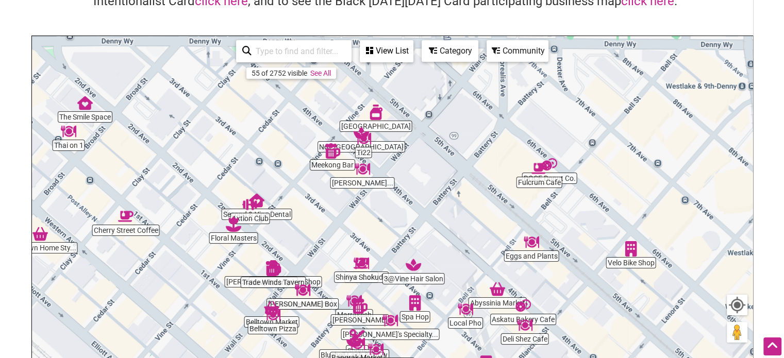
drag, startPoint x: 493, startPoint y: 135, endPoint x: 422, endPoint y: 231, distance: 118.8
click at [422, 231] on div "To navigate, press the arrow keys." at bounding box center [392, 236] width 721 height 401
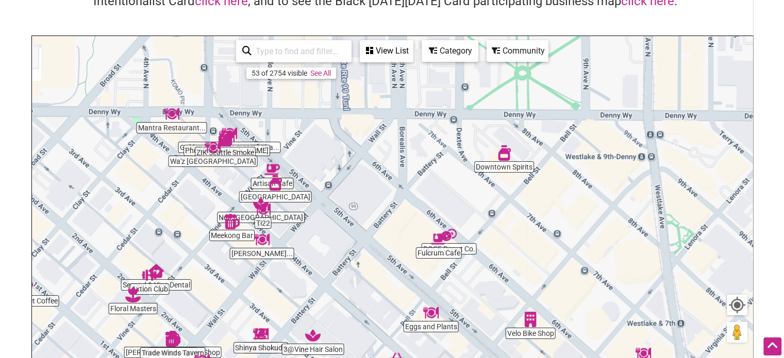
drag, startPoint x: 479, startPoint y: 210, endPoint x: 391, endPoint y: 255, distance: 98.3
click at [390, 255] on div "To navigate, press the arrow keys." at bounding box center [392, 236] width 721 height 401
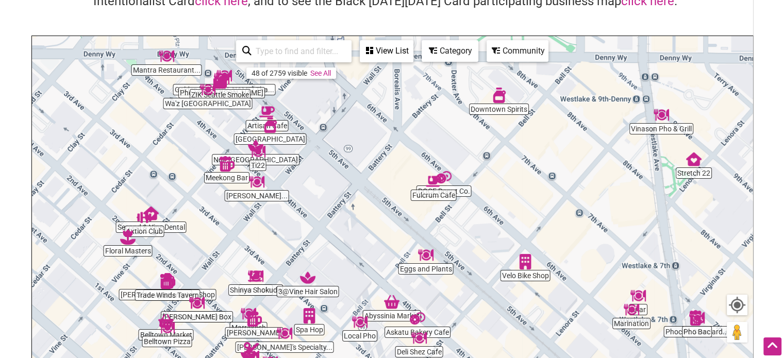
drag, startPoint x: 495, startPoint y: 245, endPoint x: 484, endPoint y: 198, distance: 48.8
click at [484, 198] on div "To navigate, press the arrow keys." at bounding box center [392, 236] width 721 height 401
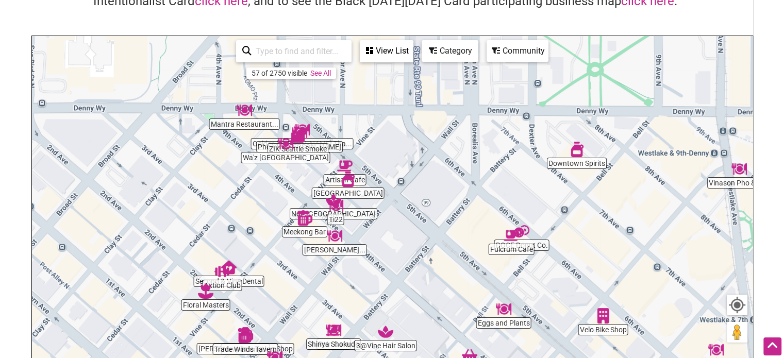
drag, startPoint x: 319, startPoint y: 162, endPoint x: 416, endPoint y: 239, distance: 123.3
click at [415, 240] on div "To navigate, press the arrow keys." at bounding box center [392, 236] width 721 height 401
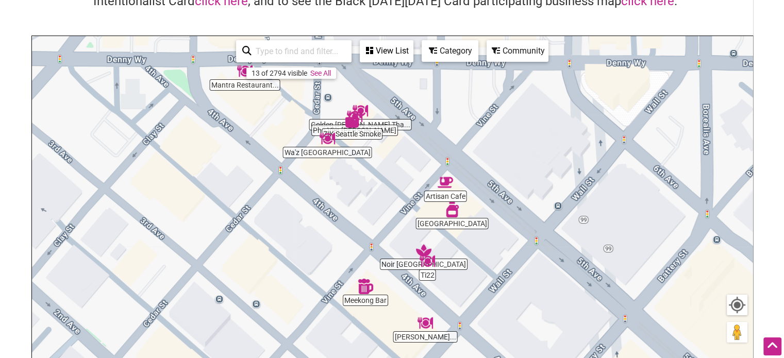
drag, startPoint x: 386, startPoint y: 208, endPoint x: 384, endPoint y: 185, distance: 23.8
click at [384, 185] on div "To navigate, press the arrow keys." at bounding box center [392, 236] width 721 height 401
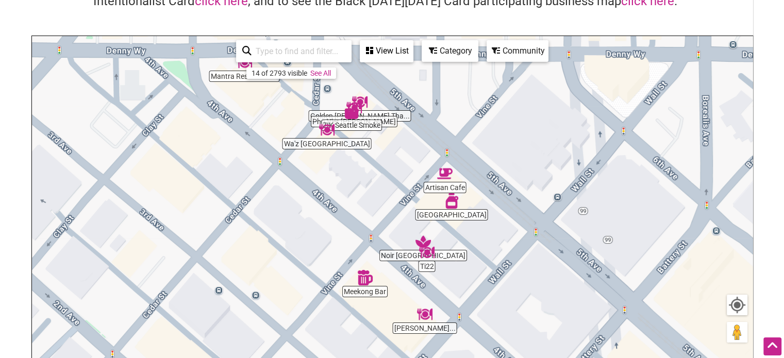
click at [442, 185] on img "Artisan Cafe" at bounding box center [445, 174] width 24 height 24
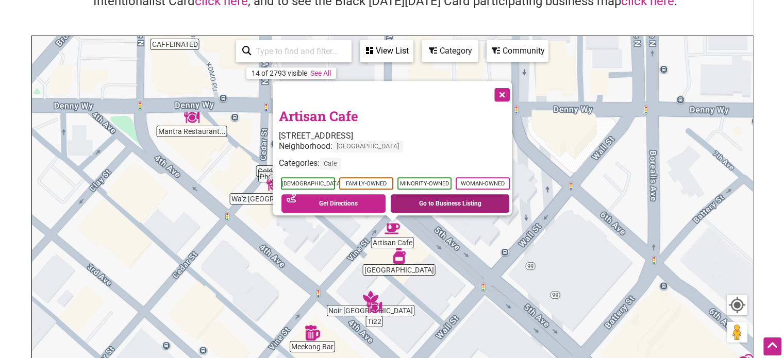
click at [453, 195] on link "Go to Business Listing" at bounding box center [450, 203] width 119 height 19
click at [503, 85] on button "Close" at bounding box center [501, 94] width 26 height 26
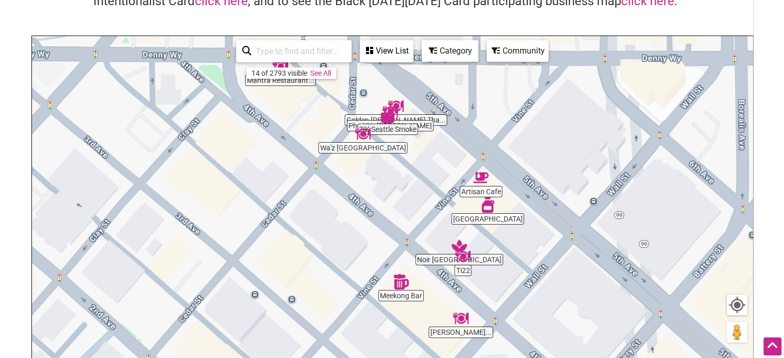
drag, startPoint x: 386, startPoint y: 202, endPoint x: 489, endPoint y: 109, distance: 138.8
click at [487, 114] on div "To navigate, press the arrow keys." at bounding box center [392, 236] width 721 height 401
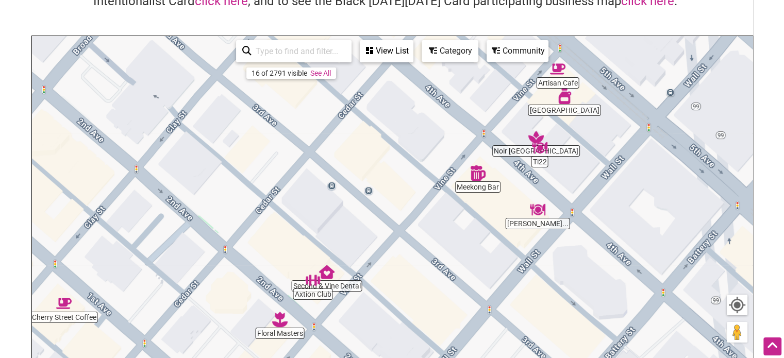
drag, startPoint x: 422, startPoint y: 214, endPoint x: 438, endPoint y: 146, distance: 69.8
click at [438, 146] on div "To navigate, press the arrow keys." at bounding box center [392, 236] width 721 height 401
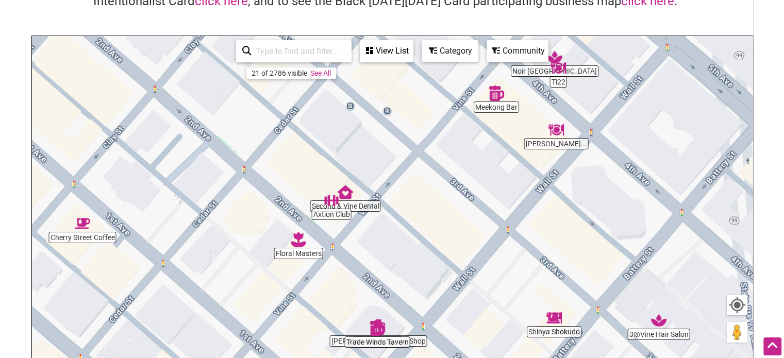
click at [549, 133] on img "Petra Mediterranean Bistro" at bounding box center [557, 130] width 24 height 24
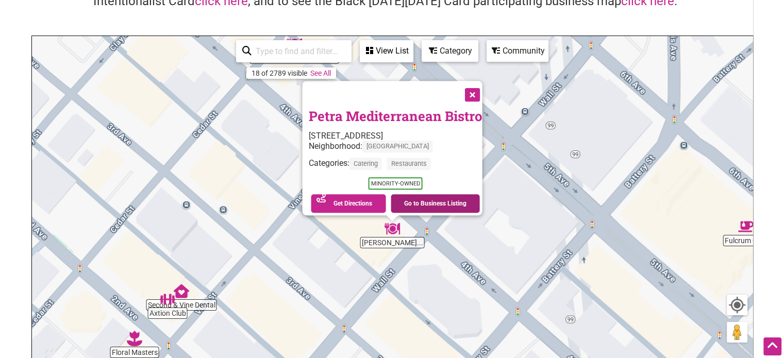
click at [448, 200] on link "Go to Business Listing" at bounding box center [435, 203] width 89 height 19
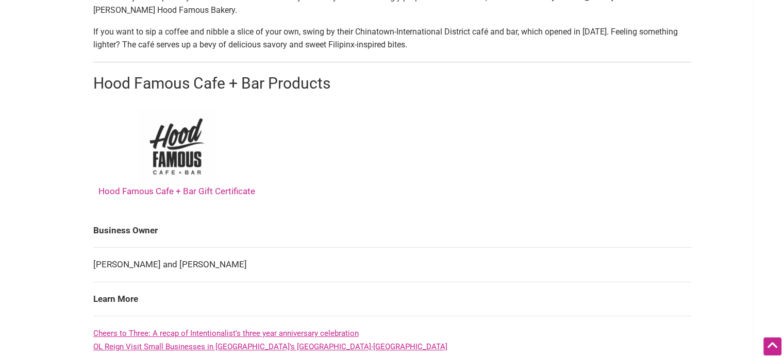
scroll to position [413, 0]
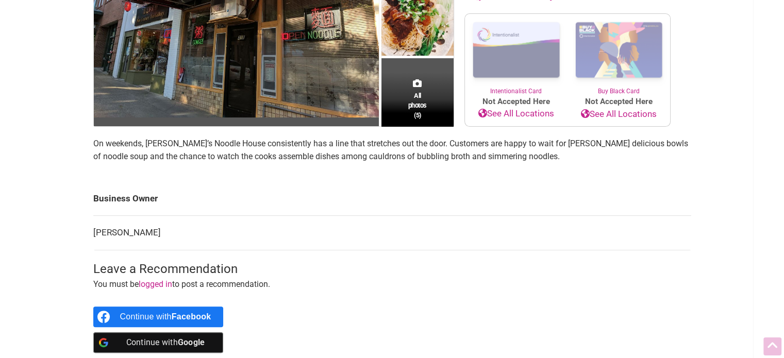
scroll to position [206, 0]
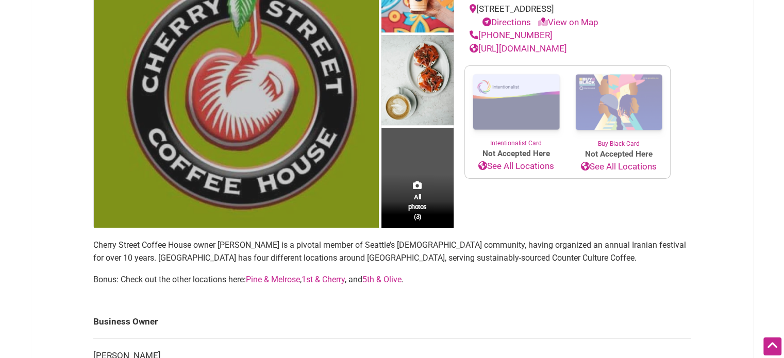
scroll to position [103, 0]
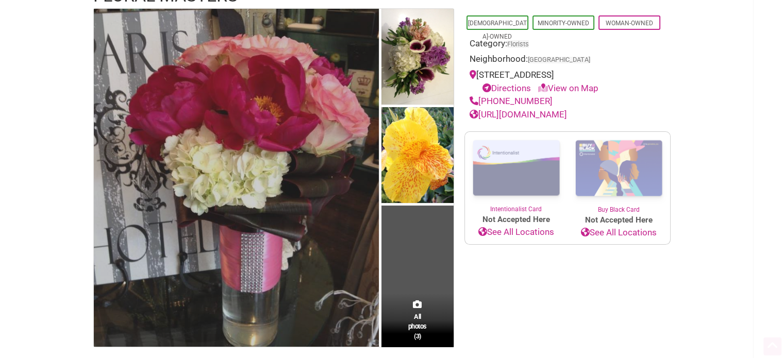
scroll to position [206, 0]
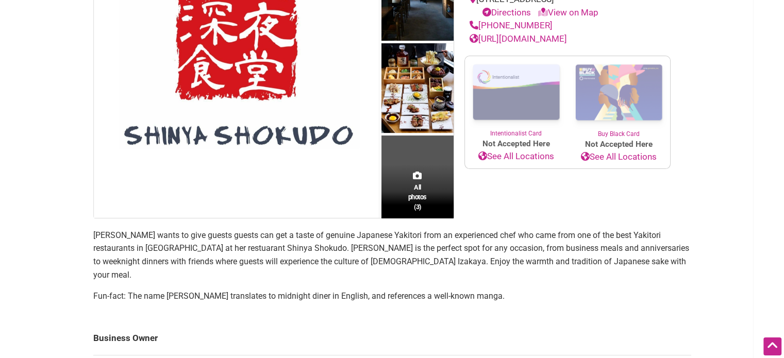
scroll to position [52, 0]
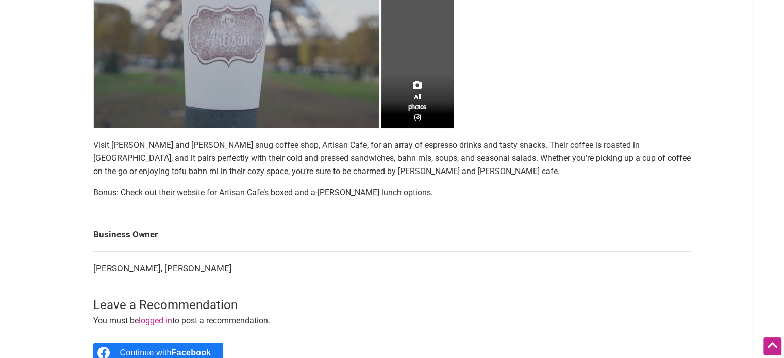
scroll to position [413, 0]
